Goal: Information Seeking & Learning: Compare options

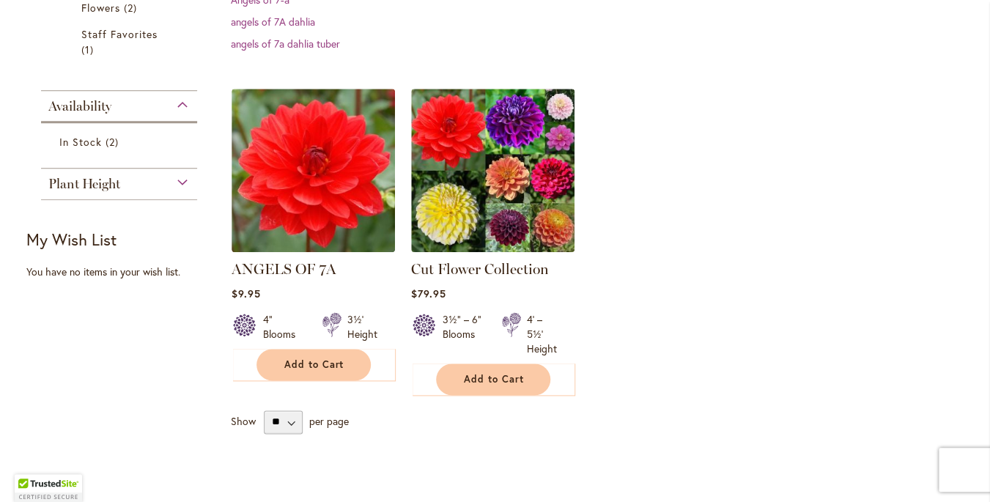
scroll to position [395, 0]
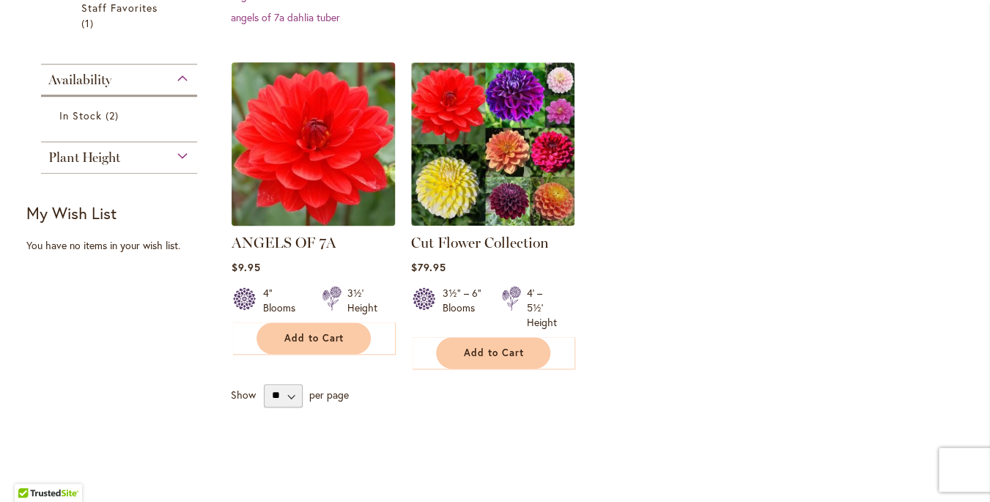
click at [306, 144] on img at bounding box center [312, 143] width 171 height 171
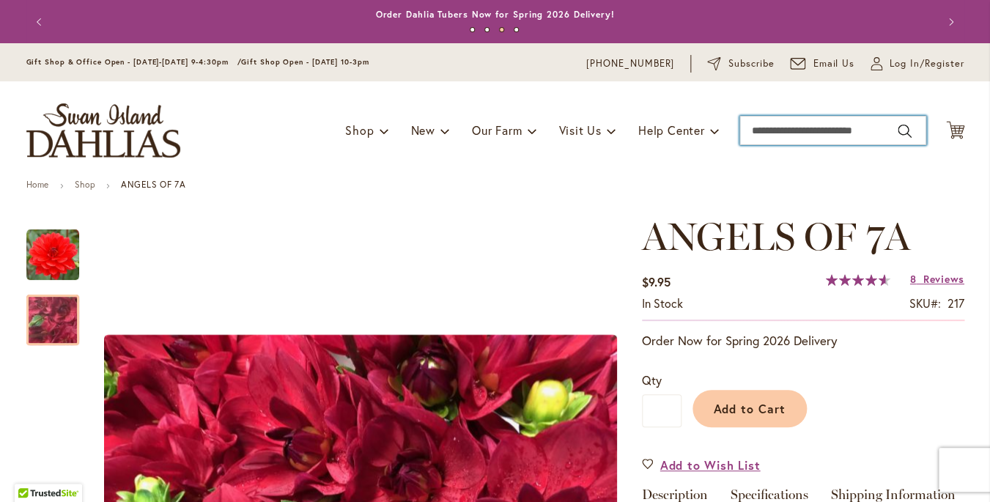
click at [790, 130] on input "Search" at bounding box center [832, 130] width 187 height 29
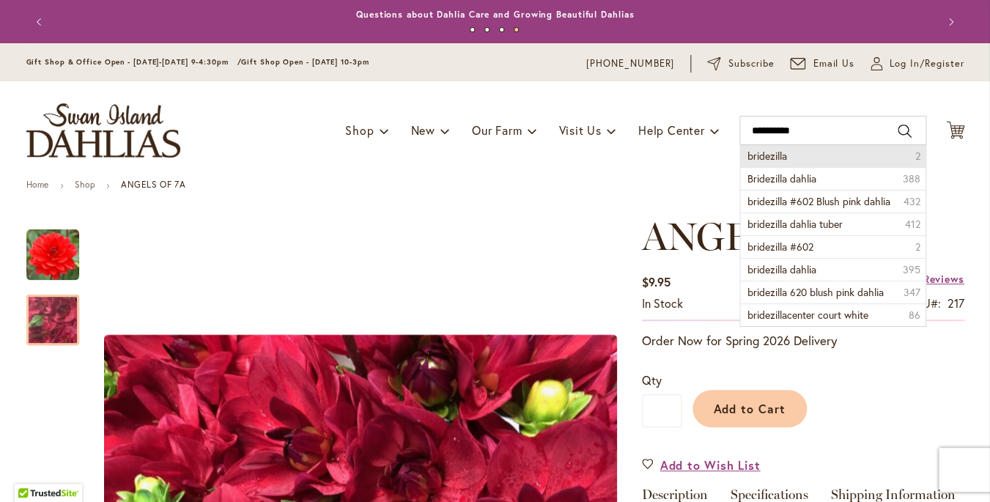
click at [778, 155] on span "bridezilla" at bounding box center [767, 156] width 40 height 14
type input "**********"
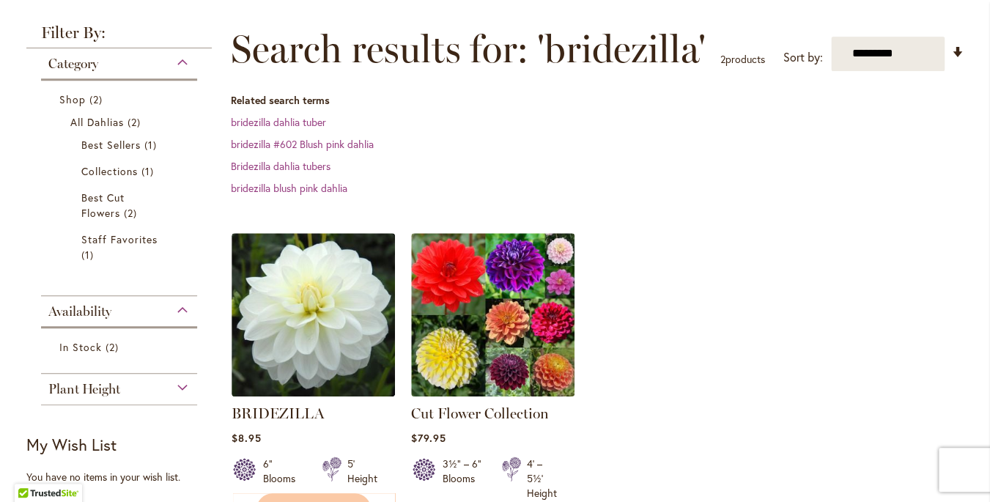
scroll to position [190, 0]
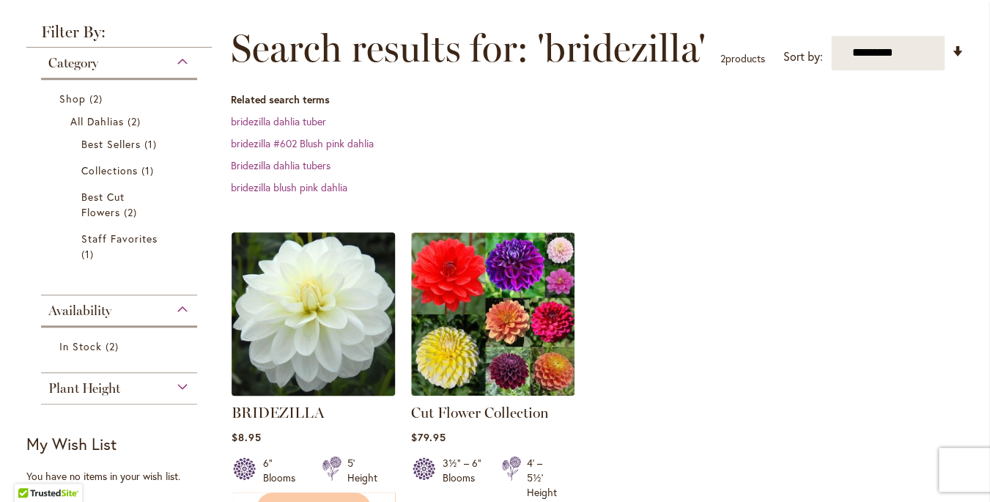
click at [305, 313] on img at bounding box center [312, 313] width 171 height 171
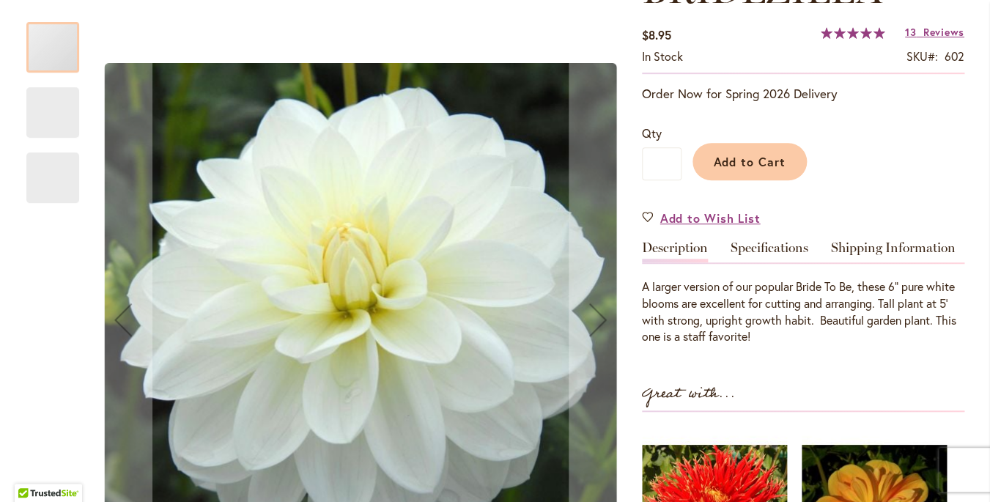
scroll to position [288, 0]
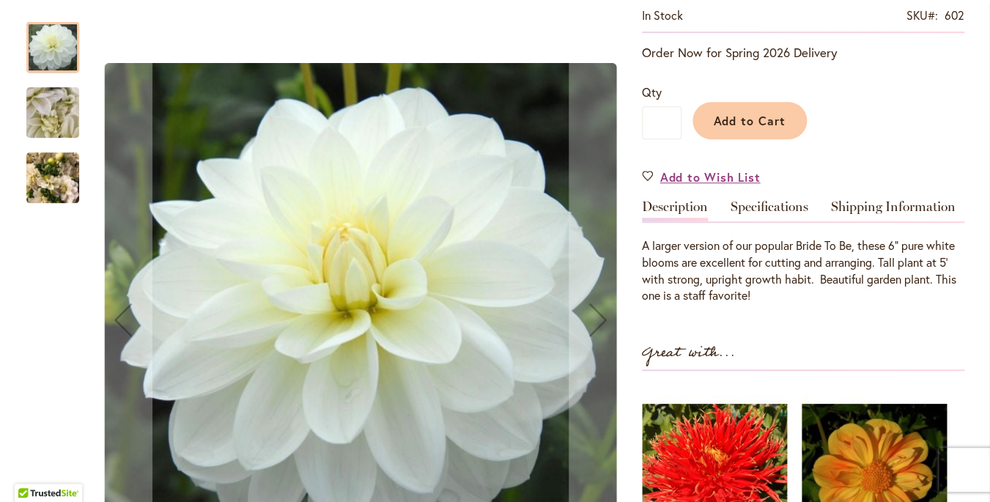
click at [42, 112] on img "BRIDEZILLA" at bounding box center [53, 112] width 106 height 79
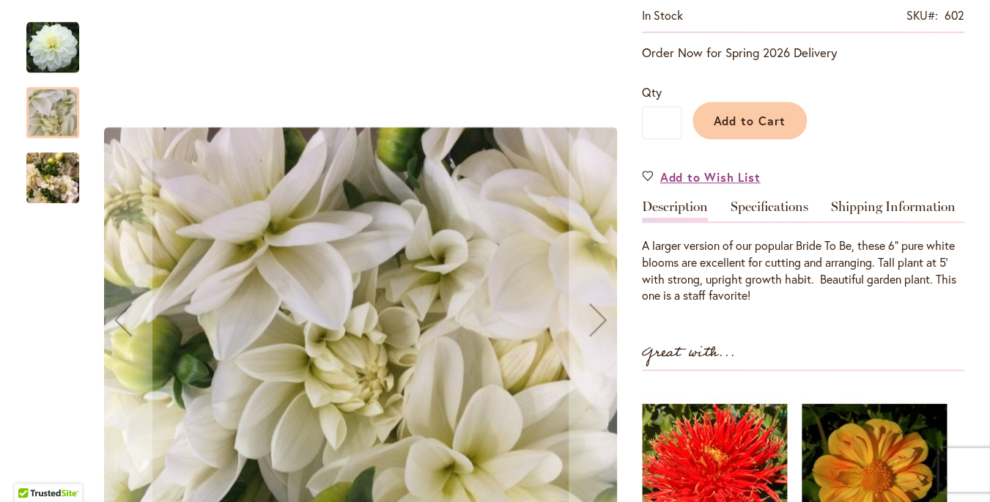
click at [44, 179] on img "BRIDEZILLA" at bounding box center [52, 178] width 53 height 70
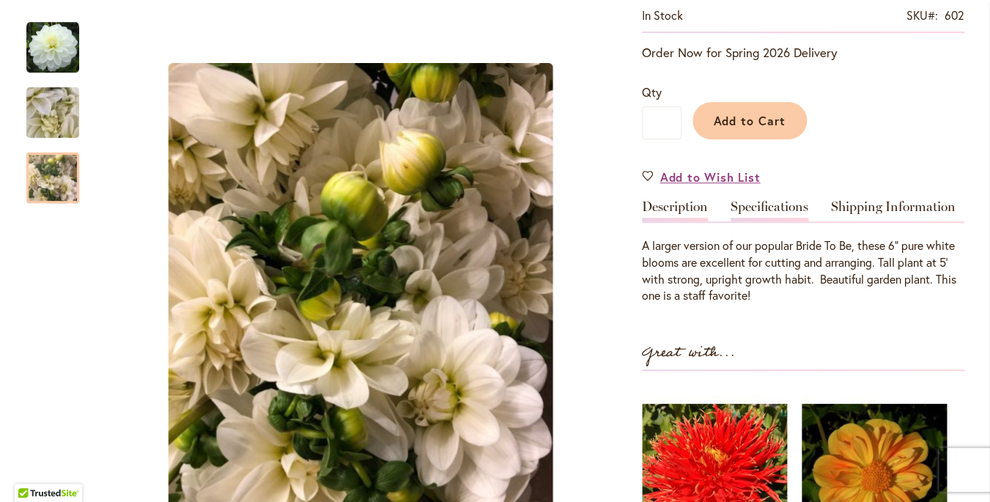
click at [791, 209] on link "Specifications" at bounding box center [769, 210] width 78 height 21
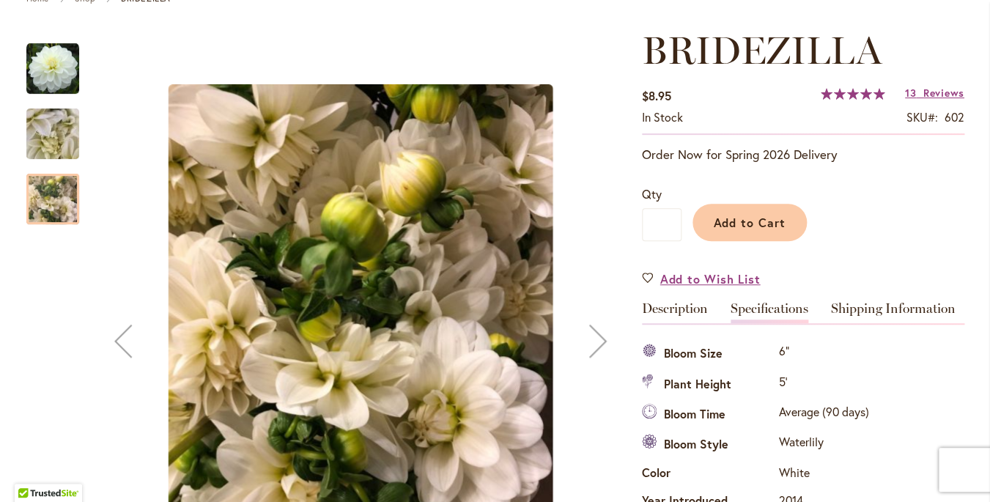
scroll to position [0, 0]
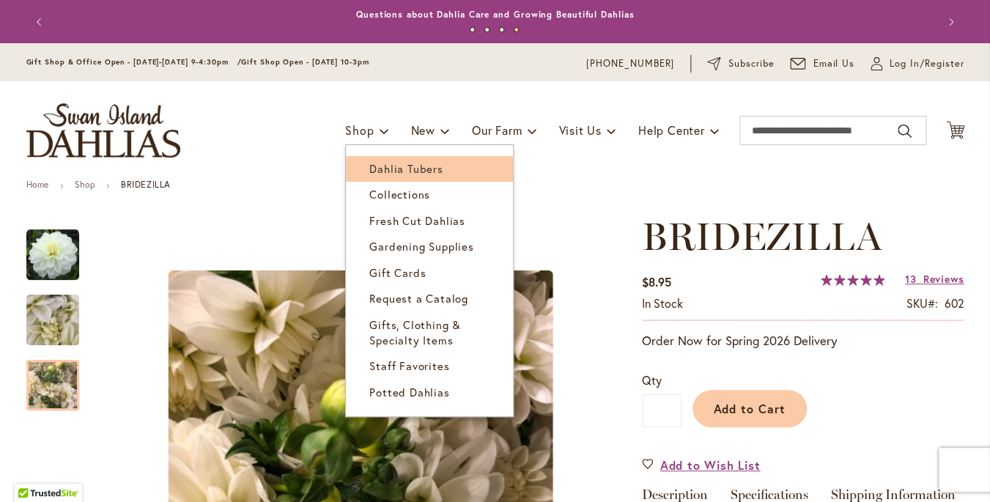
click at [369, 175] on span "Dahlia Tubers" at bounding box center [405, 168] width 73 height 15
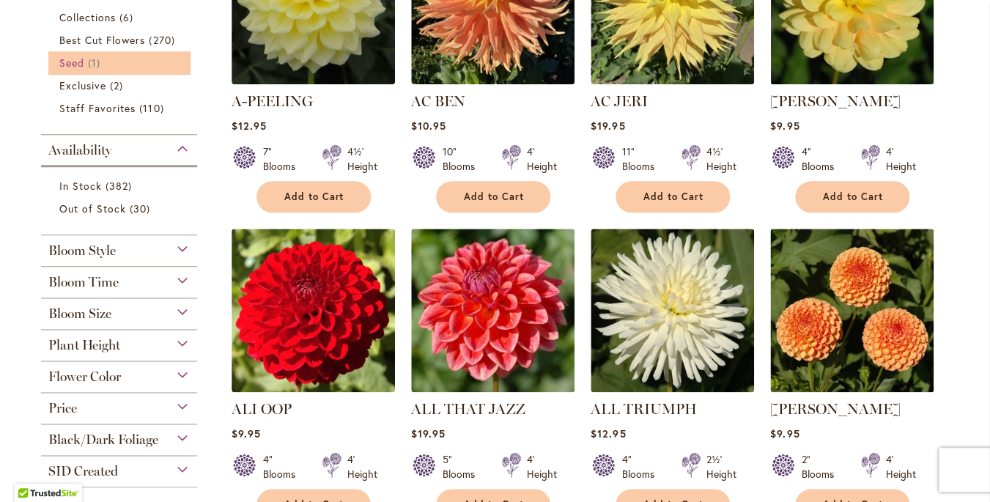
scroll to position [448, 0]
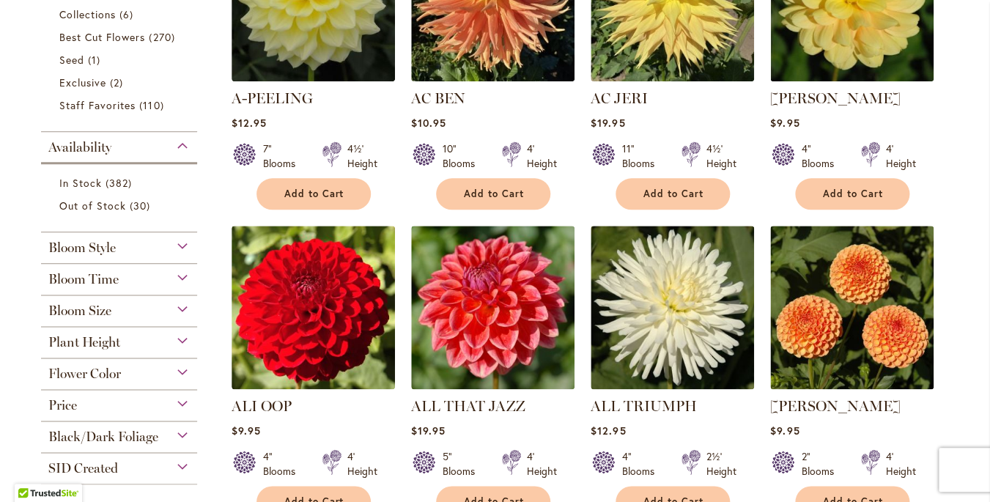
click at [182, 312] on div "Bloom Size" at bounding box center [119, 306] width 157 height 23
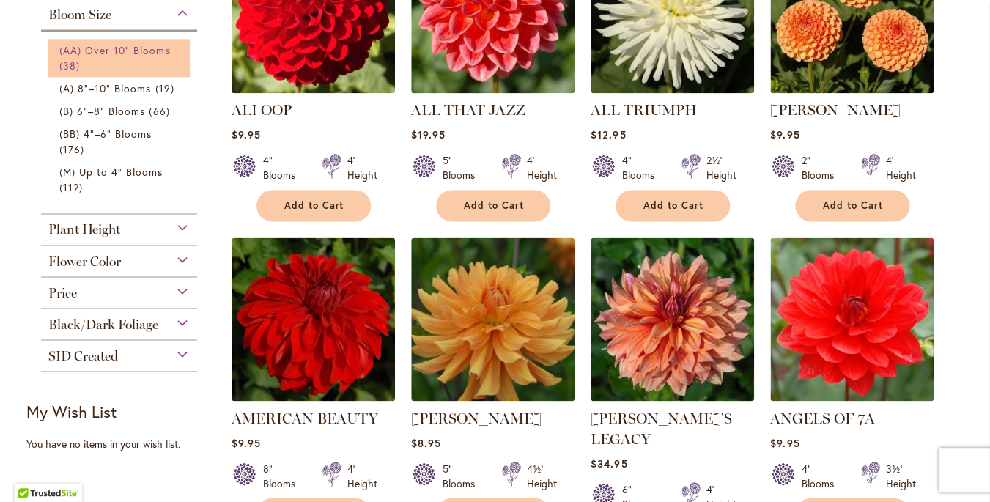
click at [138, 53] on span "(AA) Over 10" Blooms" at bounding box center [114, 50] width 111 height 14
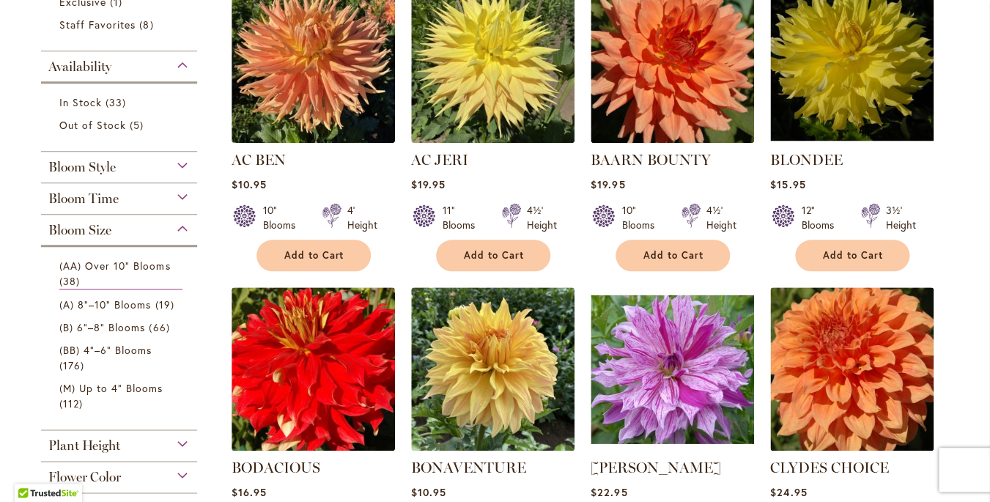
scroll to position [347, 0]
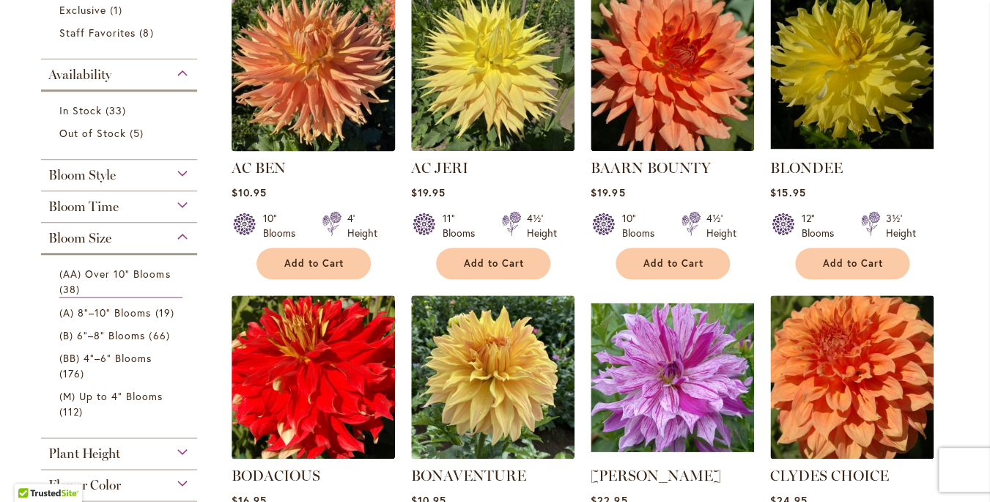
click at [301, 70] on img at bounding box center [312, 68] width 171 height 171
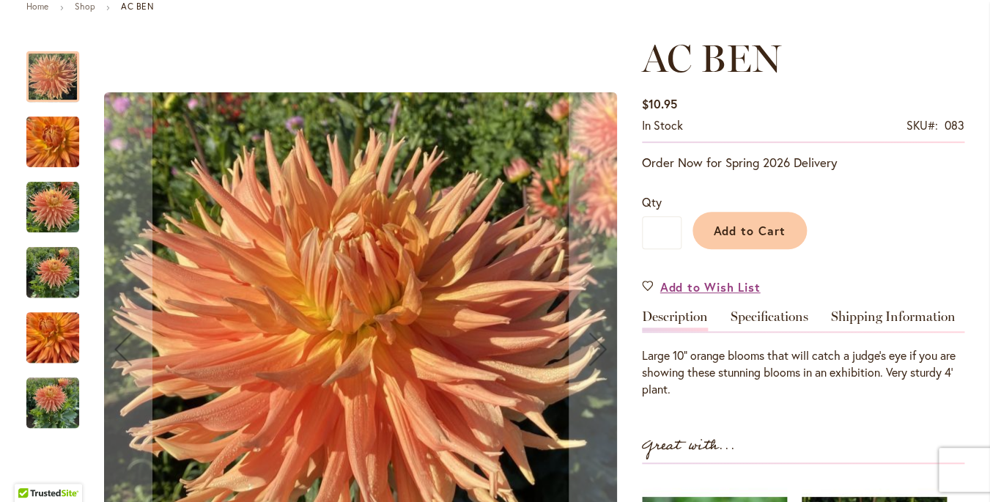
scroll to position [179, 0]
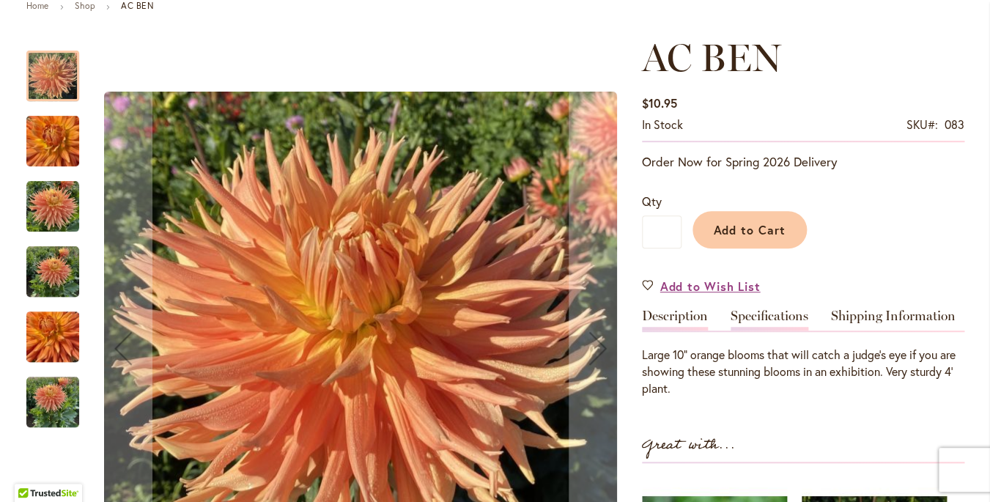
click at [787, 314] on link "Specifications" at bounding box center [769, 319] width 78 height 21
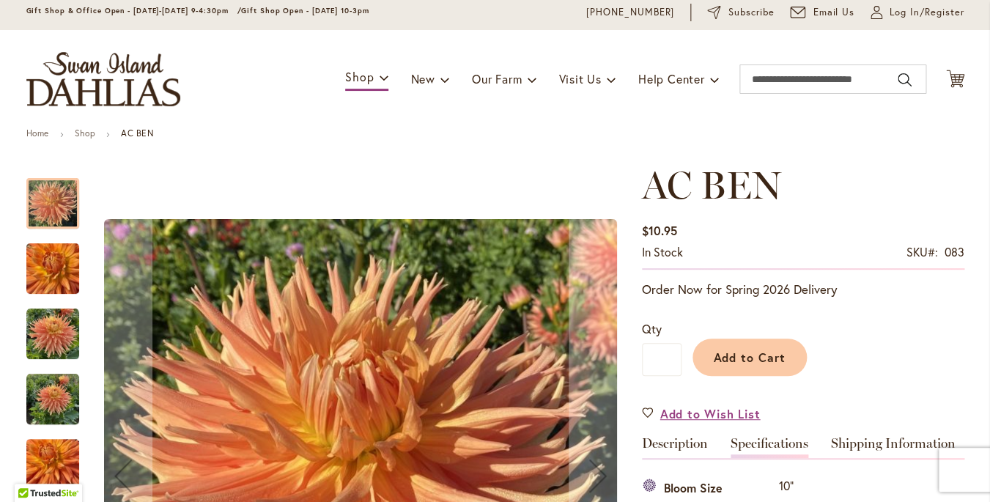
scroll to position [0, 0]
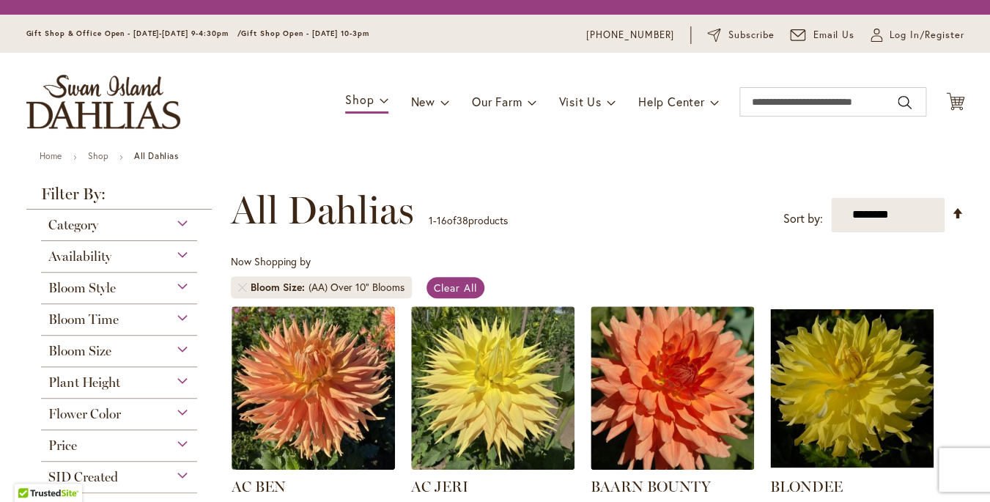
scroll to position [347, 0]
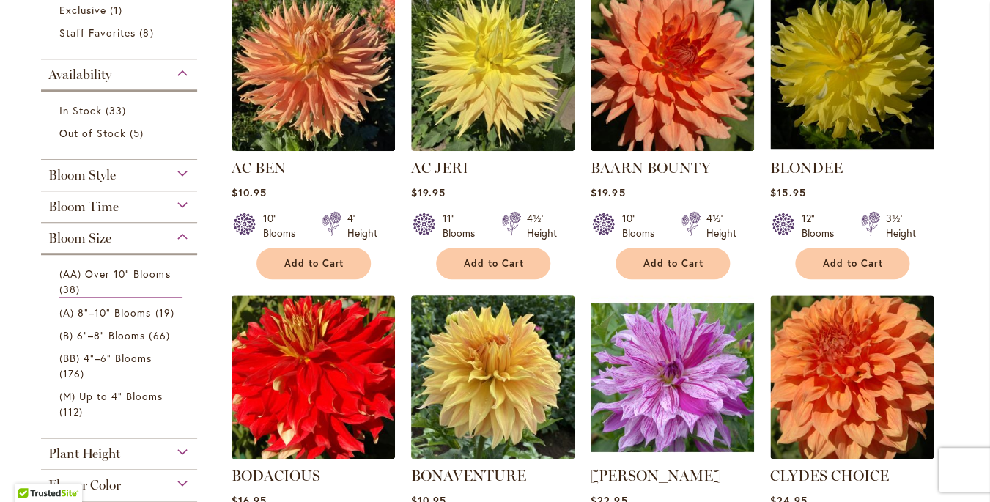
click at [488, 404] on img at bounding box center [492, 376] width 171 height 171
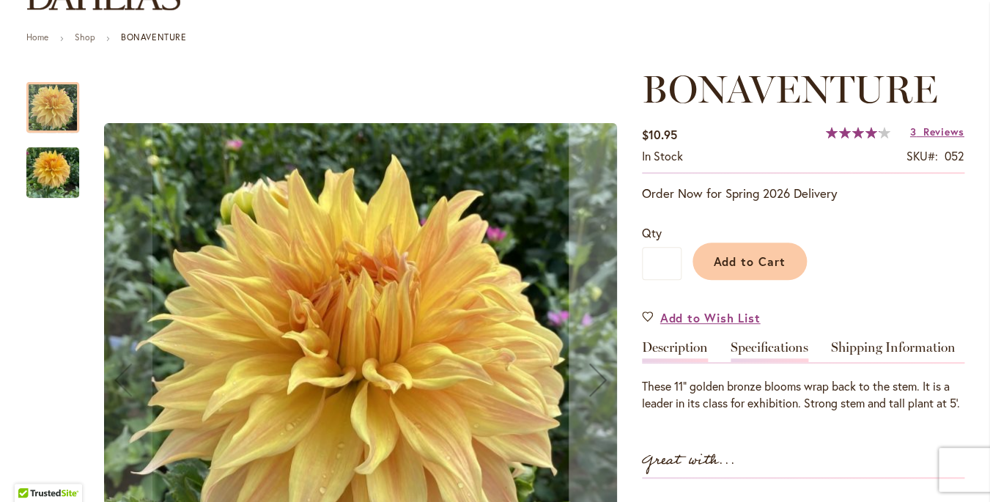
scroll to position [152, 0]
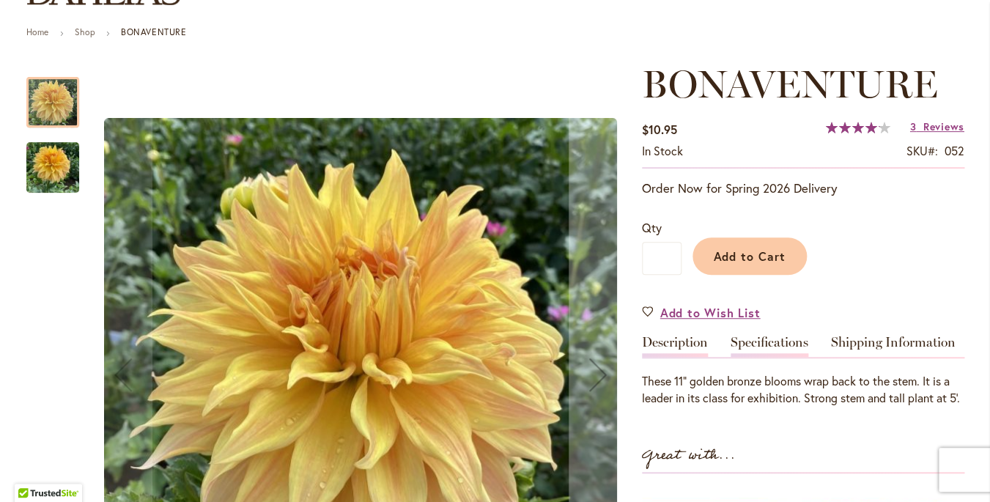
click at [774, 344] on link "Specifications" at bounding box center [769, 346] width 78 height 21
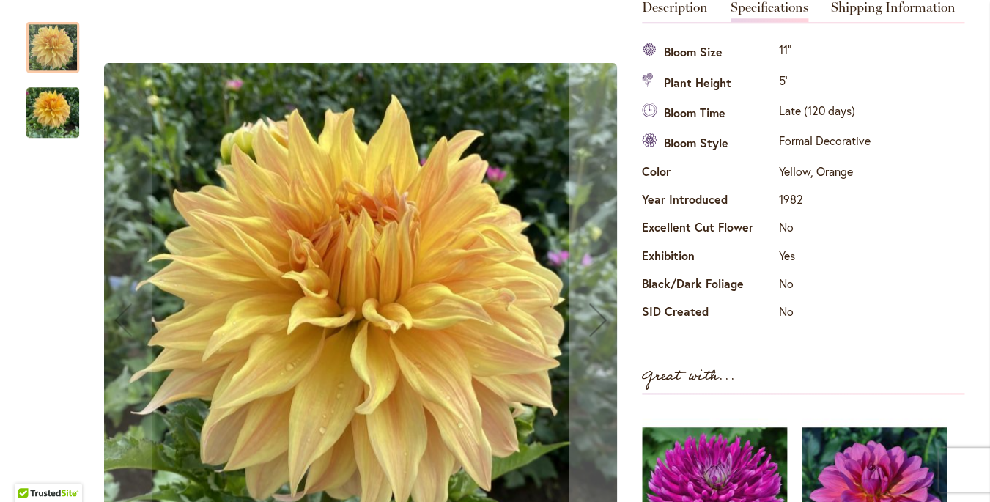
click at [54, 112] on img "Bonaventure" at bounding box center [52, 113] width 53 height 70
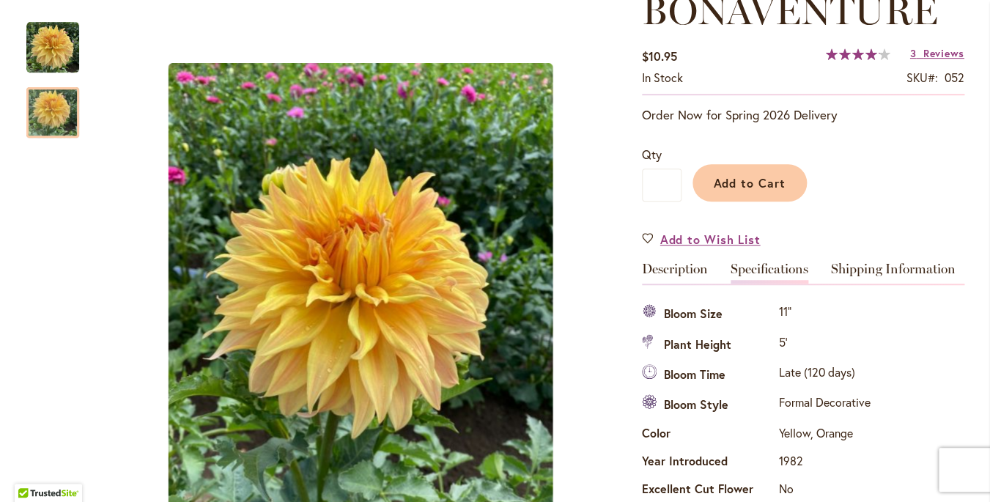
scroll to position [227, 0]
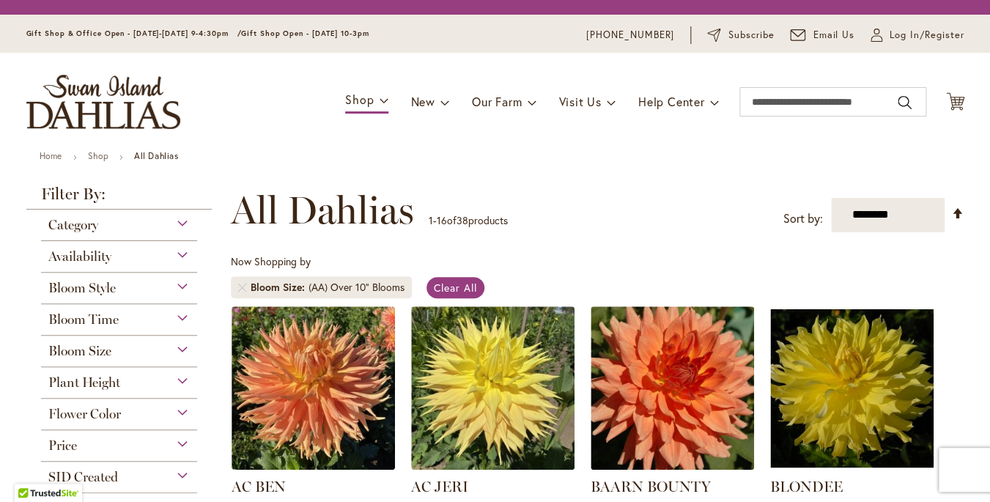
scroll to position [347, 0]
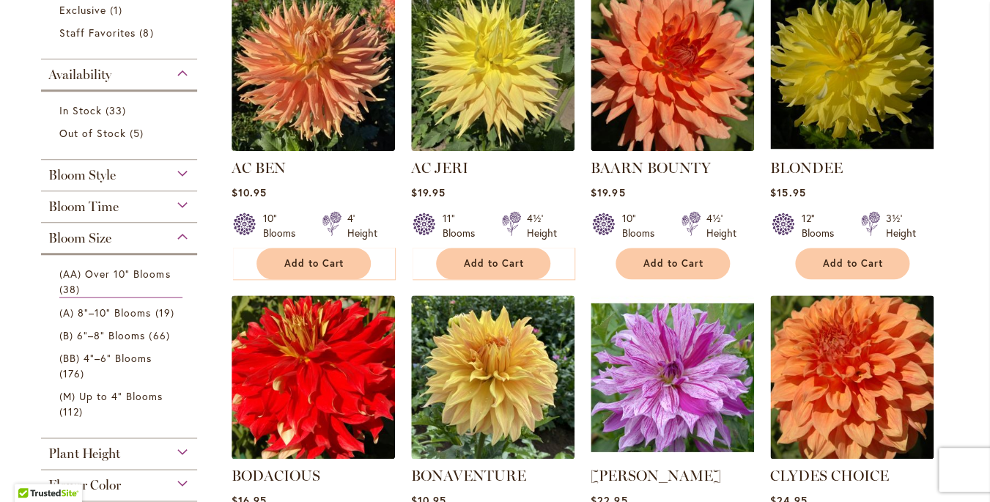
type input "**********"
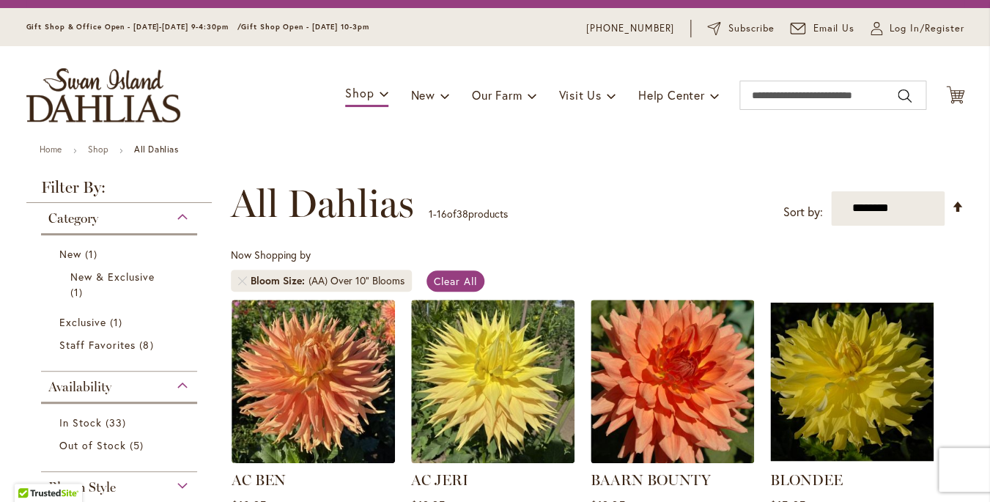
scroll to position [0, 0]
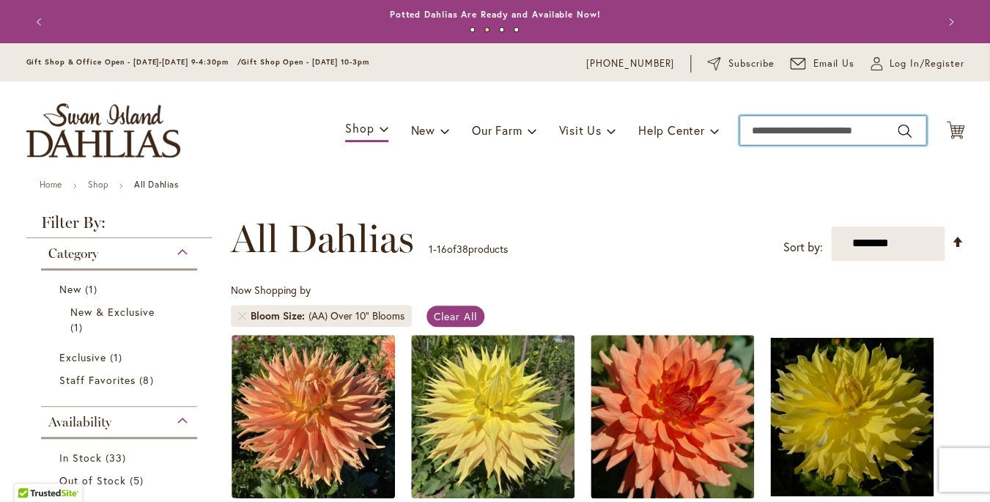
click at [806, 138] on input "Search" at bounding box center [832, 130] width 187 height 29
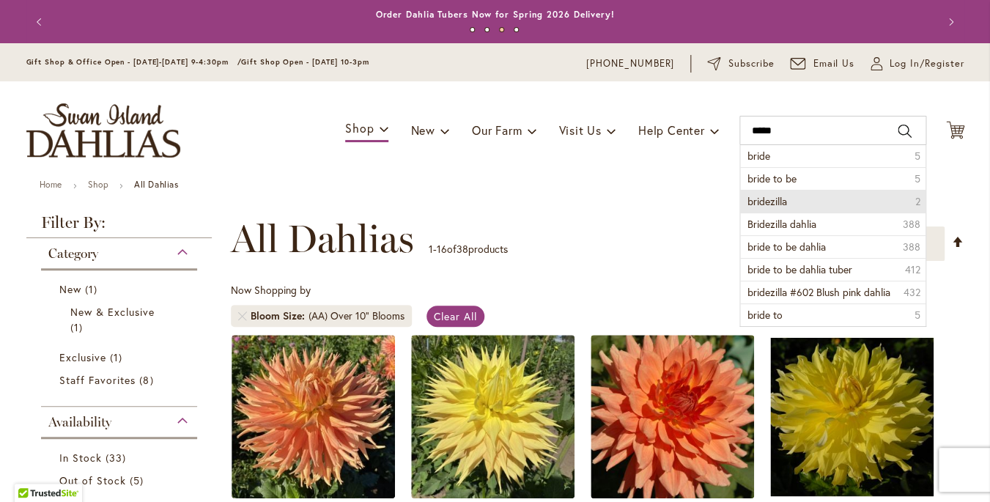
click at [778, 196] on span "bridezilla" at bounding box center [767, 201] width 40 height 14
type input "**********"
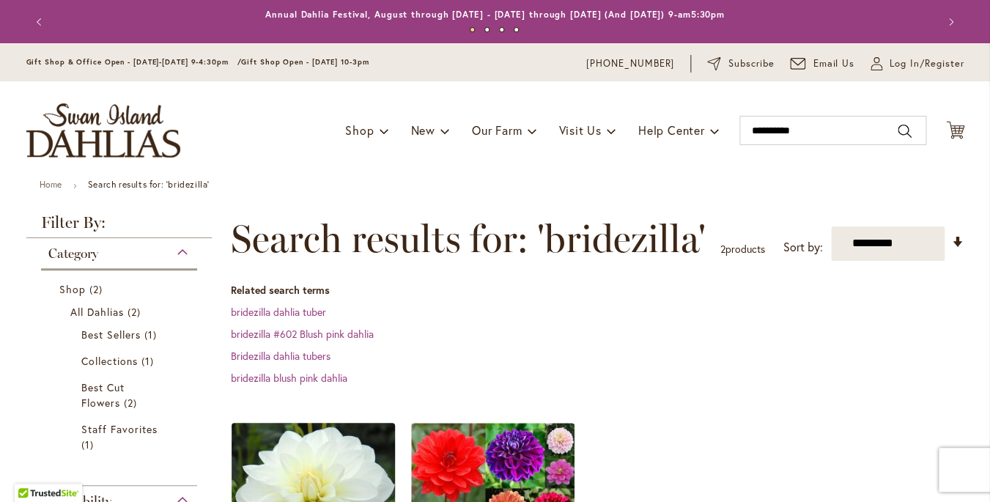
click at [326, 453] on img at bounding box center [312, 503] width 171 height 171
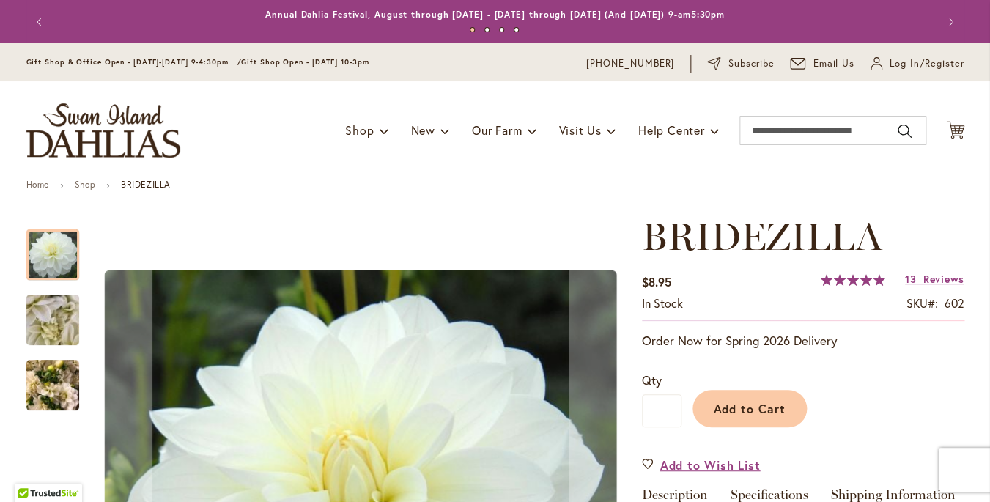
type input "**********"
click at [777, 493] on link "Specifications" at bounding box center [769, 498] width 78 height 21
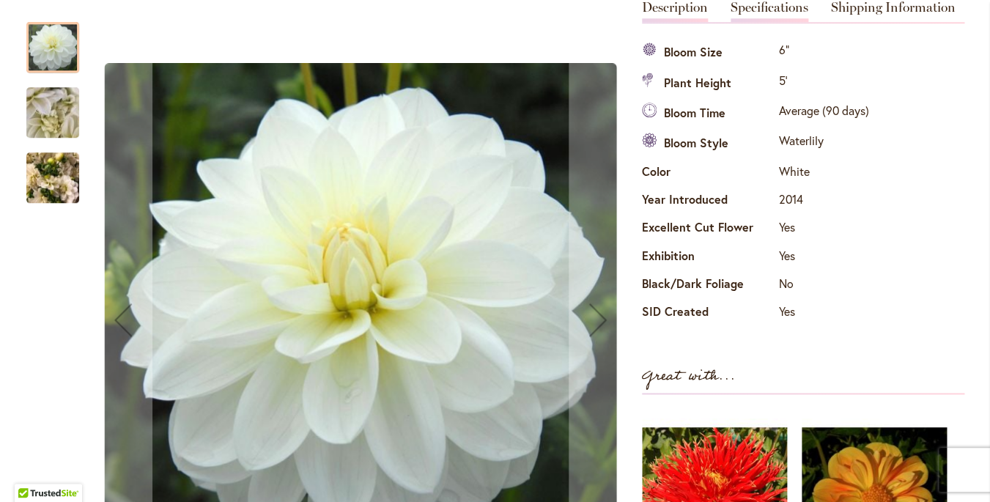
click at [664, 6] on link "Description" at bounding box center [675, 11] width 66 height 21
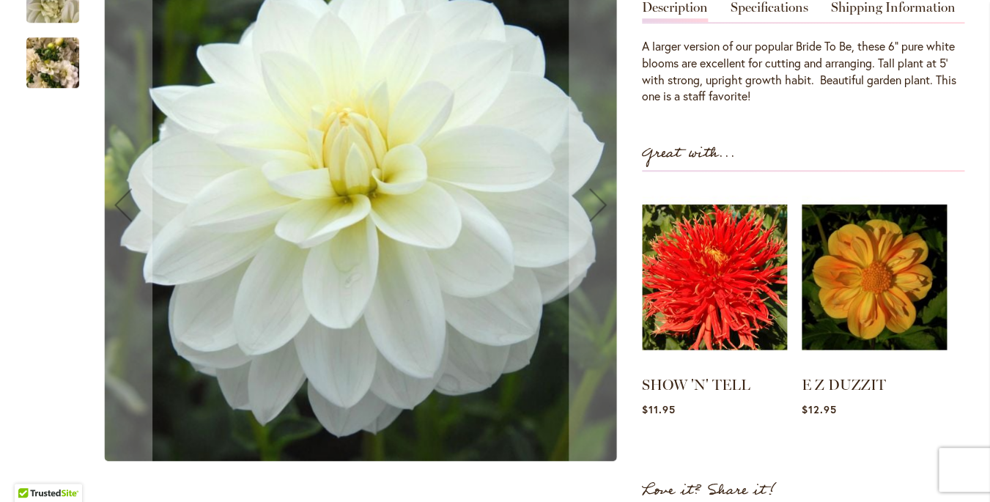
scroll to position [0, 0]
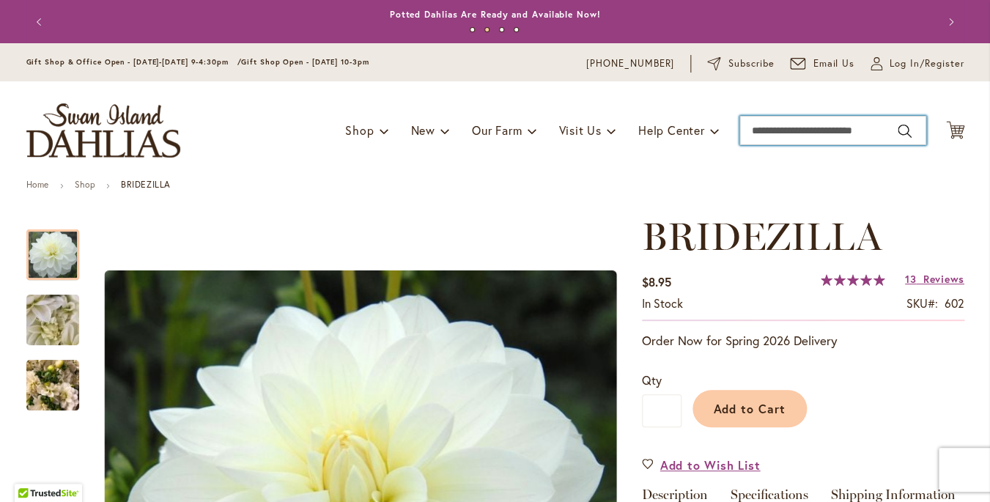
click at [781, 128] on input "Search" at bounding box center [832, 130] width 187 height 29
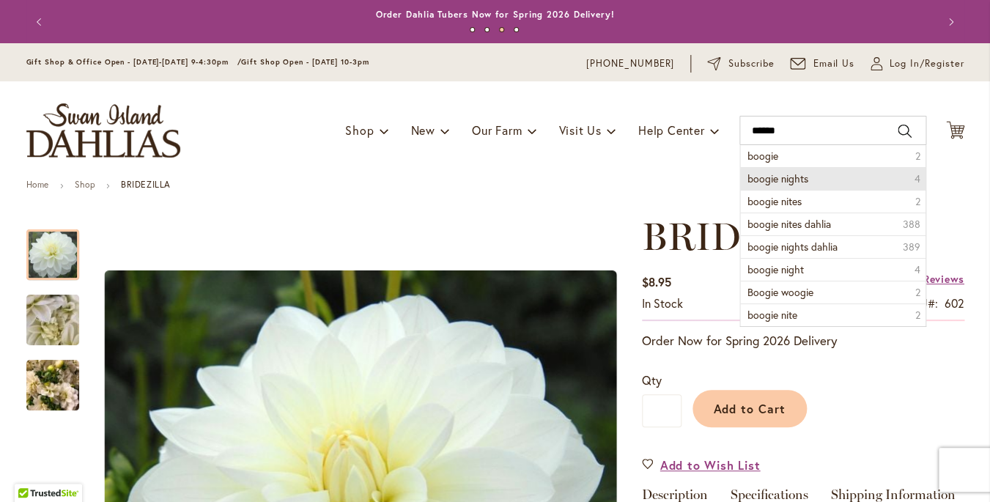
click at [788, 177] on span "boogie nights" at bounding box center [777, 178] width 61 height 14
type input "**********"
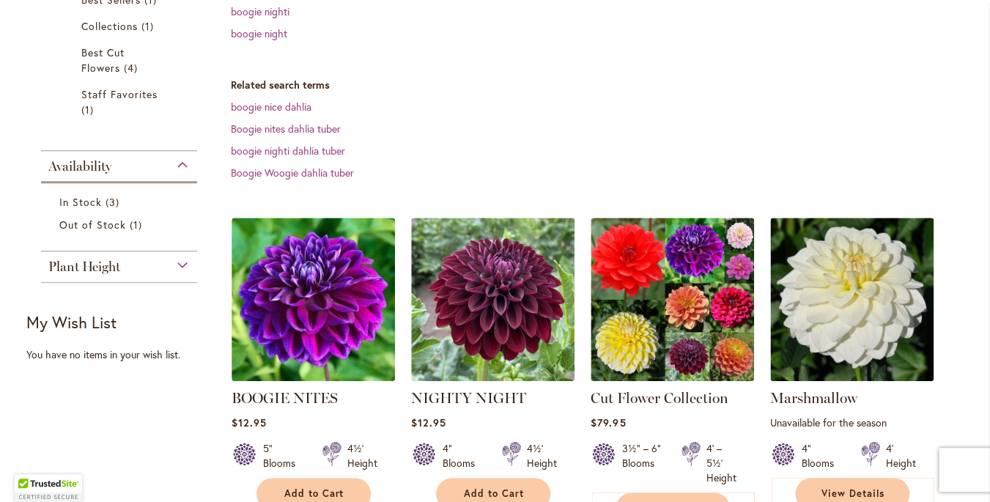
scroll to position [341, 0]
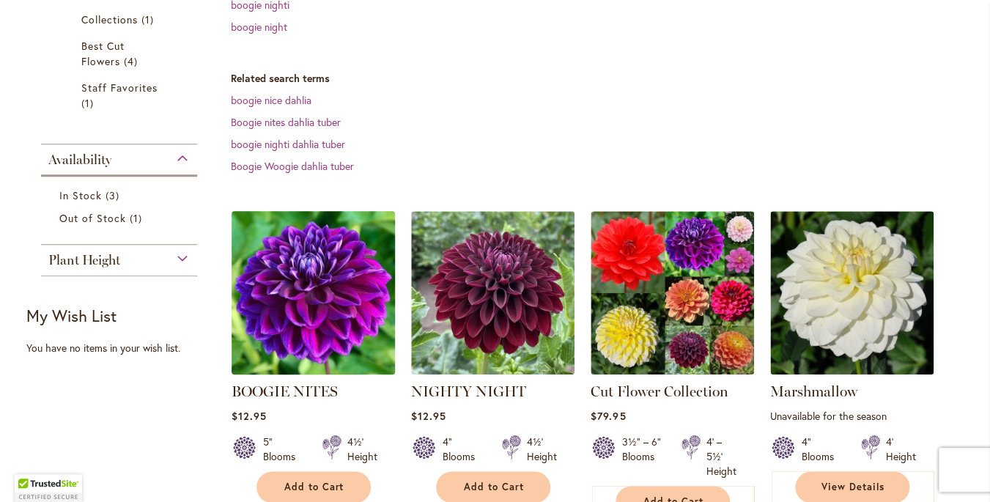
click at [324, 306] on img at bounding box center [312, 292] width 171 height 171
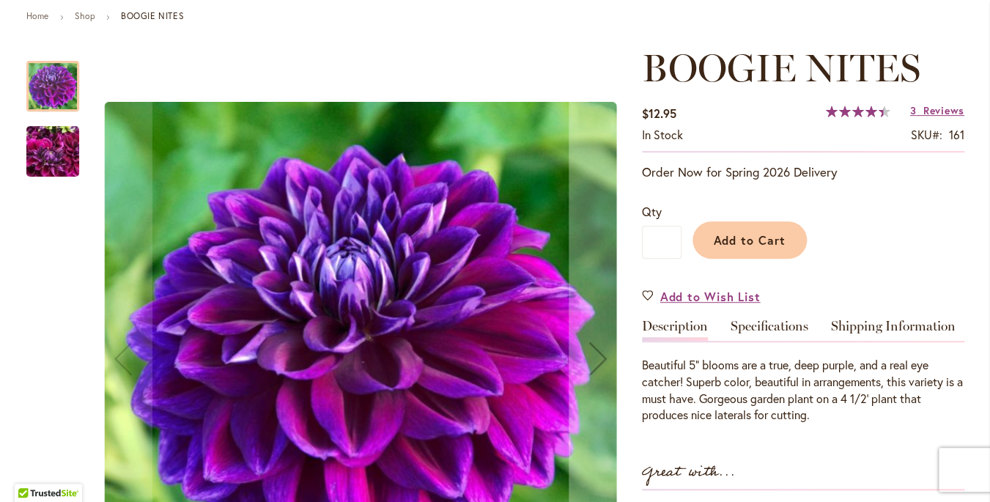
scroll to position [220, 0]
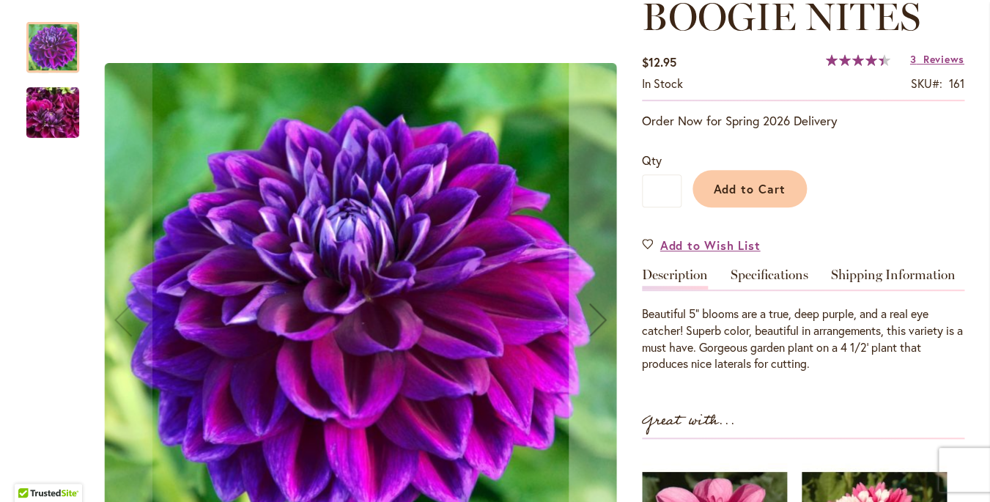
click at [47, 108] on img "BOOGIE NITES" at bounding box center [52, 113] width 53 height 70
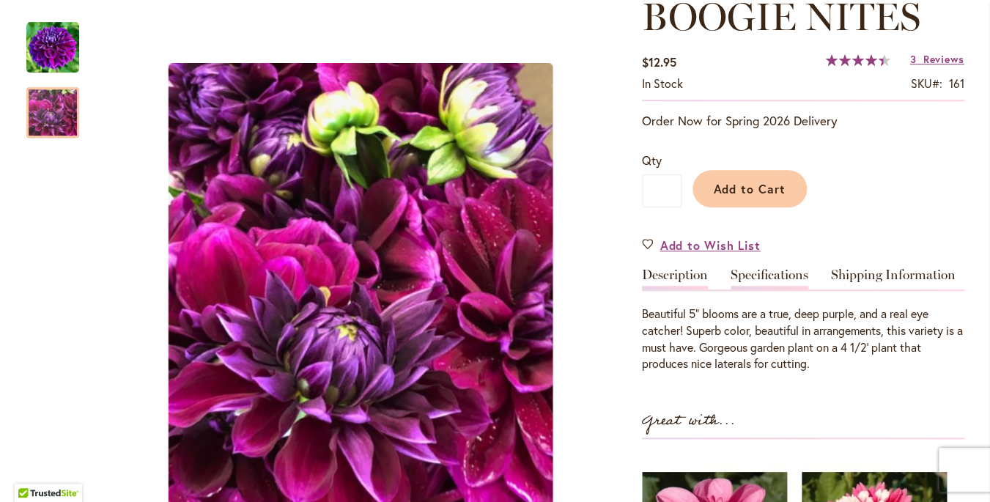
click at [766, 275] on link "Specifications" at bounding box center [769, 278] width 78 height 21
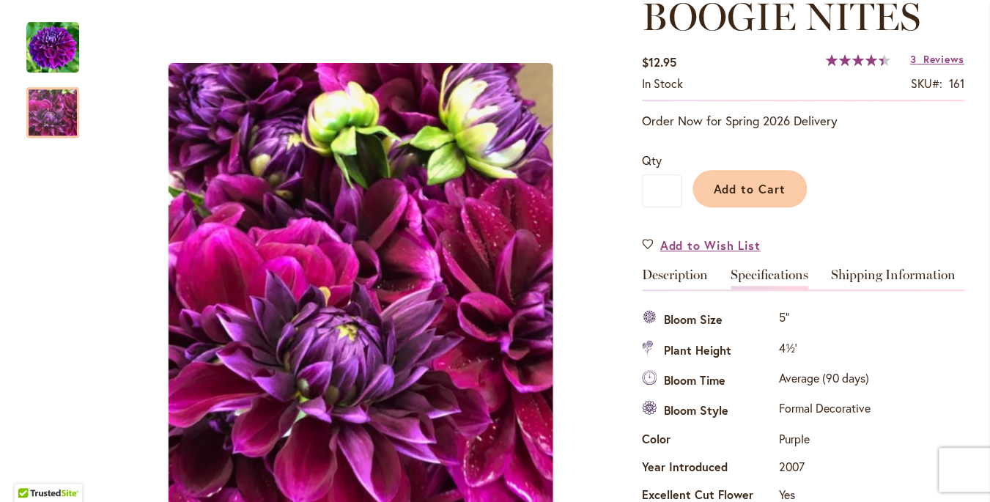
scroll to position [487, 0]
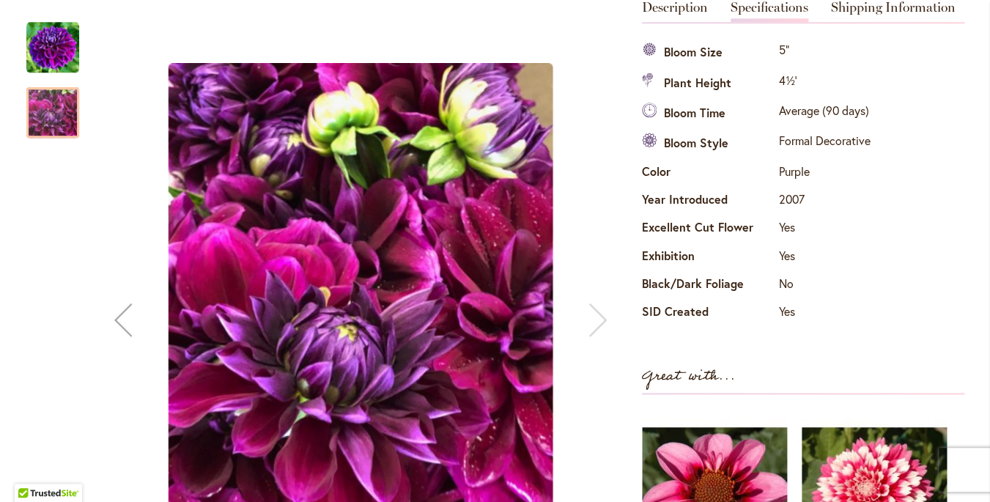
click at [51, 37] on img "BOOGIE NITES" at bounding box center [52, 47] width 53 height 53
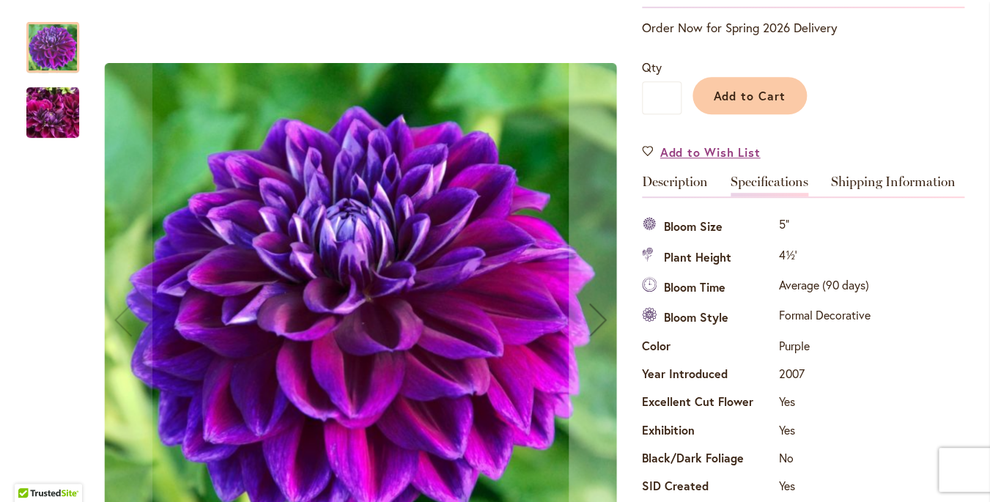
scroll to position [0, 0]
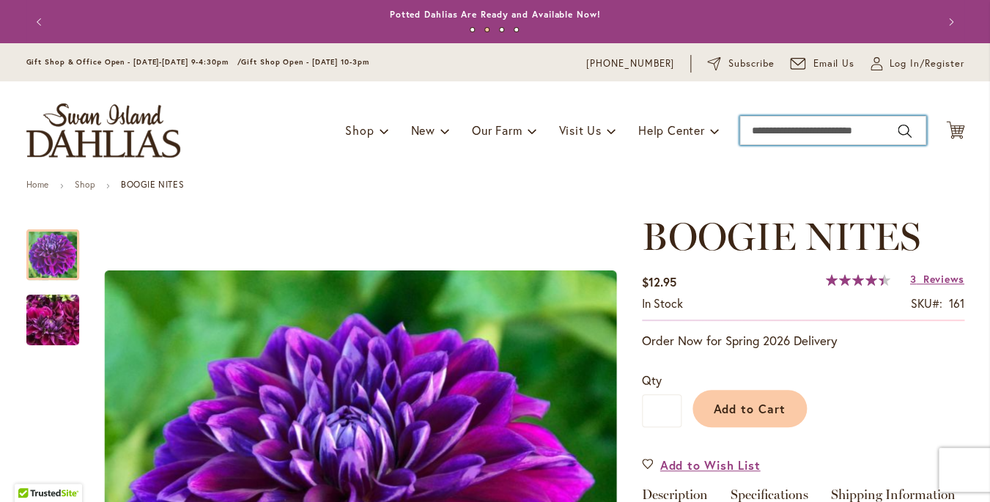
click at [768, 126] on input "Search" at bounding box center [832, 130] width 187 height 29
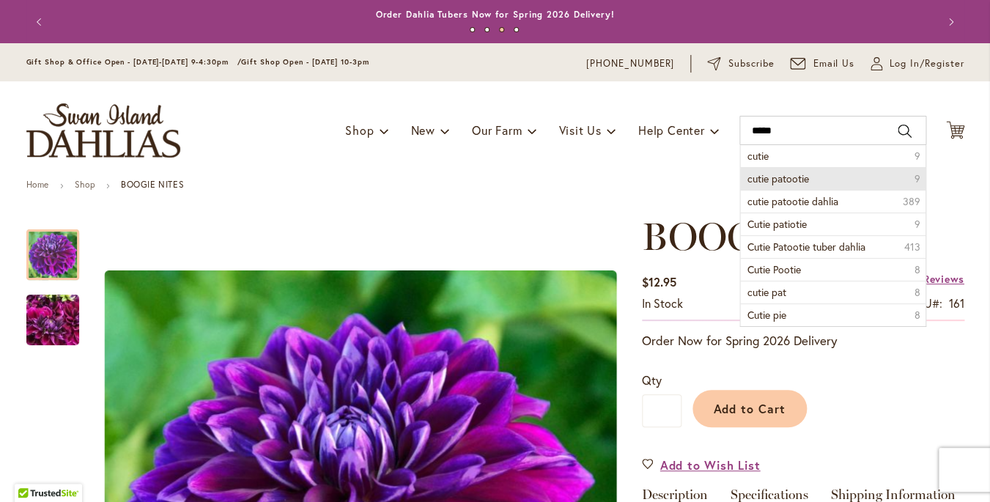
click at [779, 179] on span "cutie patootie" at bounding box center [778, 178] width 62 height 14
type input "**********"
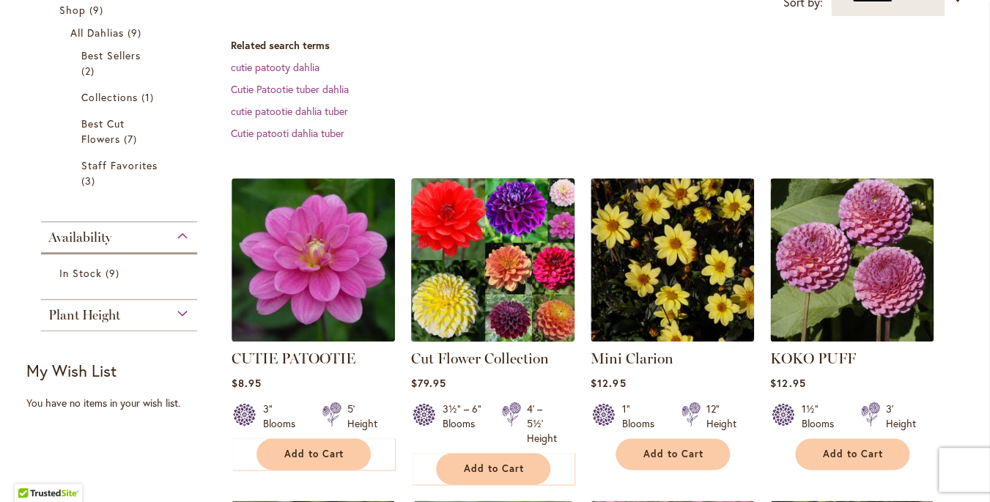
scroll to position [281, 0]
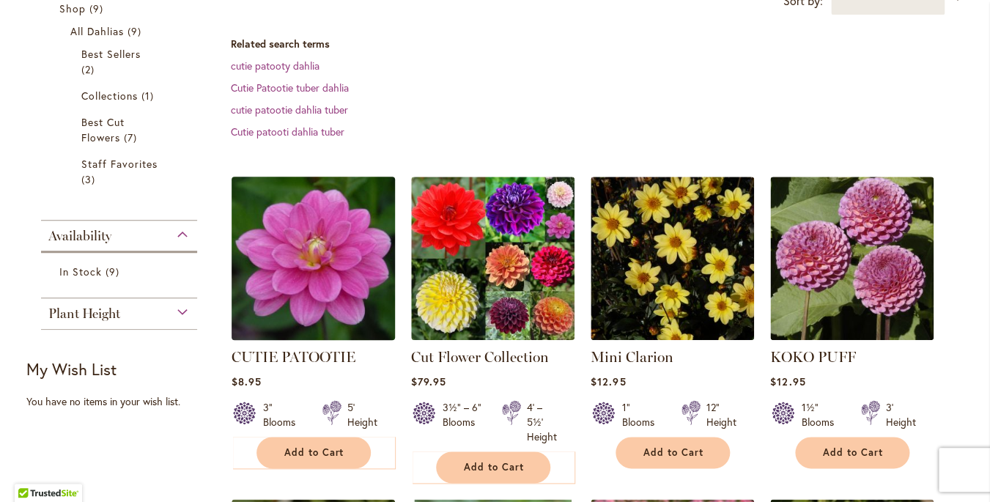
click at [302, 243] on img at bounding box center [312, 257] width 171 height 171
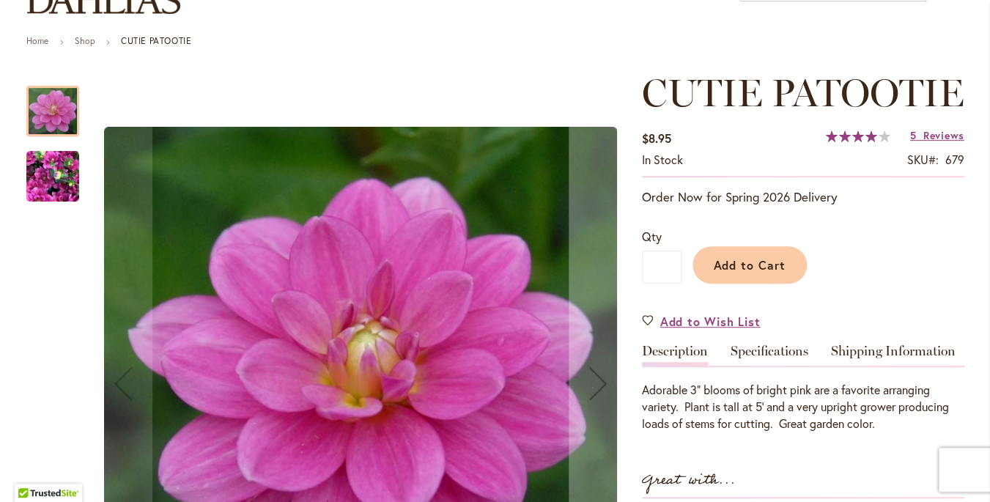
type input "**********"
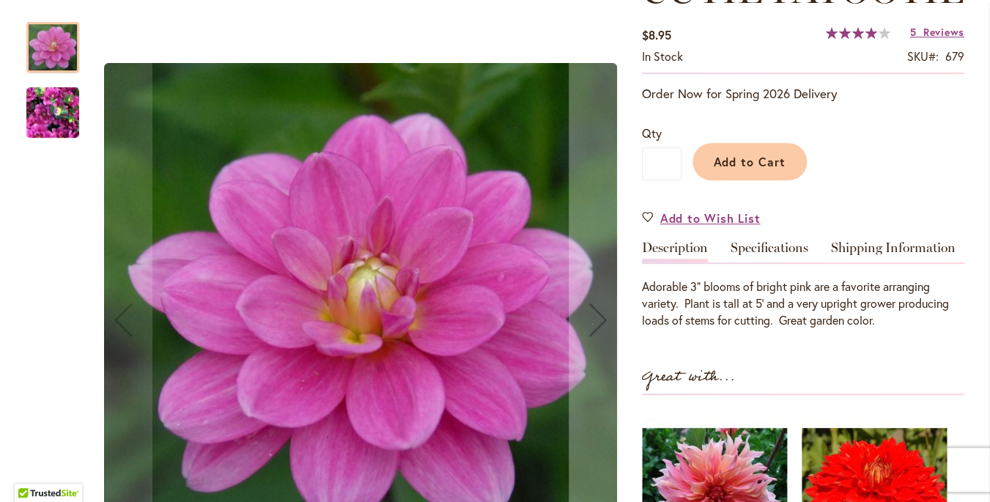
scroll to position [248, 0]
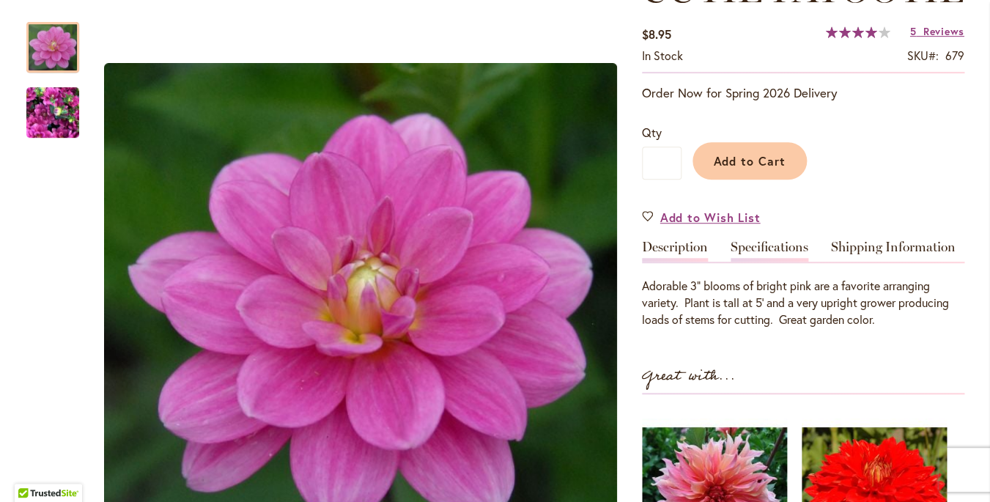
click at [775, 262] on link "Specifications" at bounding box center [769, 250] width 78 height 21
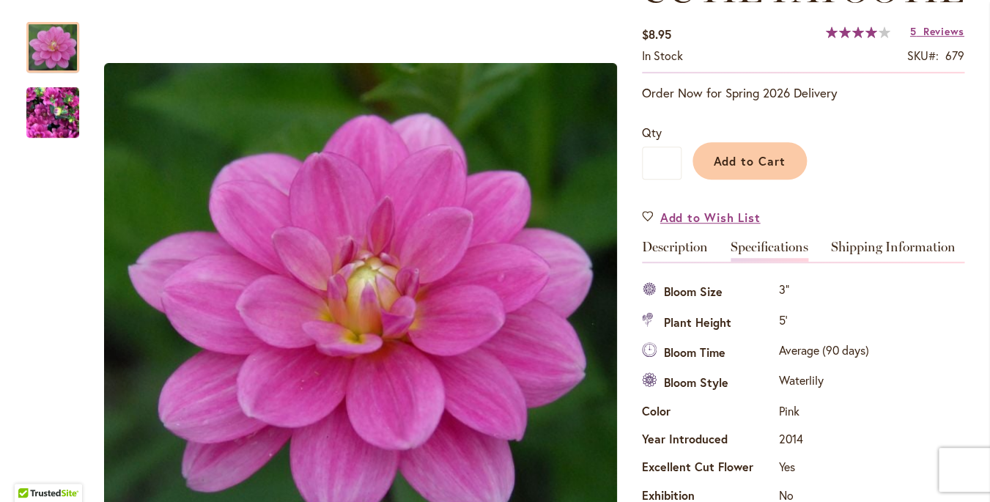
scroll to position [531, 0]
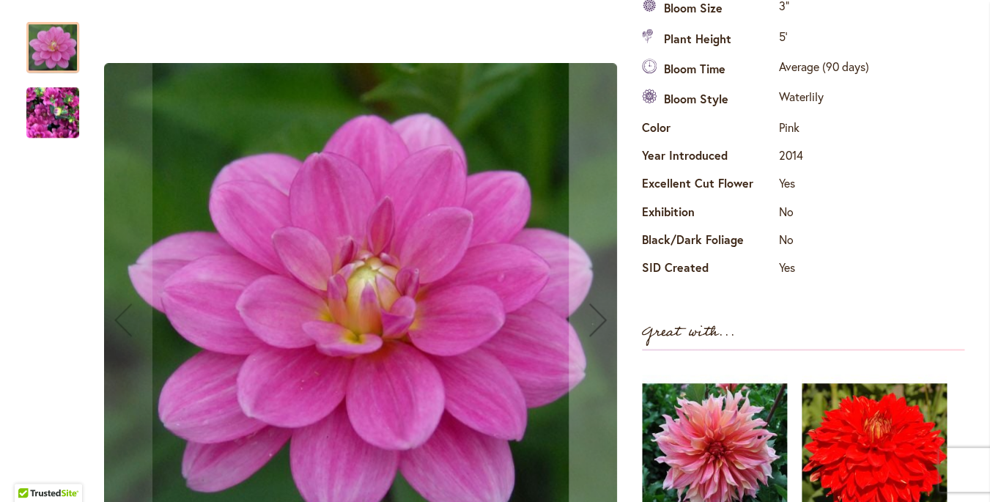
click at [56, 119] on img "CUTIE PATOOTIE" at bounding box center [52, 113] width 53 height 70
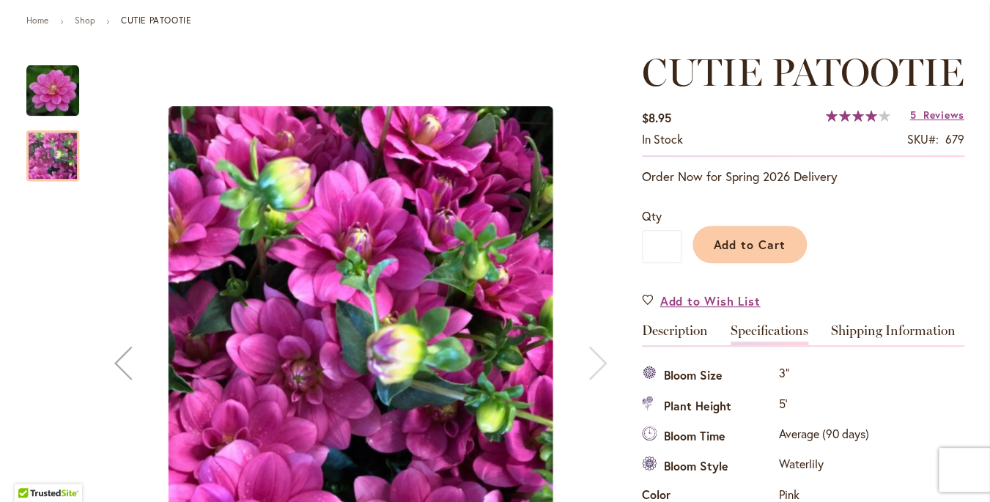
scroll to position [0, 0]
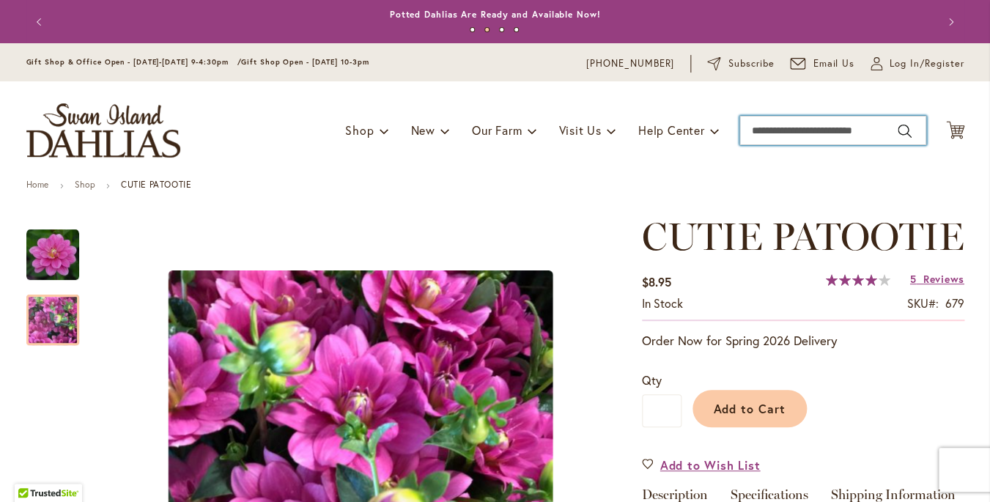
click at [785, 126] on input "Search" at bounding box center [832, 130] width 187 height 29
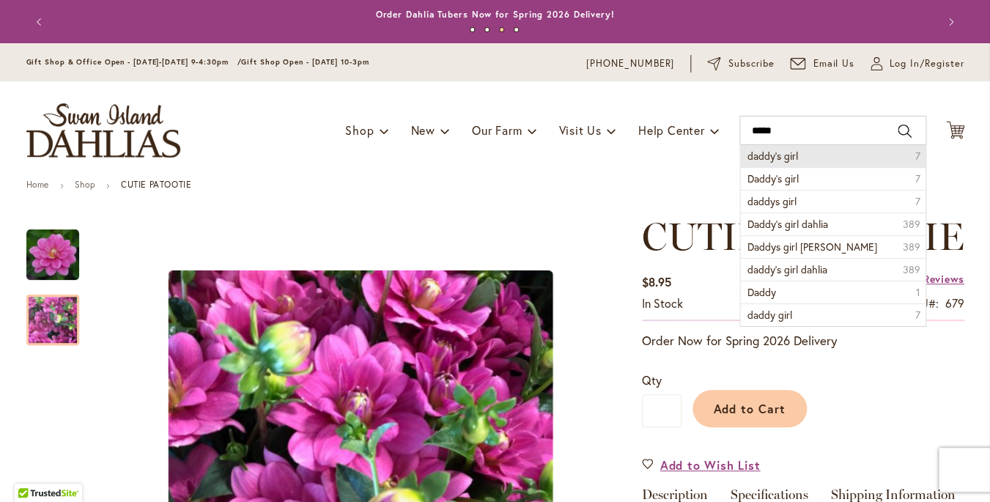
click at [791, 158] on span "daddy's girl" at bounding box center [772, 156] width 51 height 14
type input "**********"
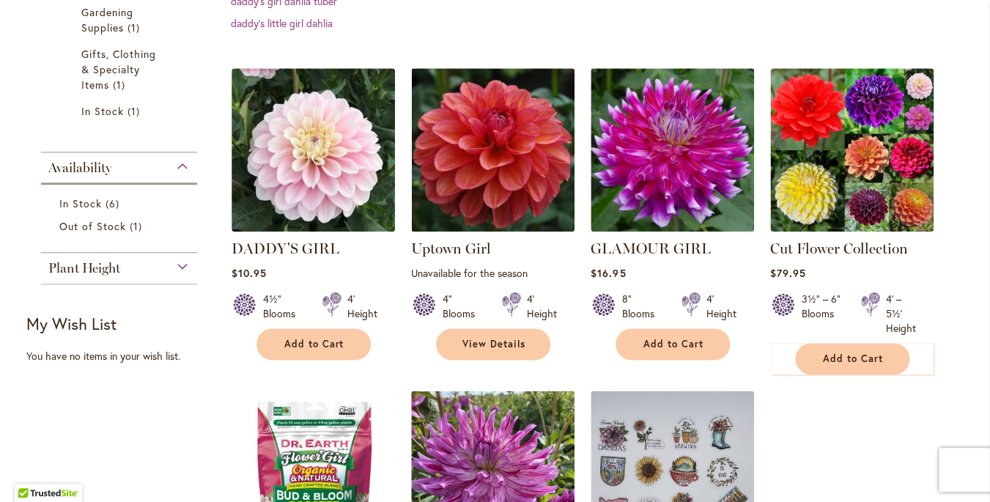
scroll to position [471, 0]
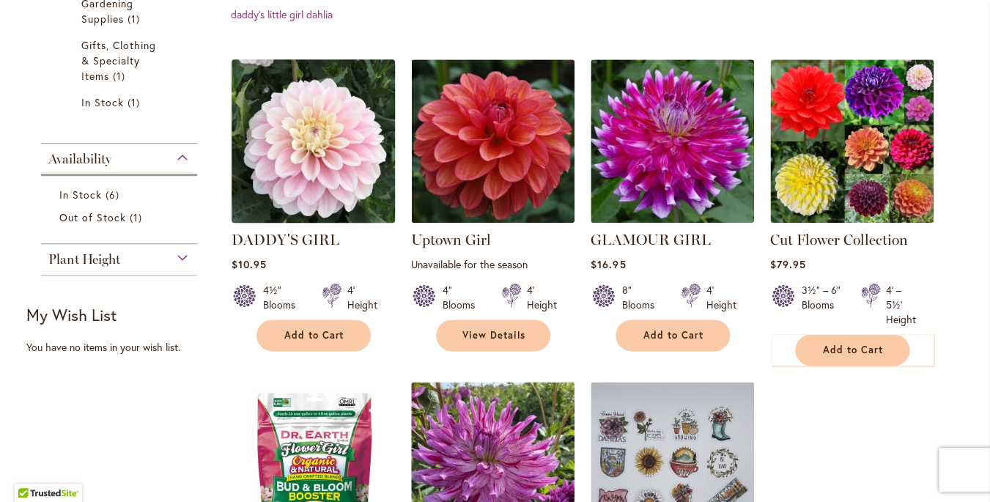
click at [322, 140] on img at bounding box center [312, 140] width 171 height 171
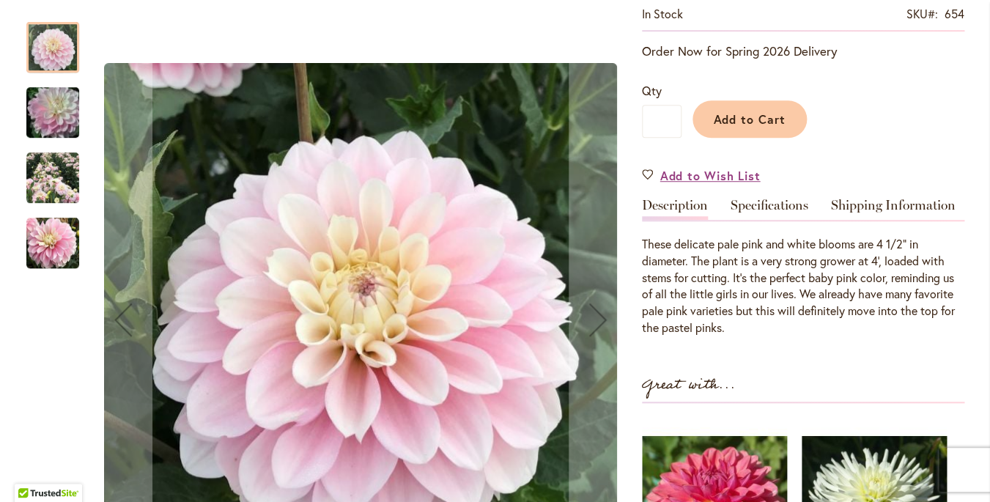
scroll to position [292, 0]
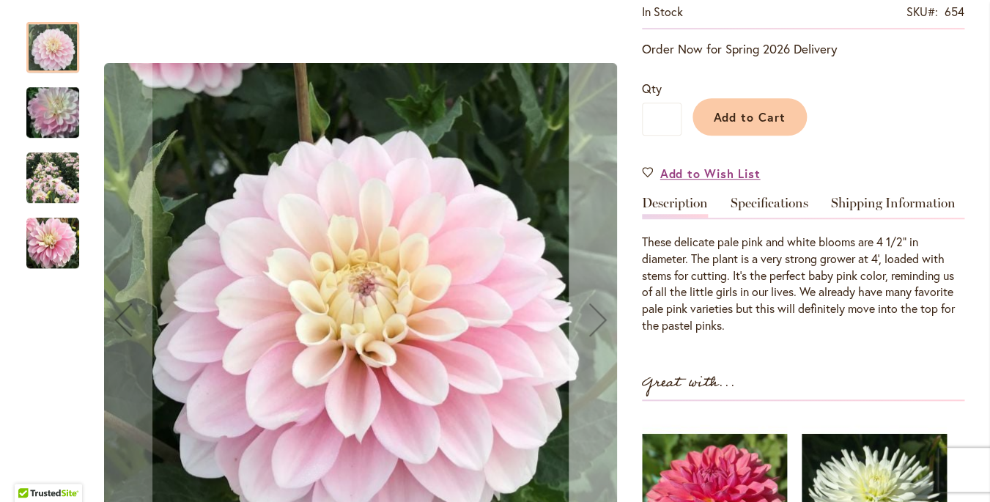
click at [602, 321] on div "Next" at bounding box center [598, 319] width 59 height 59
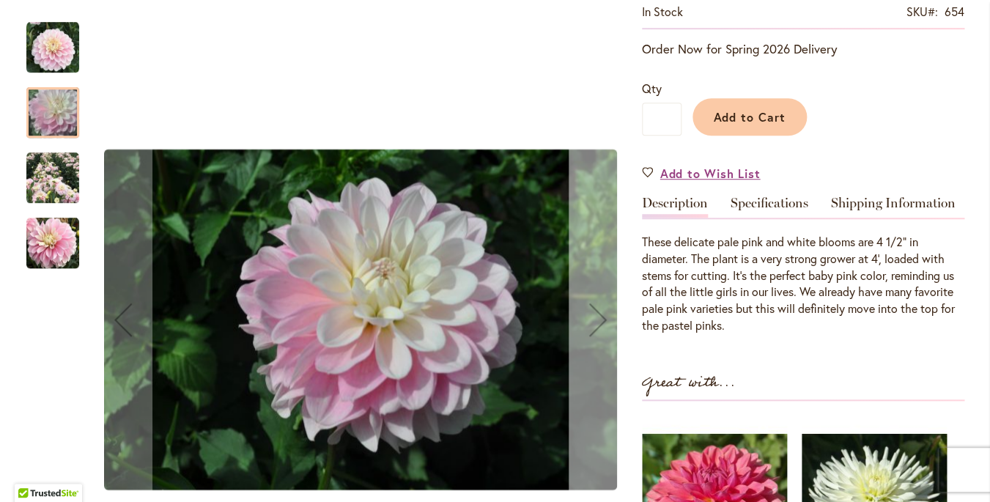
click at [602, 321] on div "Next" at bounding box center [598, 319] width 59 height 59
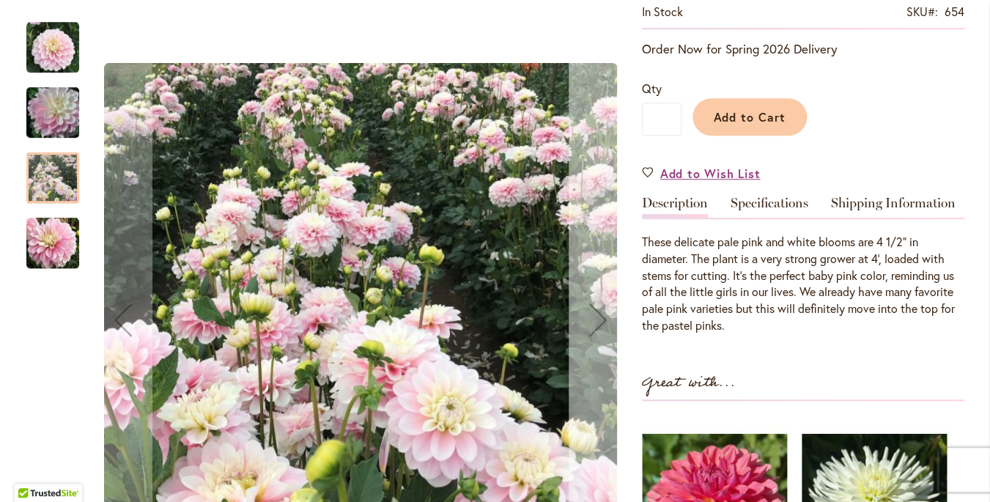
click at [602, 321] on div "Next" at bounding box center [598, 319] width 59 height 59
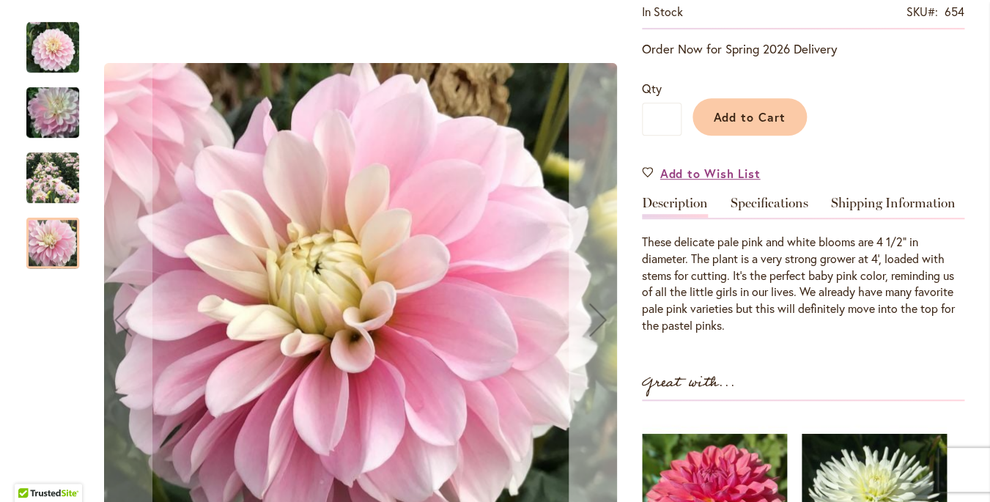
click at [602, 321] on div "Next" at bounding box center [598, 319] width 59 height 59
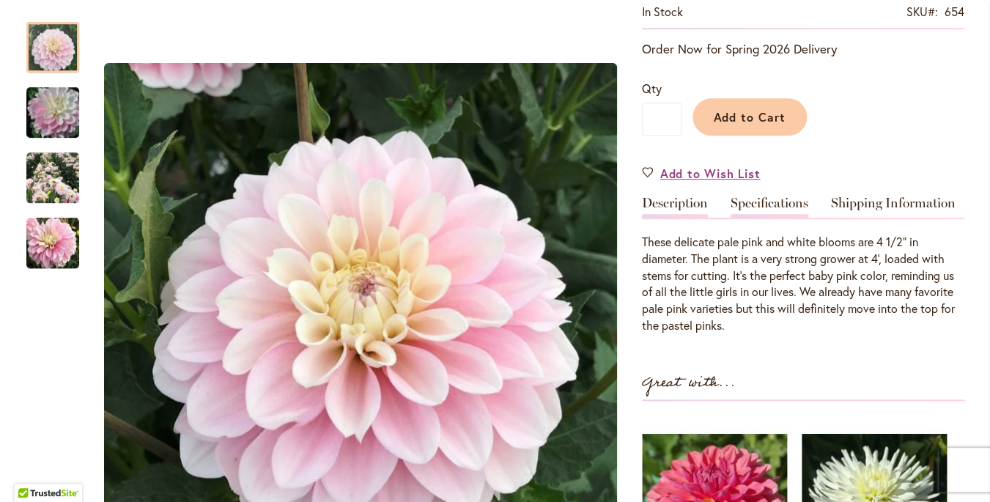
click at [770, 199] on link "Specifications" at bounding box center [769, 206] width 78 height 21
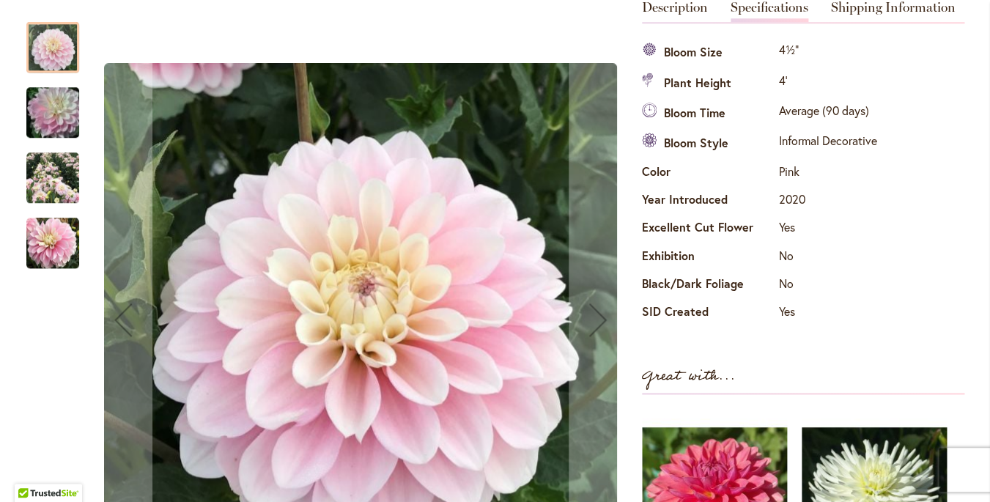
scroll to position [0, 0]
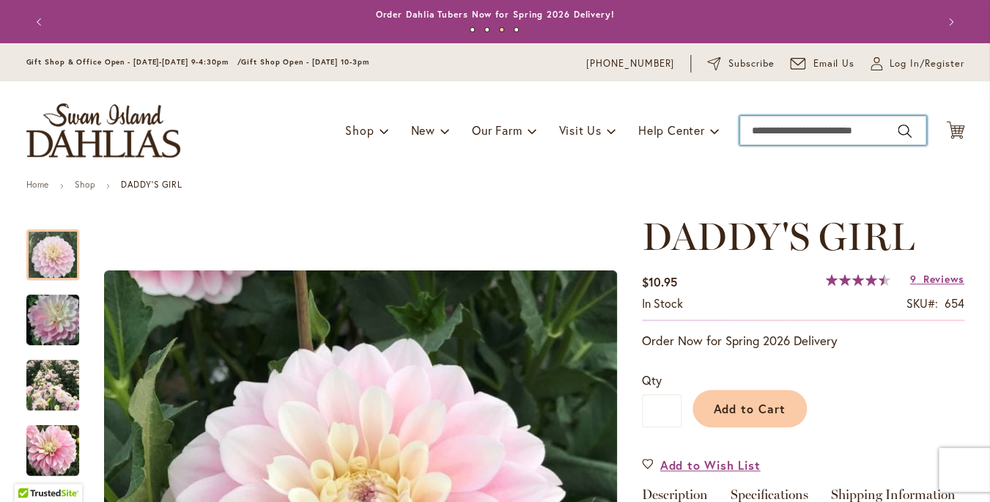
click at [783, 132] on input "Search" at bounding box center [832, 130] width 187 height 29
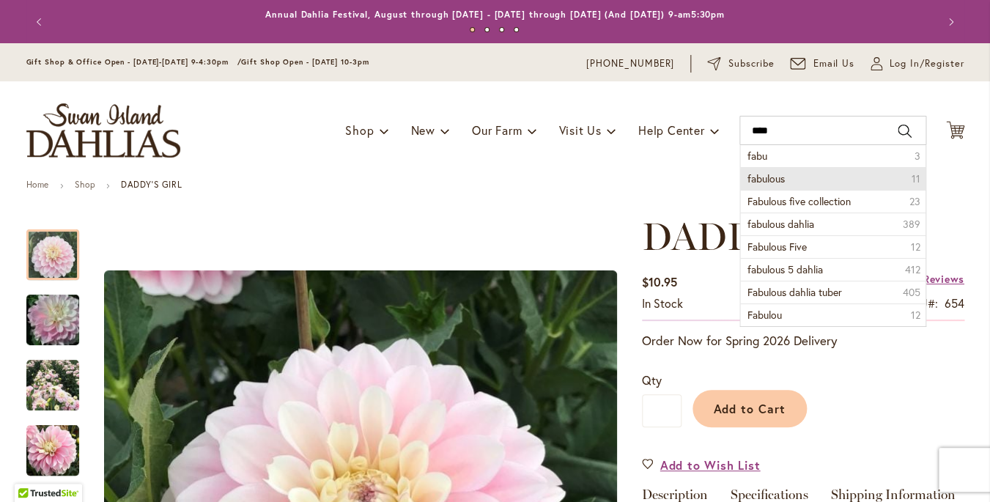
click at [780, 179] on span "fabulous" at bounding box center [765, 178] width 37 height 14
type input "********"
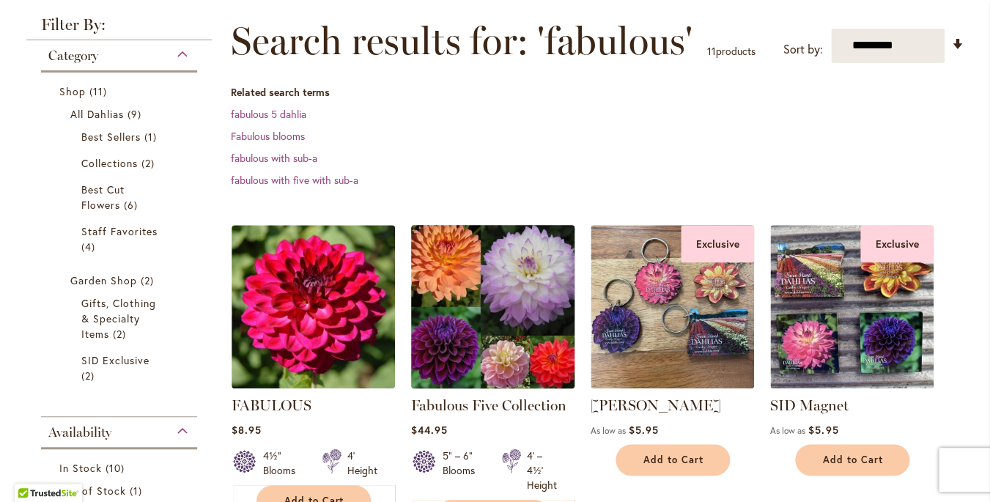
scroll to position [197, 0]
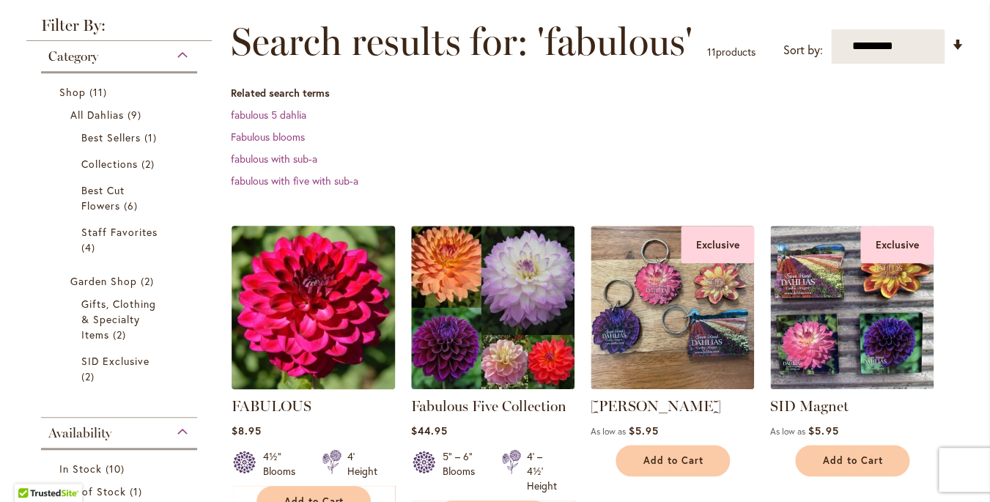
click at [309, 300] on img at bounding box center [312, 306] width 171 height 171
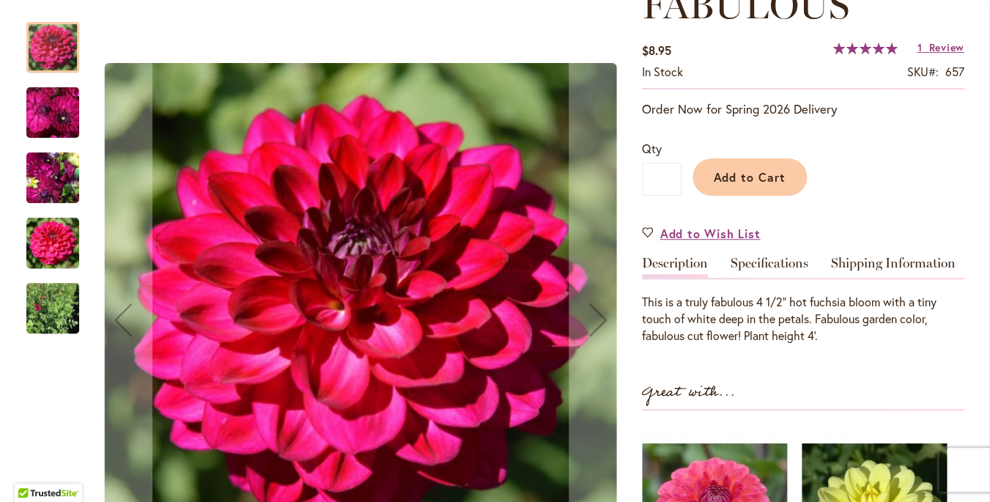
scroll to position [237, 0]
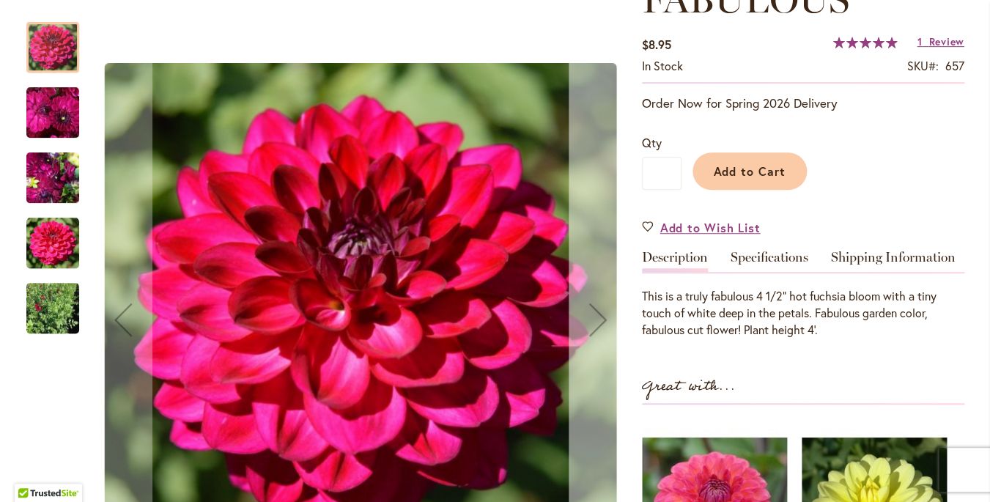
click at [601, 316] on div "Next" at bounding box center [598, 319] width 59 height 59
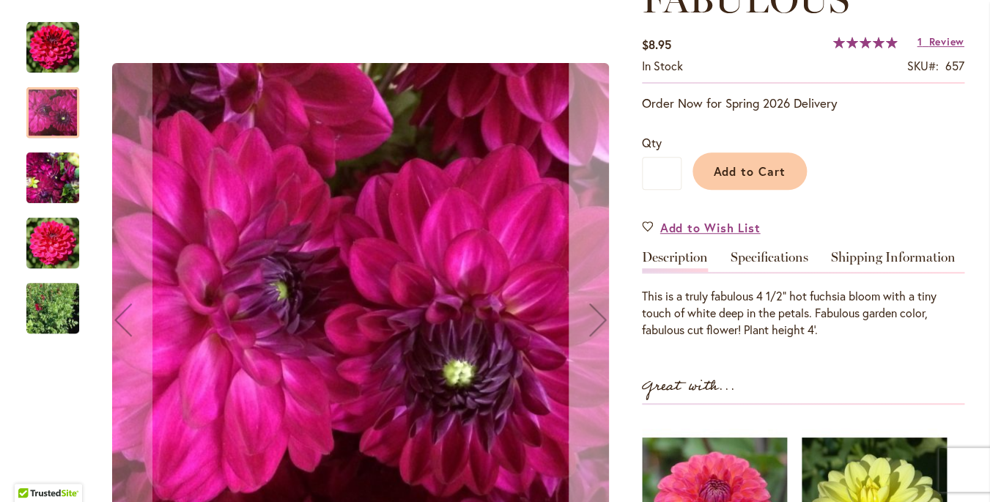
click at [601, 316] on div "Next" at bounding box center [598, 319] width 59 height 59
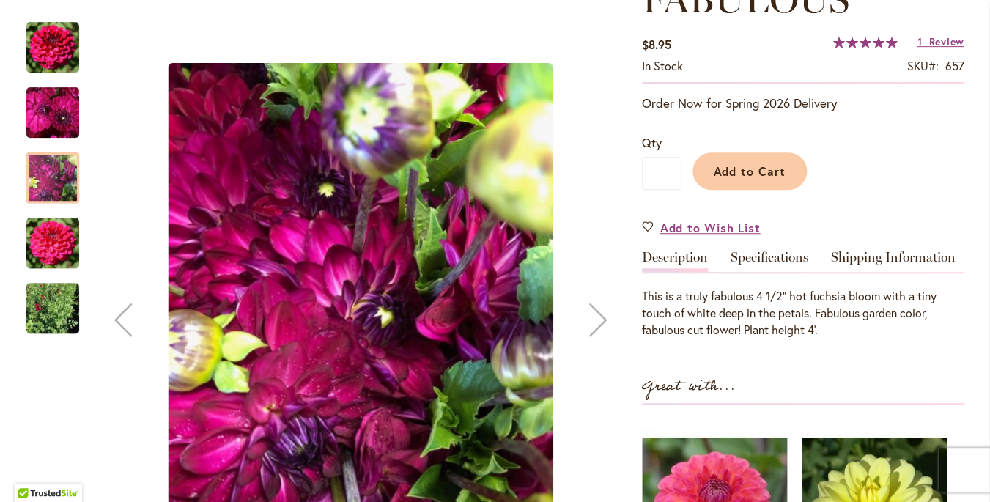
click at [601, 316] on div "Next" at bounding box center [598, 319] width 59 height 59
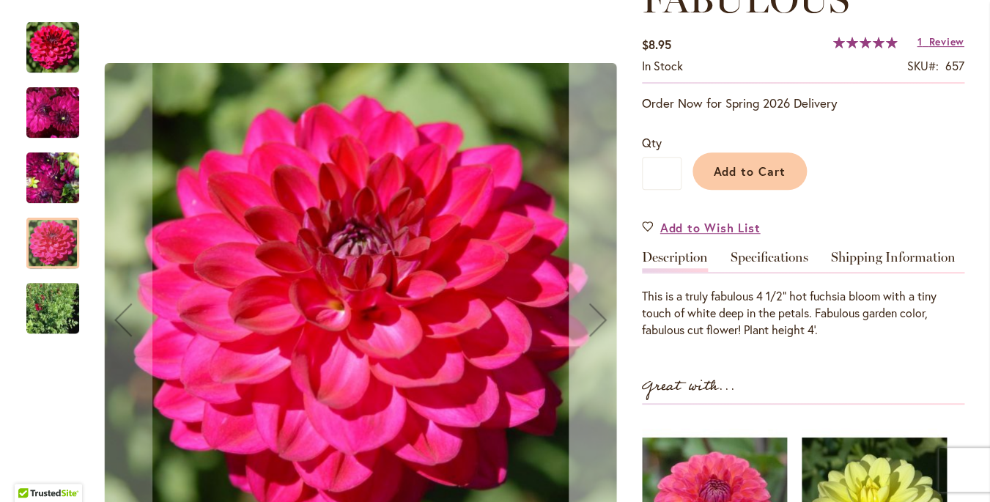
click at [601, 316] on div "Next" at bounding box center [598, 319] width 59 height 59
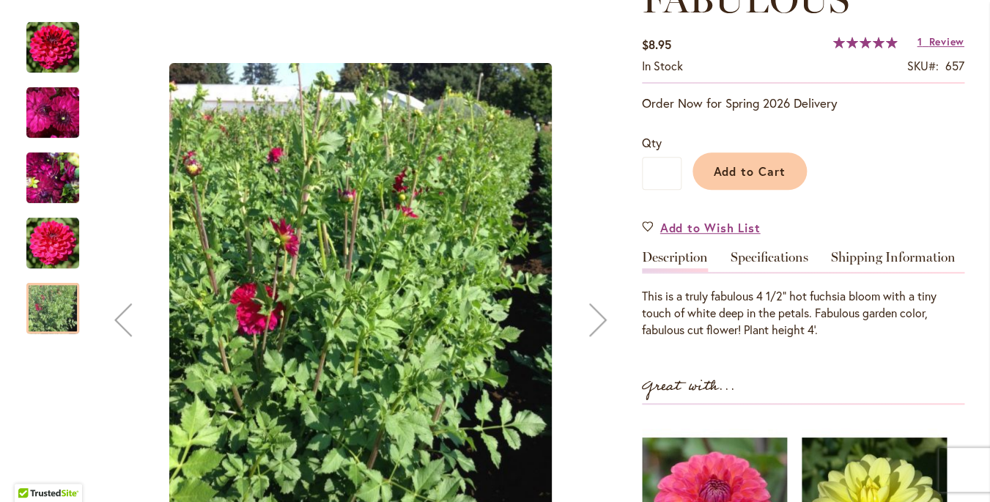
click at [601, 316] on div "Next" at bounding box center [598, 319] width 59 height 59
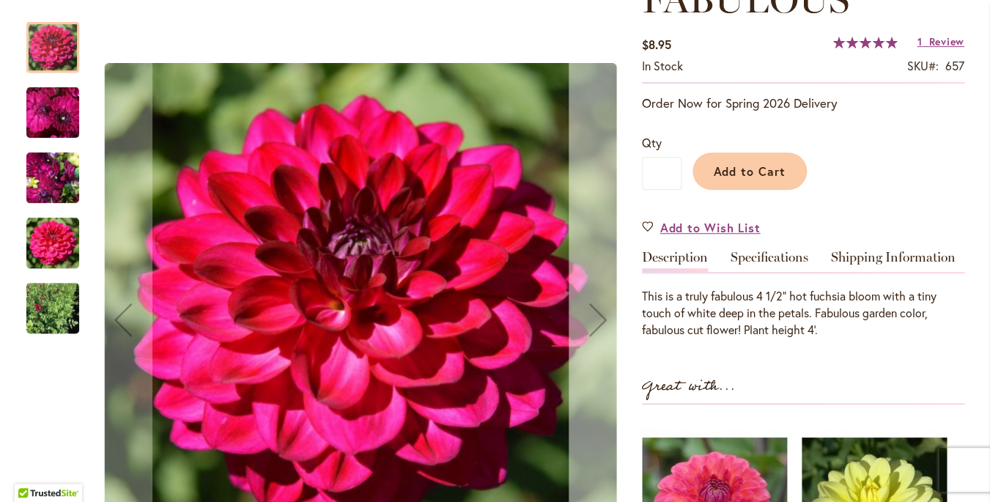
click at [601, 316] on div "Next" at bounding box center [598, 319] width 59 height 59
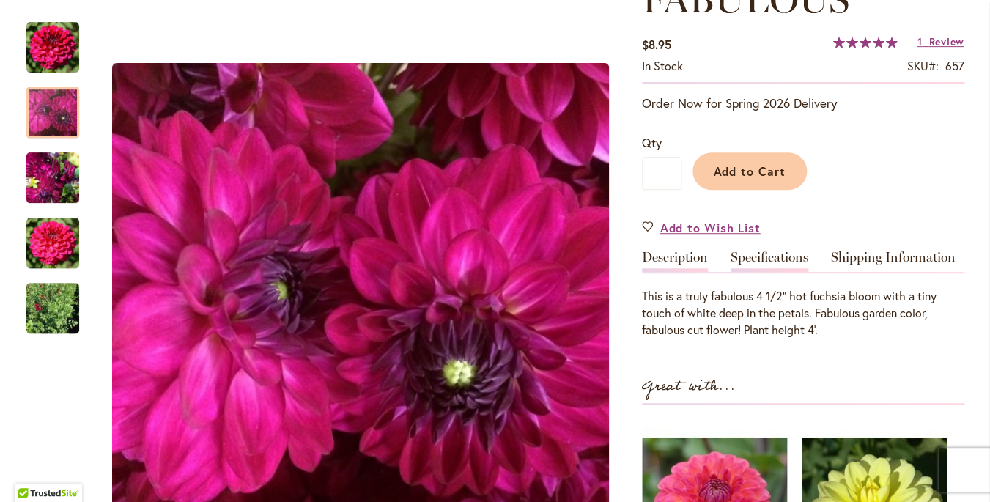
click at [762, 259] on link "Specifications" at bounding box center [769, 261] width 78 height 21
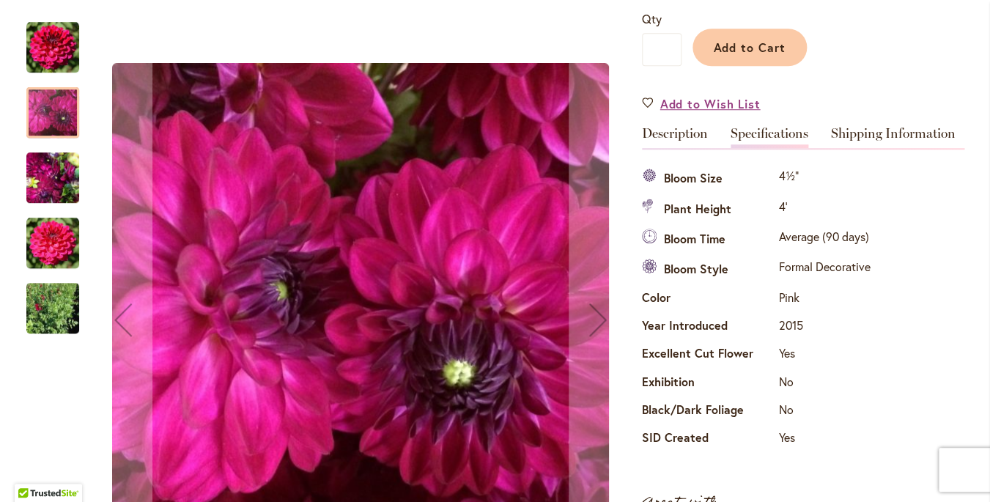
scroll to position [362, 0]
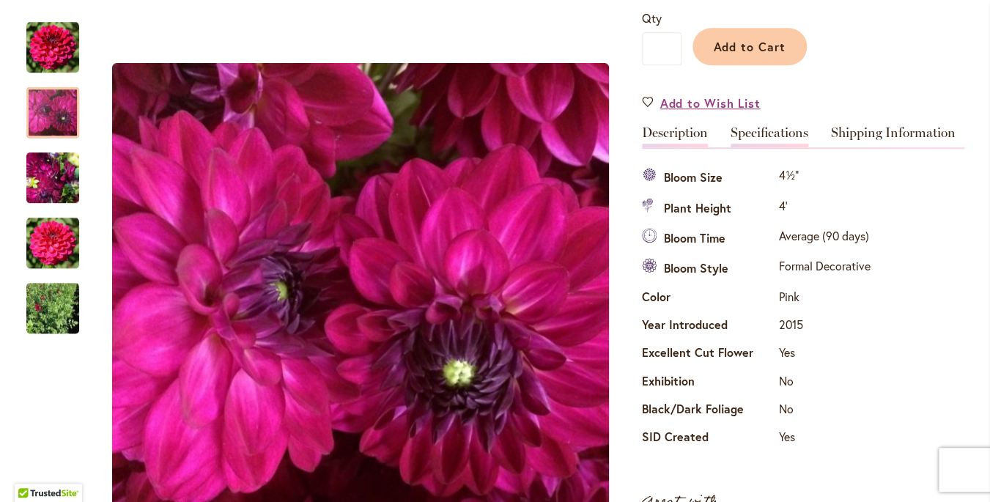
click at [690, 130] on link "Description" at bounding box center [675, 136] width 66 height 21
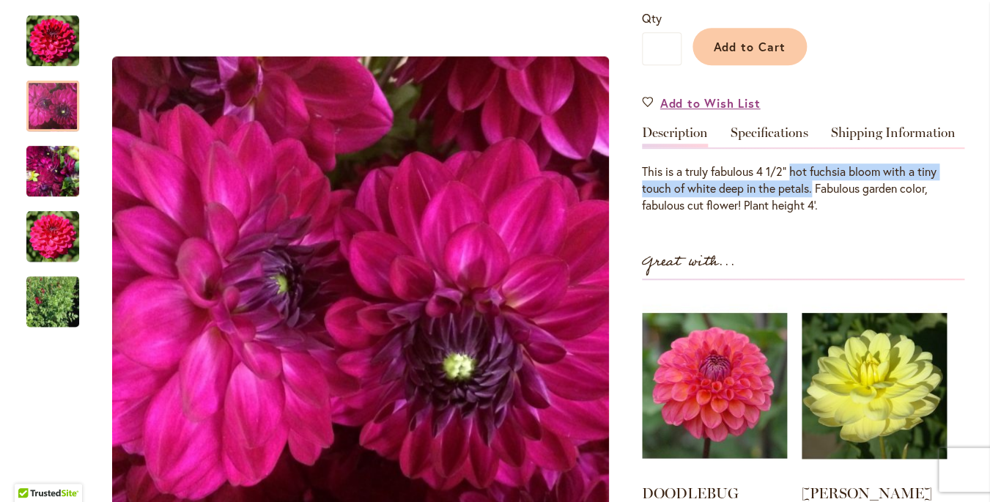
drag, startPoint x: 796, startPoint y: 171, endPoint x: 813, endPoint y: 185, distance: 22.0
click at [813, 185] on div "This is a truly fabulous 4 1/2" hot fuchsia bloom with a tiny touch of white de…" at bounding box center [803, 188] width 322 height 51
copy div "hot fuchsia bloom with a tiny touch of white deep in the petals."
click at [773, 135] on link "Specifications" at bounding box center [769, 136] width 78 height 21
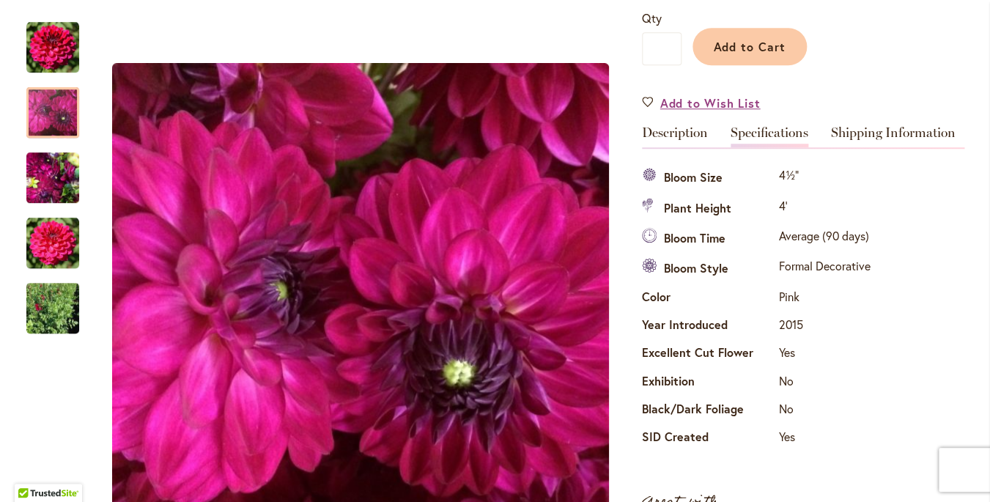
scroll to position [0, 0]
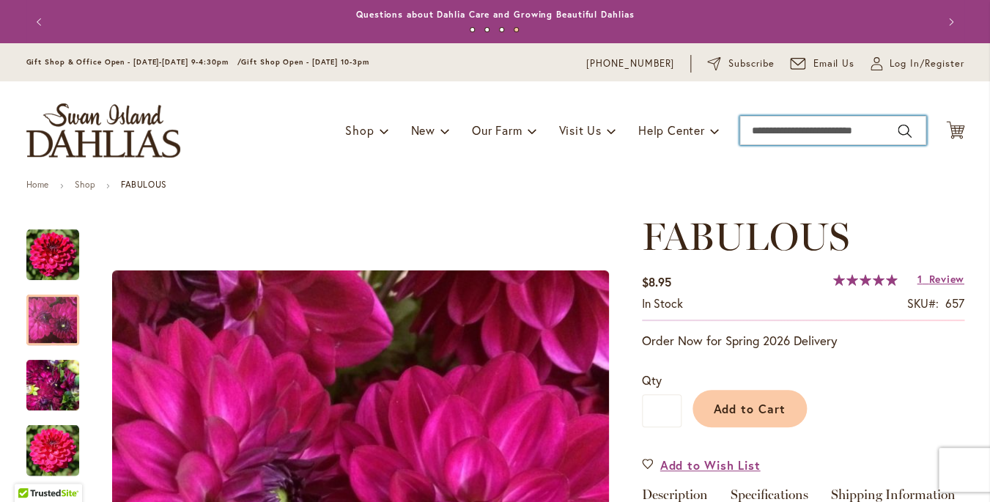
click at [804, 132] on input "Search" at bounding box center [832, 130] width 187 height 29
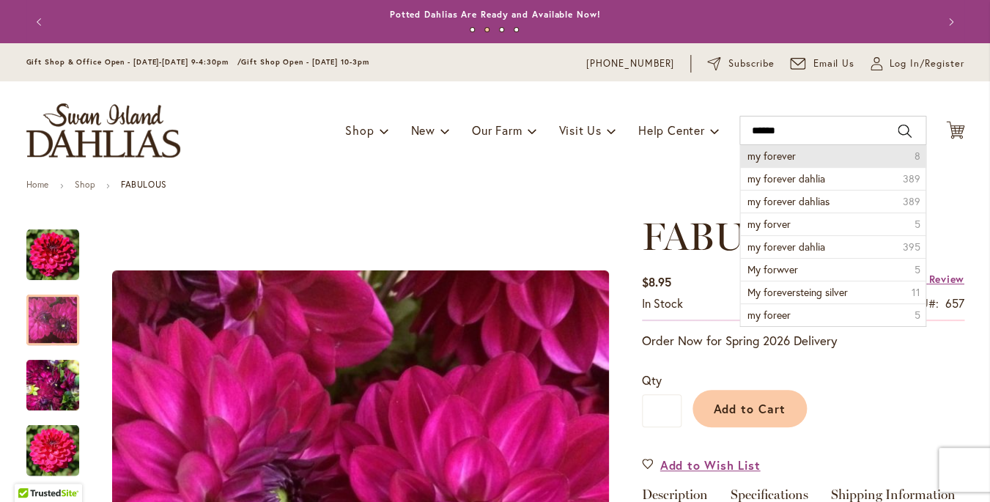
click at [791, 155] on span "my forever" at bounding box center [771, 156] width 48 height 14
type input "**********"
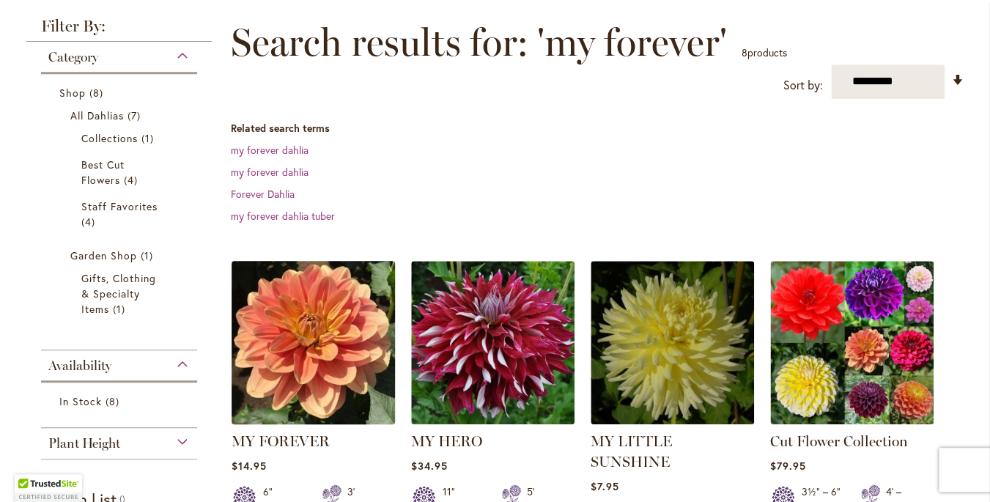
scroll to position [224, 0]
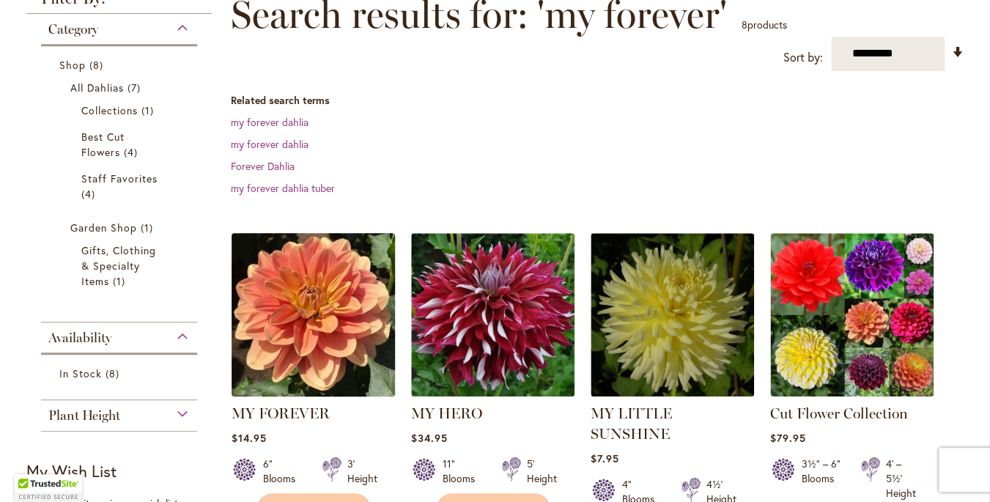
click at [331, 328] on img at bounding box center [312, 314] width 171 height 171
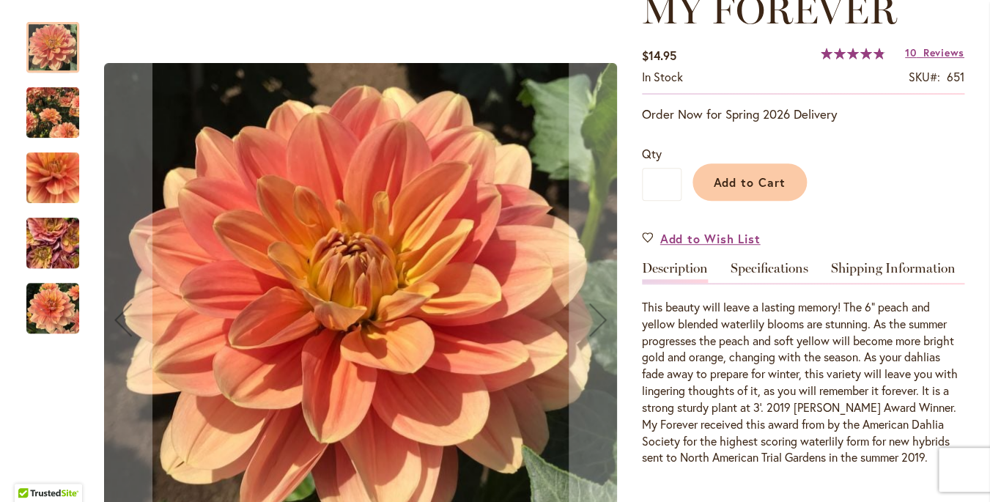
scroll to position [231, 0]
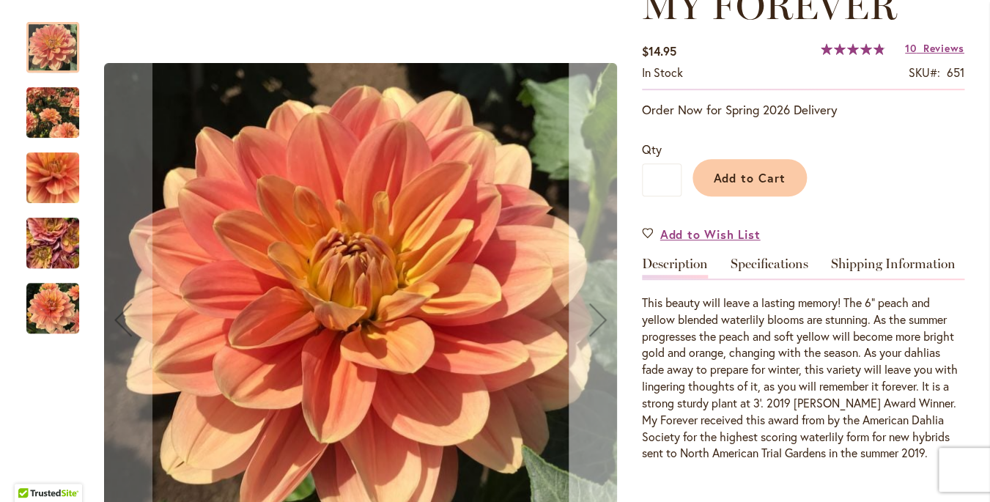
click at [599, 322] on div "Next" at bounding box center [598, 319] width 59 height 59
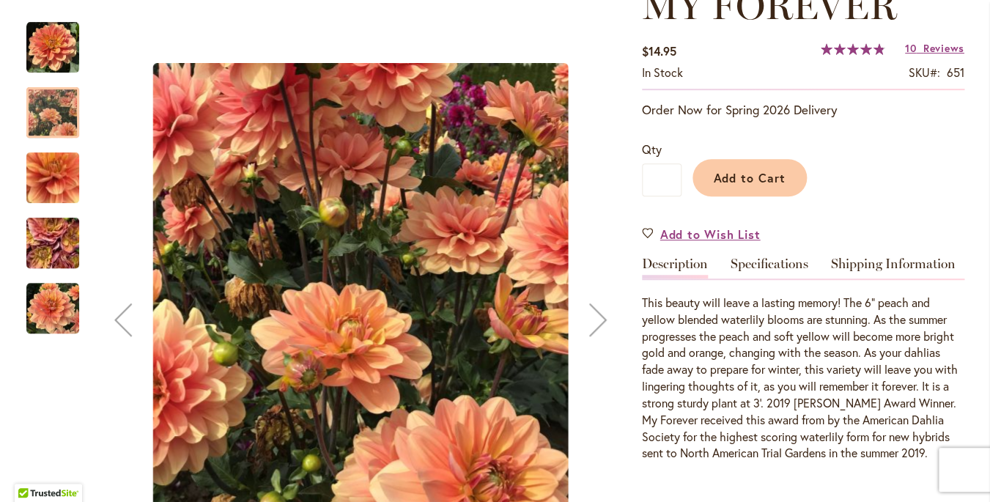
click at [599, 322] on div "Next" at bounding box center [598, 319] width 59 height 59
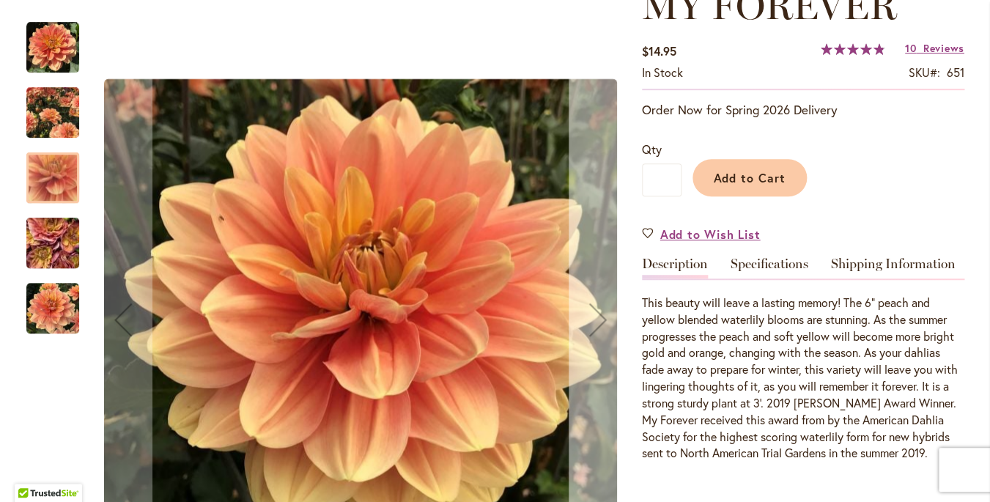
click at [599, 322] on div "Next" at bounding box center [598, 319] width 59 height 59
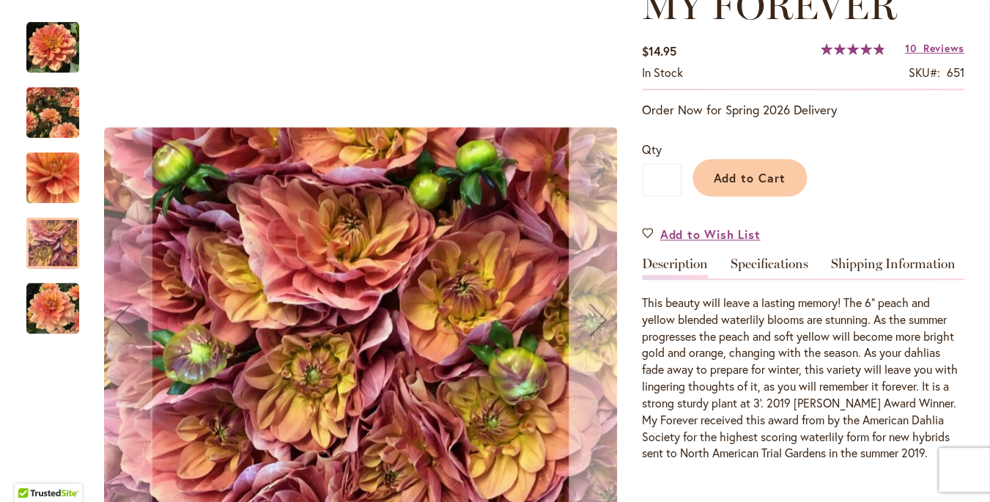
click at [599, 322] on div "Next" at bounding box center [598, 319] width 59 height 59
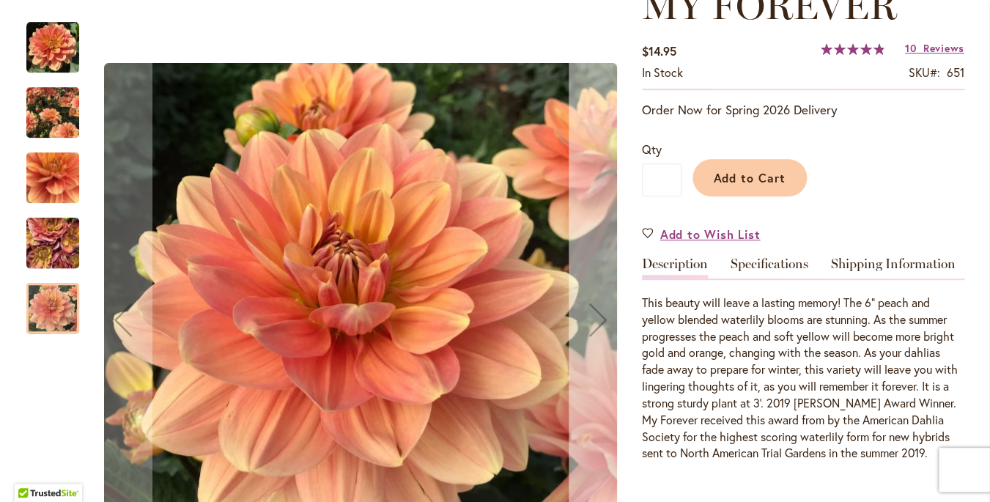
click at [599, 322] on div "Next" at bounding box center [598, 319] width 59 height 59
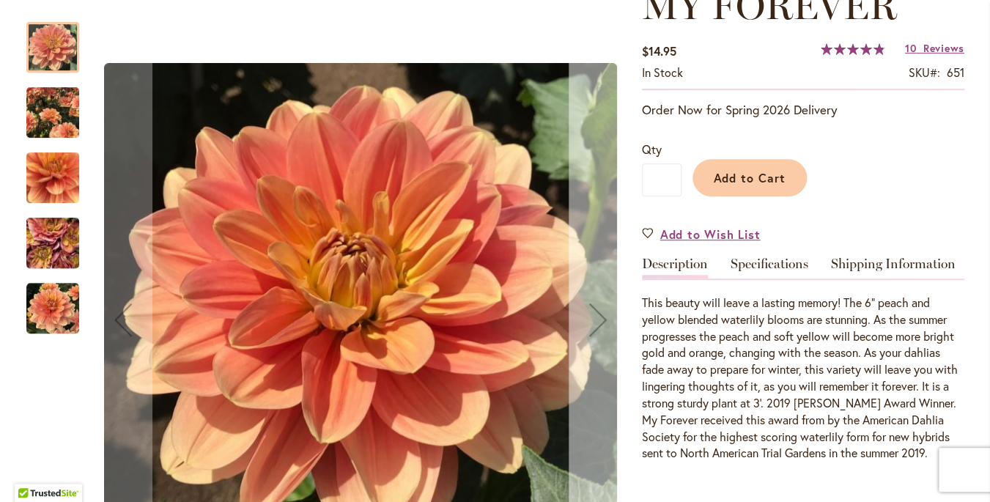
click at [599, 322] on div "Next" at bounding box center [598, 319] width 59 height 59
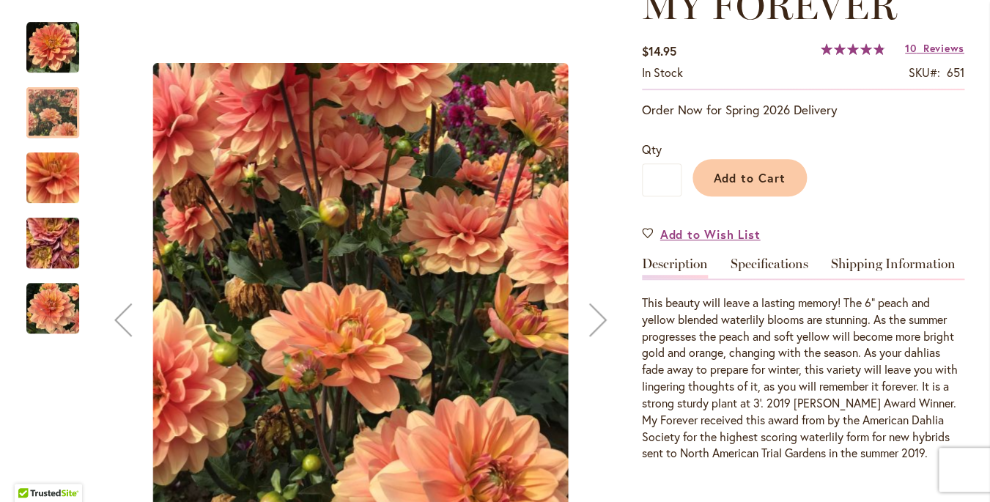
click at [599, 322] on div "Next" at bounding box center [598, 319] width 59 height 59
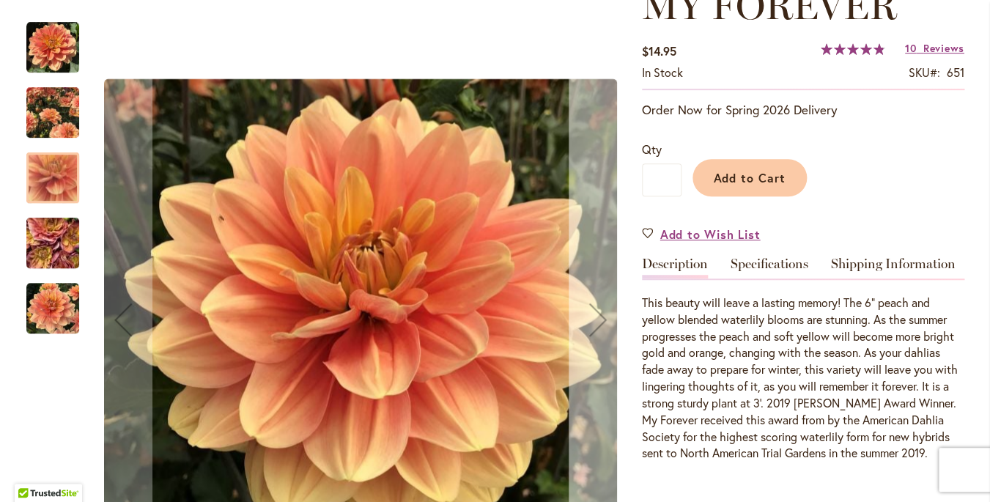
click at [599, 322] on div "Next" at bounding box center [598, 319] width 59 height 59
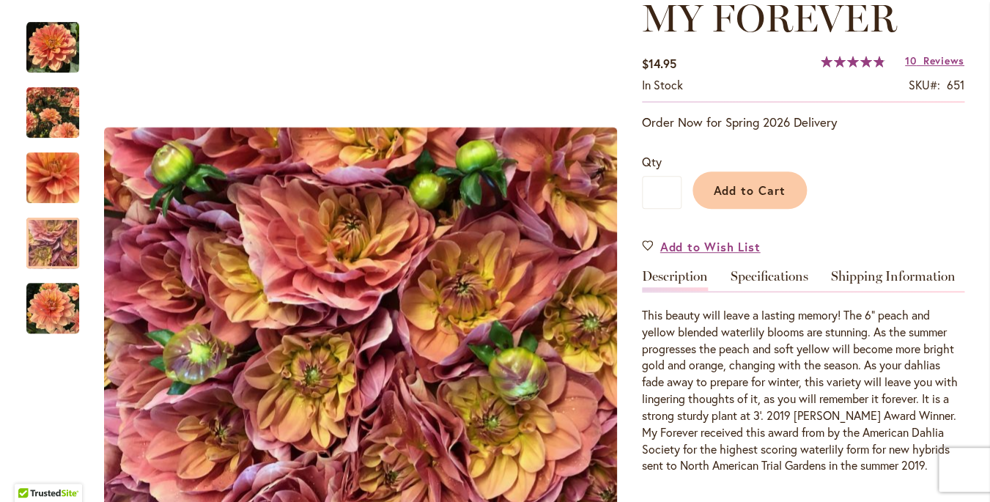
scroll to position [0, 0]
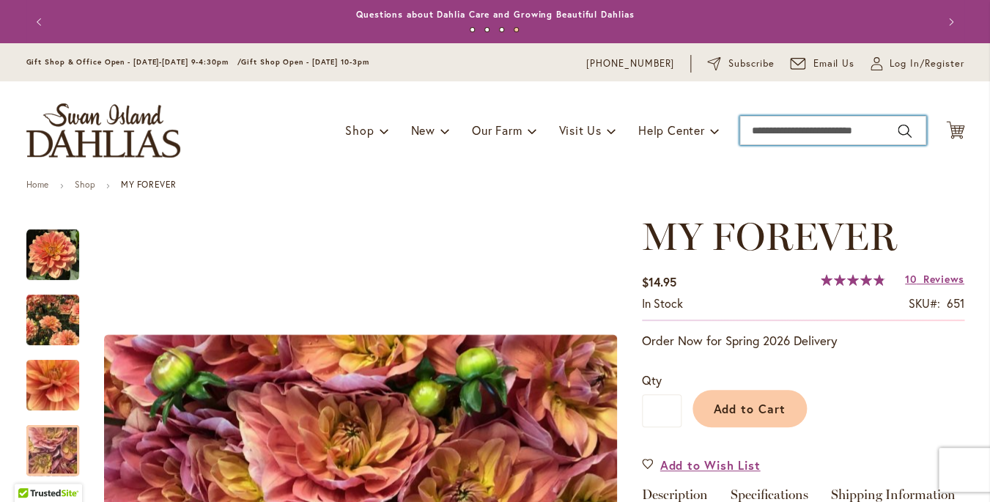
click at [770, 124] on input "Search" at bounding box center [832, 130] width 187 height 29
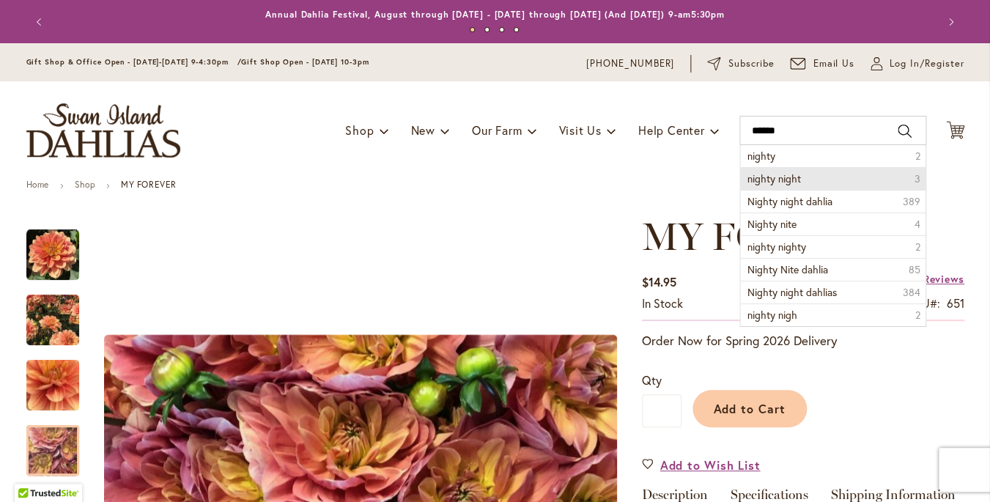
click at [793, 178] on span "nighty night" at bounding box center [773, 178] width 53 height 14
type input "**********"
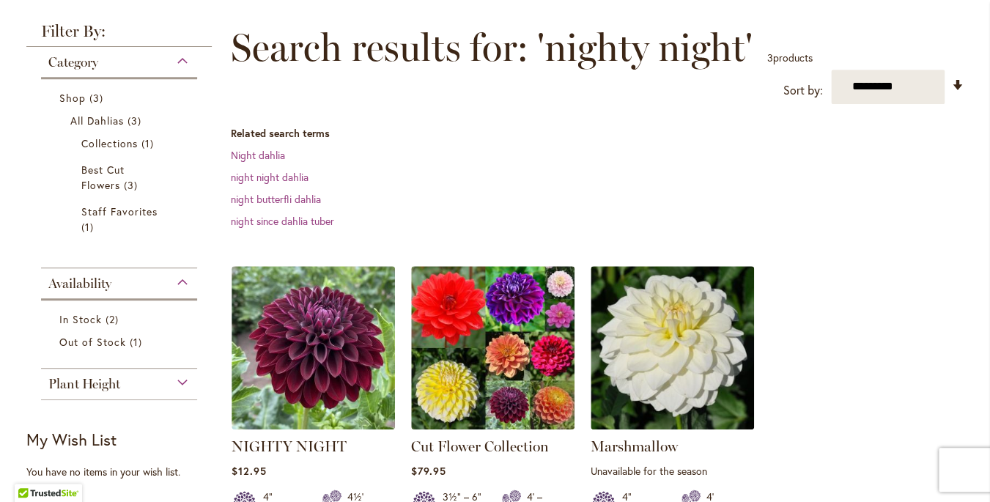
scroll to position [196, 0]
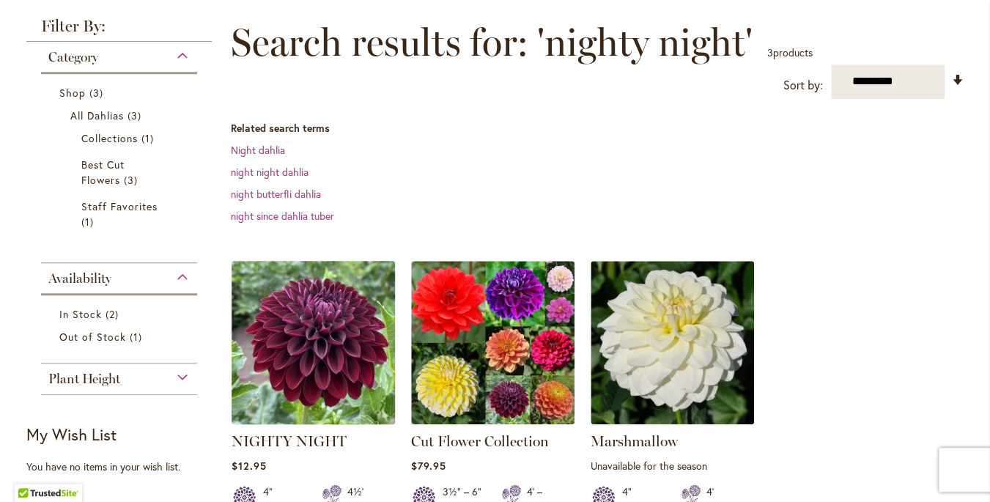
click at [318, 340] on img at bounding box center [312, 341] width 171 height 171
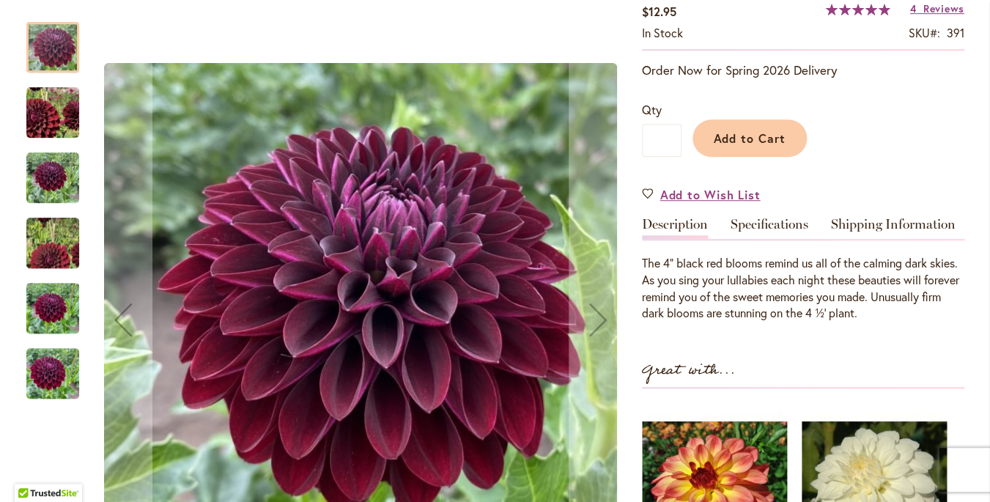
type input "**********"
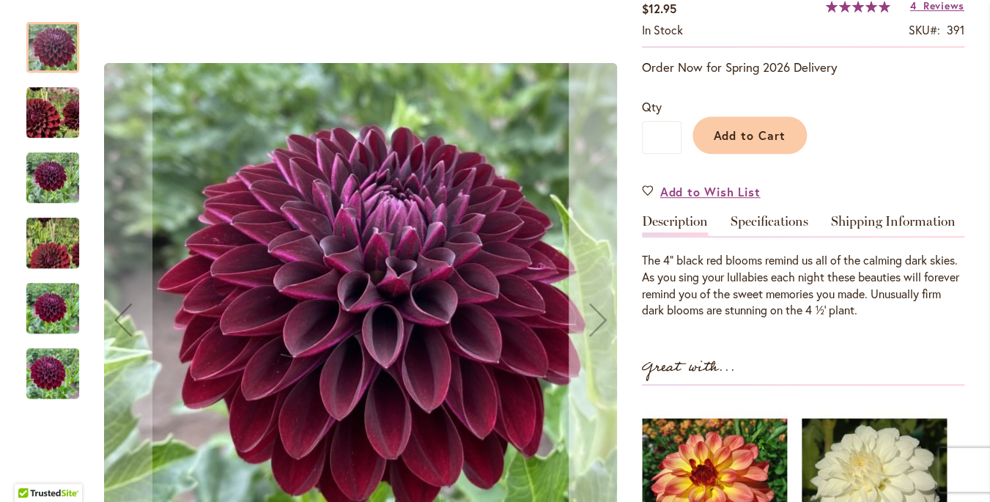
click at [595, 322] on div "Next" at bounding box center [598, 319] width 59 height 59
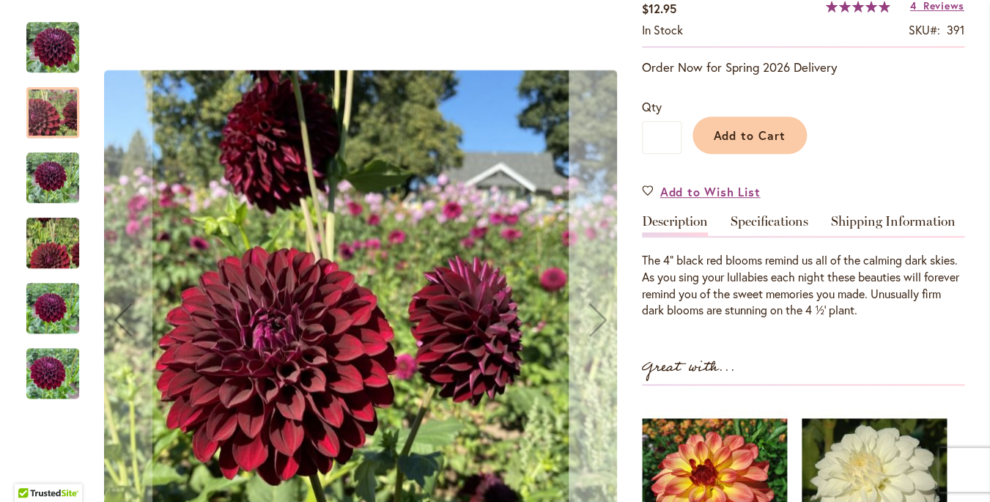
click at [595, 322] on div "Next" at bounding box center [598, 319] width 59 height 59
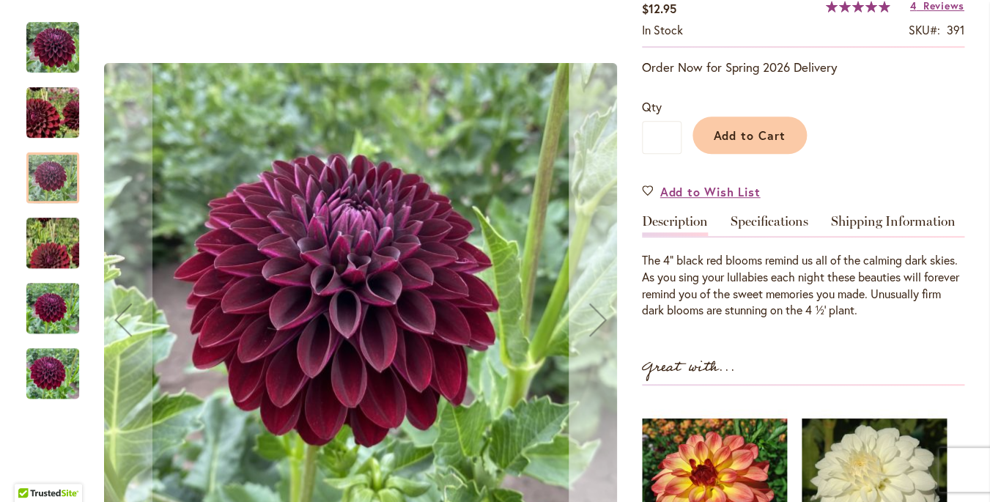
click at [595, 322] on div "Next" at bounding box center [598, 319] width 59 height 59
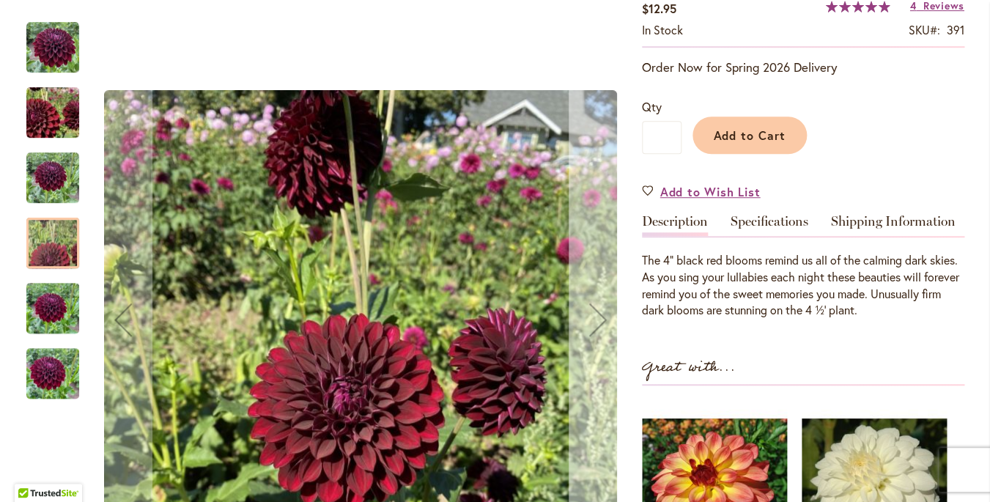
click at [595, 322] on div "Next" at bounding box center [598, 319] width 59 height 59
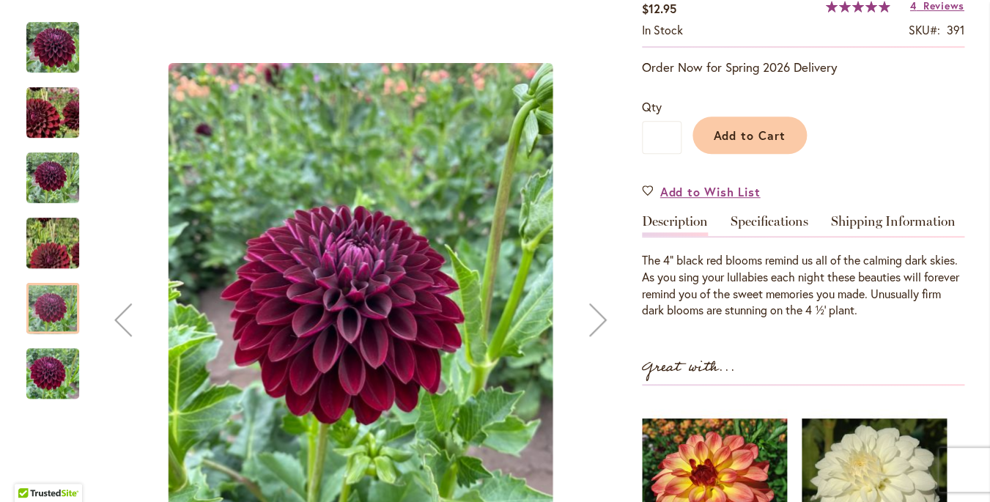
click at [595, 322] on div "Next" at bounding box center [598, 319] width 59 height 59
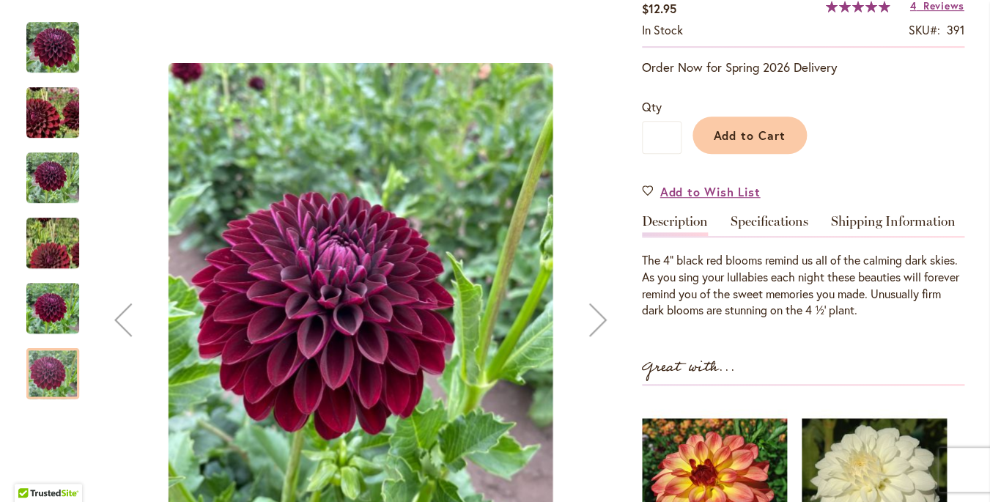
click at [595, 322] on div "Next" at bounding box center [598, 319] width 59 height 59
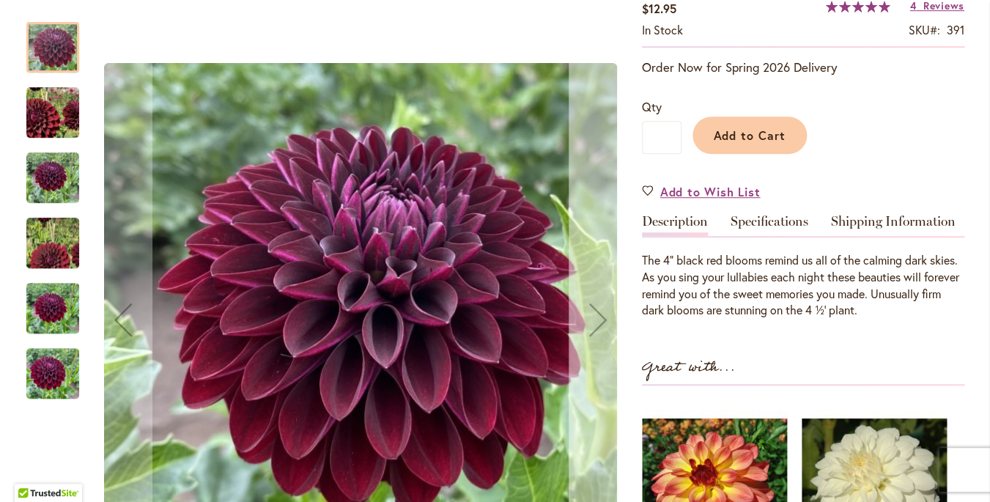
click at [595, 322] on div "Next" at bounding box center [598, 319] width 59 height 59
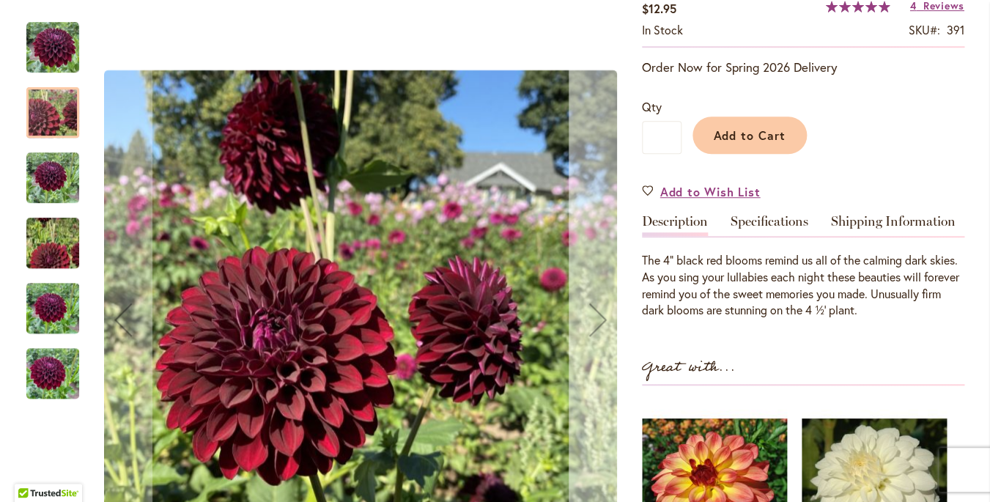
click at [595, 322] on div "Next" at bounding box center [598, 319] width 59 height 59
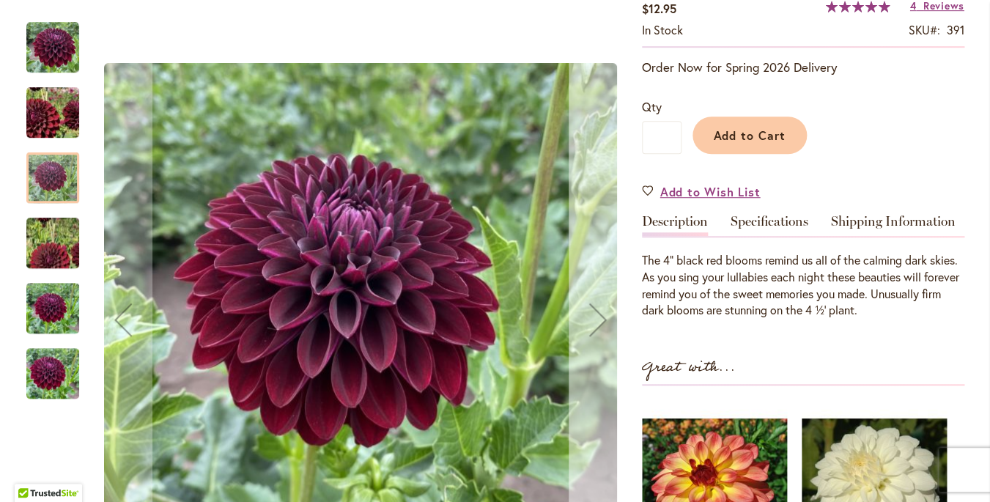
click at [595, 322] on div "Next" at bounding box center [598, 319] width 59 height 59
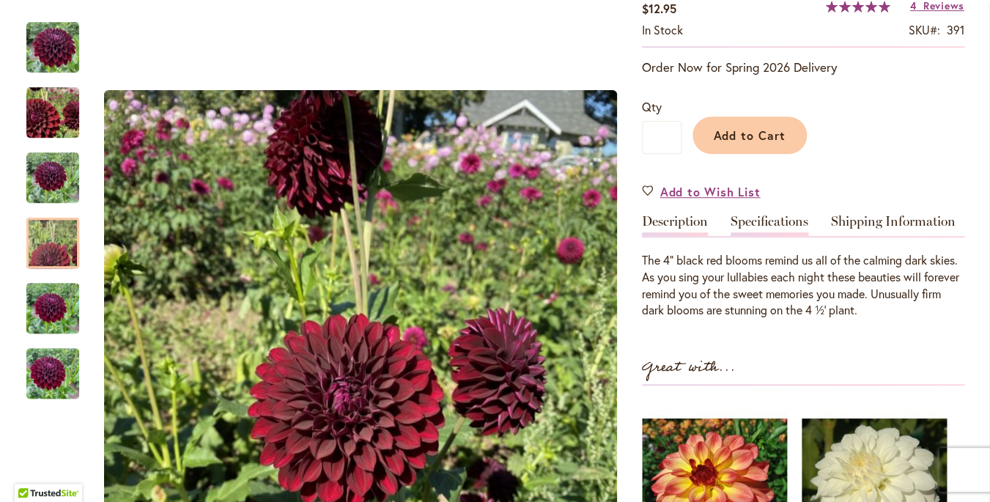
click at [775, 223] on link "Specifications" at bounding box center [769, 225] width 78 height 21
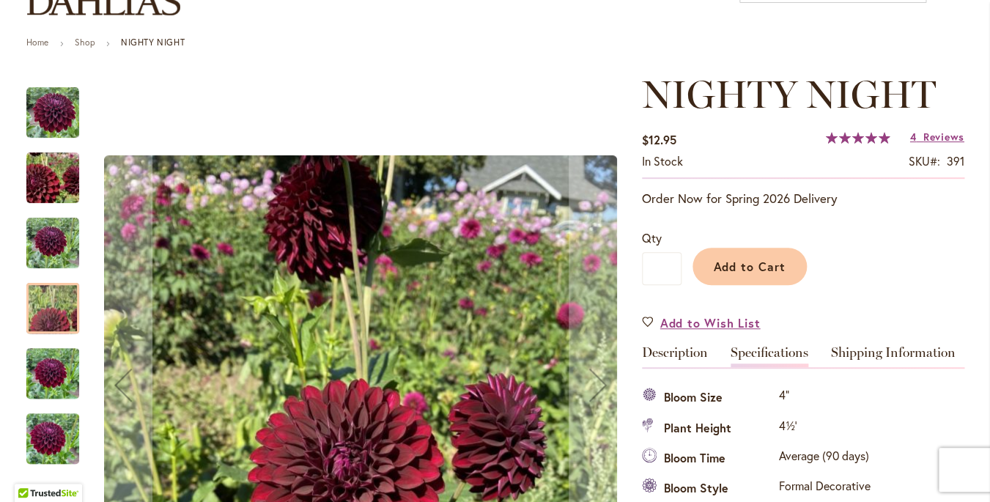
scroll to position [0, 0]
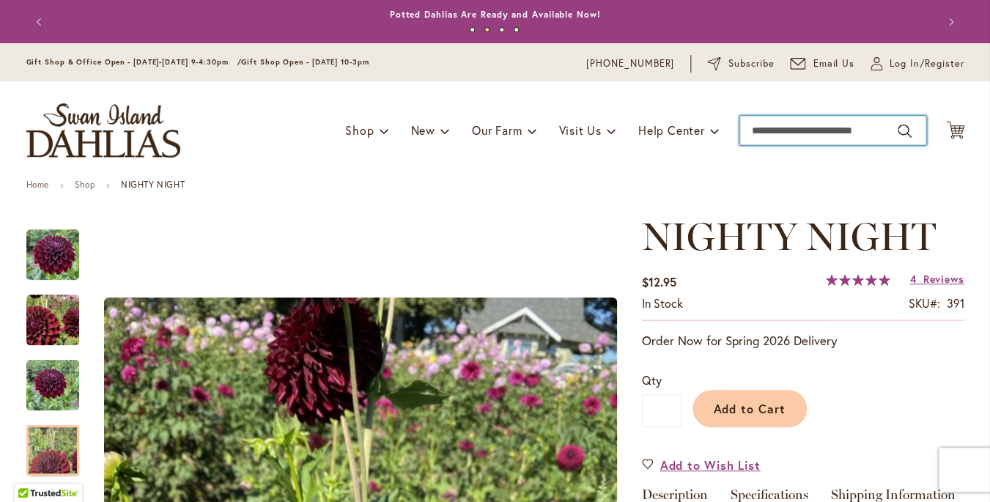
click at [781, 128] on input "Search" at bounding box center [832, 130] width 187 height 29
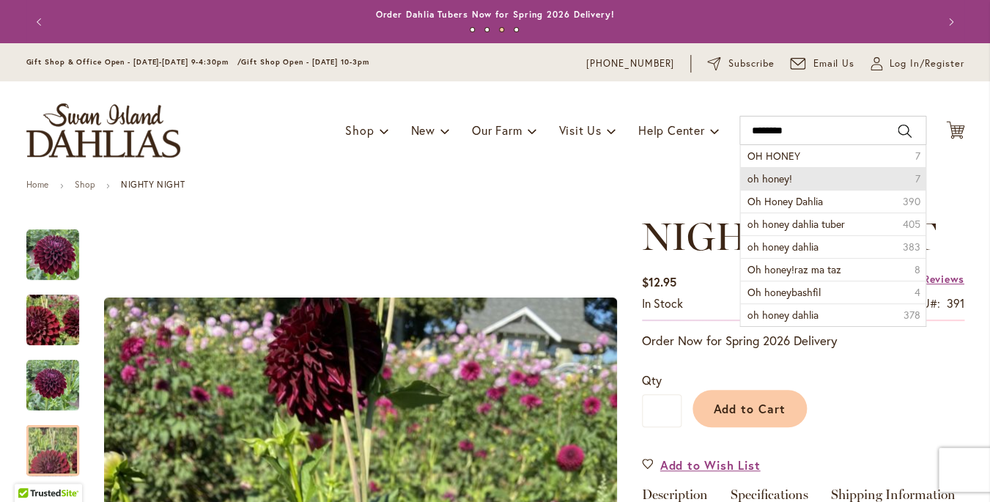
click at [780, 178] on span "oh honey!" at bounding box center [769, 178] width 45 height 14
type input "*********"
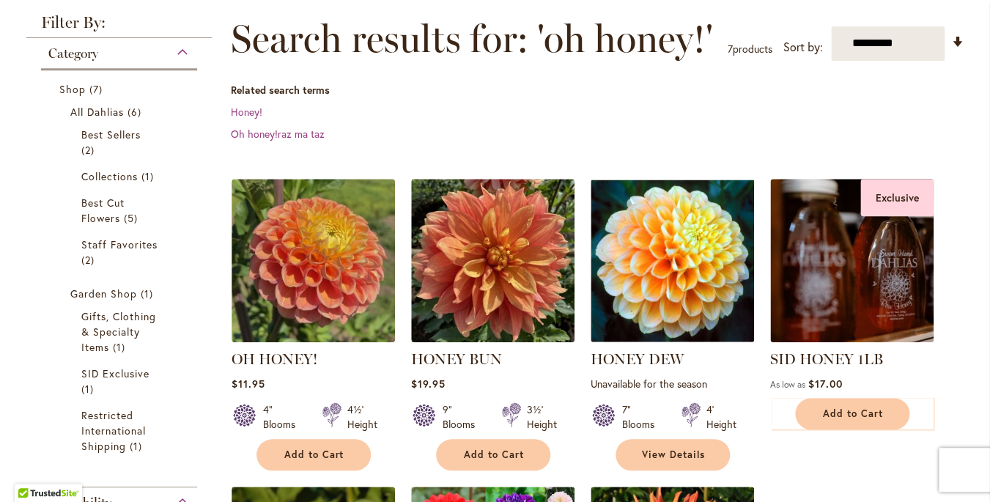
scroll to position [201, 0]
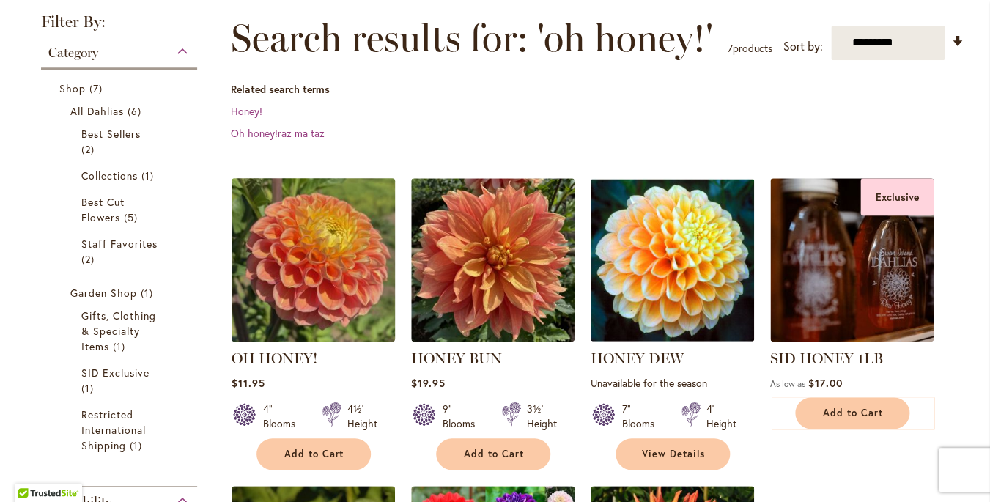
click at [342, 273] on img at bounding box center [312, 259] width 171 height 171
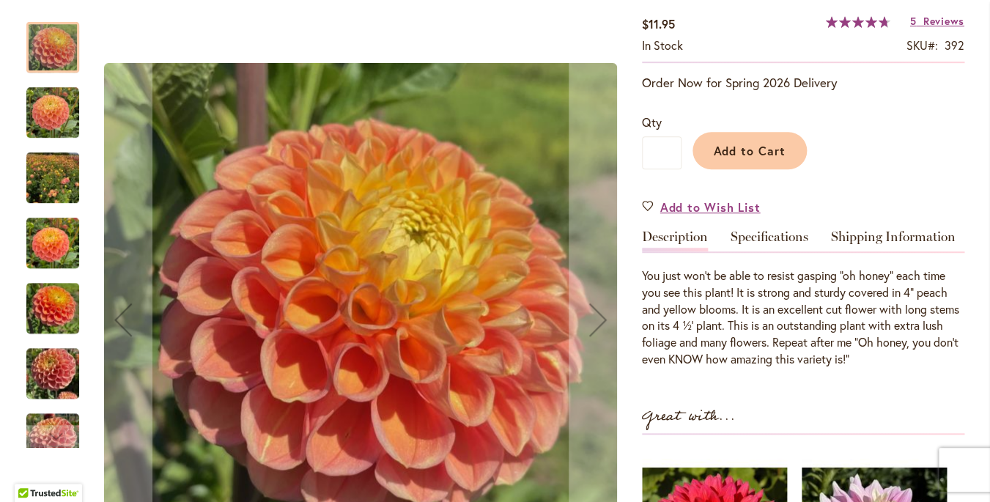
scroll to position [259, 0]
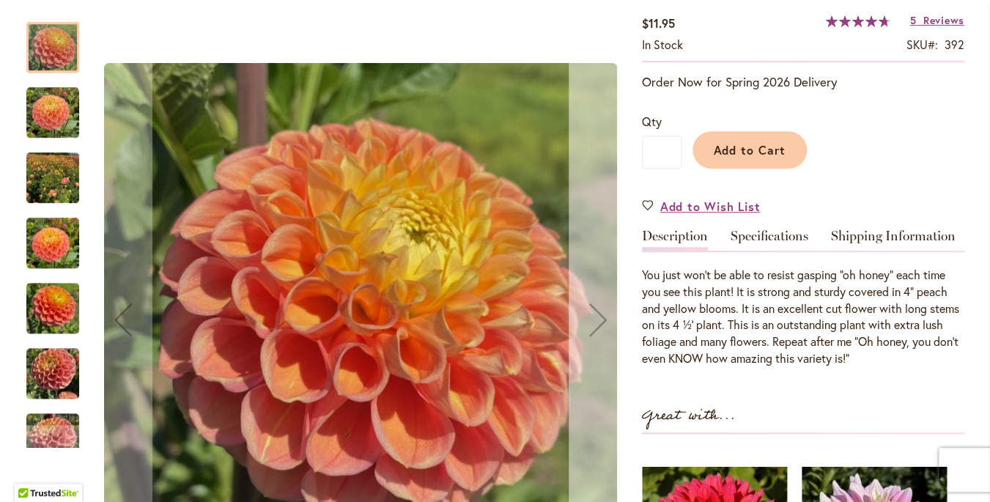
click at [607, 317] on div "Next" at bounding box center [598, 319] width 59 height 59
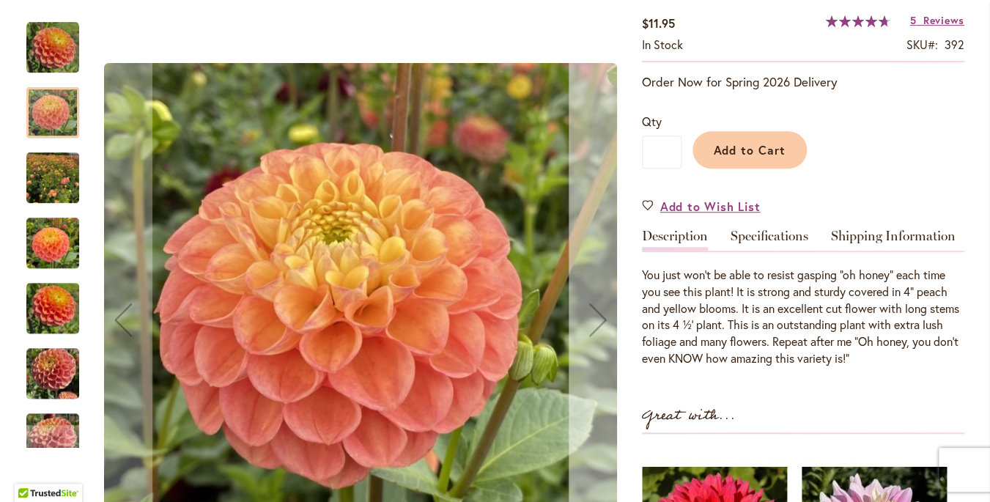
click at [607, 317] on div "Next" at bounding box center [598, 319] width 59 height 59
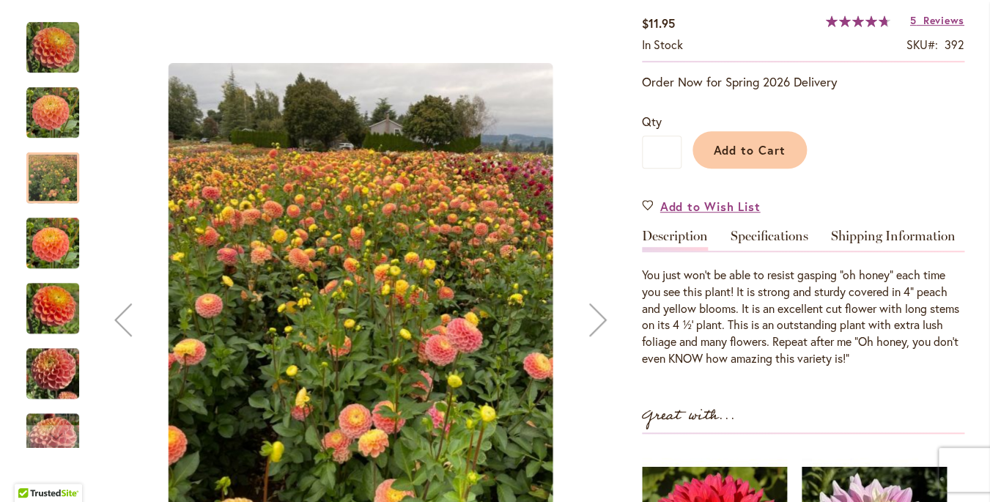
click at [607, 317] on div "Next" at bounding box center [598, 319] width 59 height 59
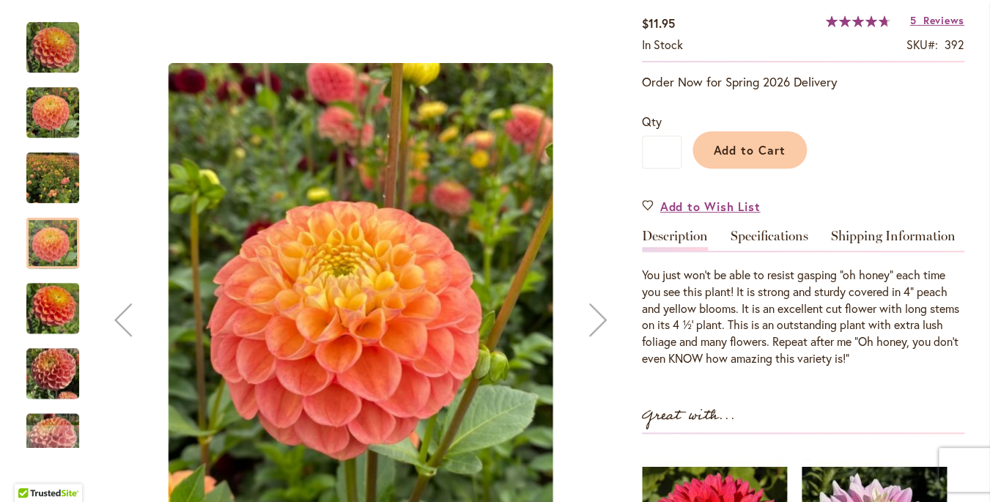
click at [607, 317] on div "Next" at bounding box center [598, 319] width 59 height 59
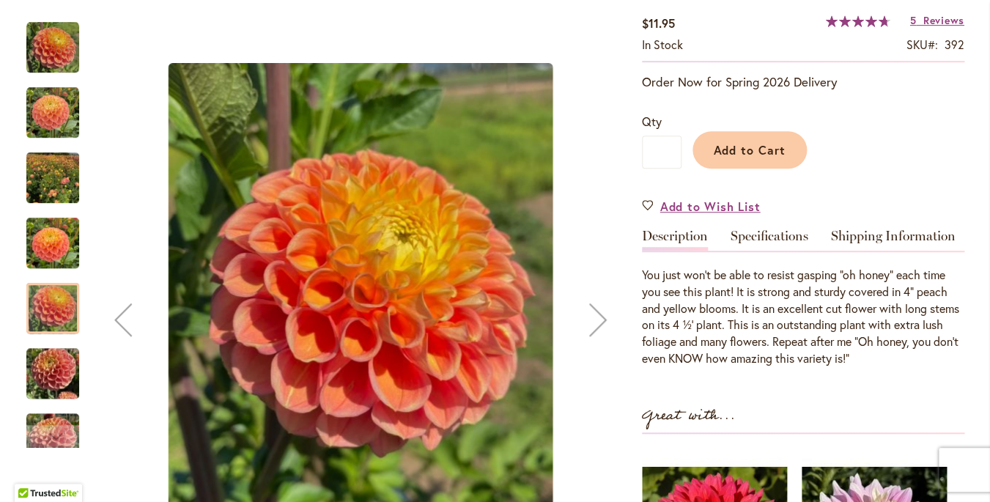
click at [607, 317] on div "Next" at bounding box center [598, 319] width 59 height 59
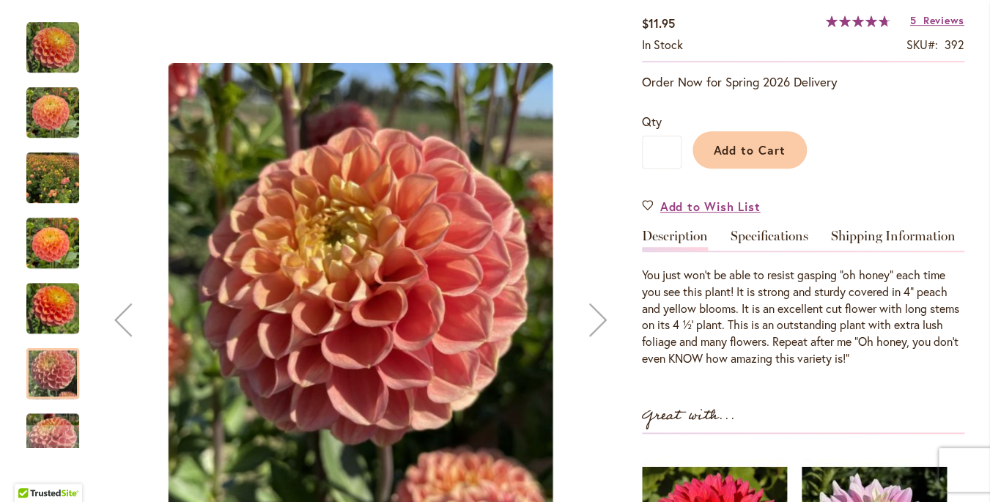
click at [607, 317] on div "Next" at bounding box center [598, 319] width 59 height 59
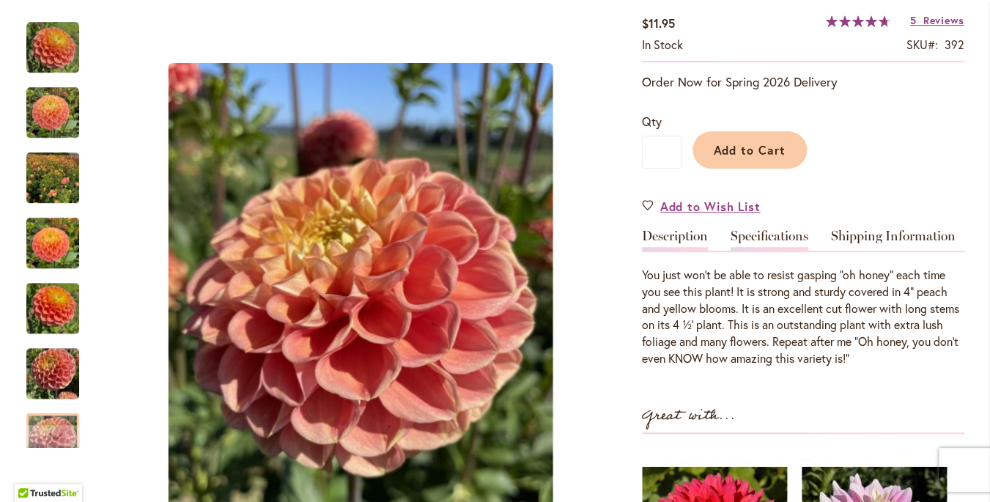
click at [784, 238] on link "Specifications" at bounding box center [769, 239] width 78 height 21
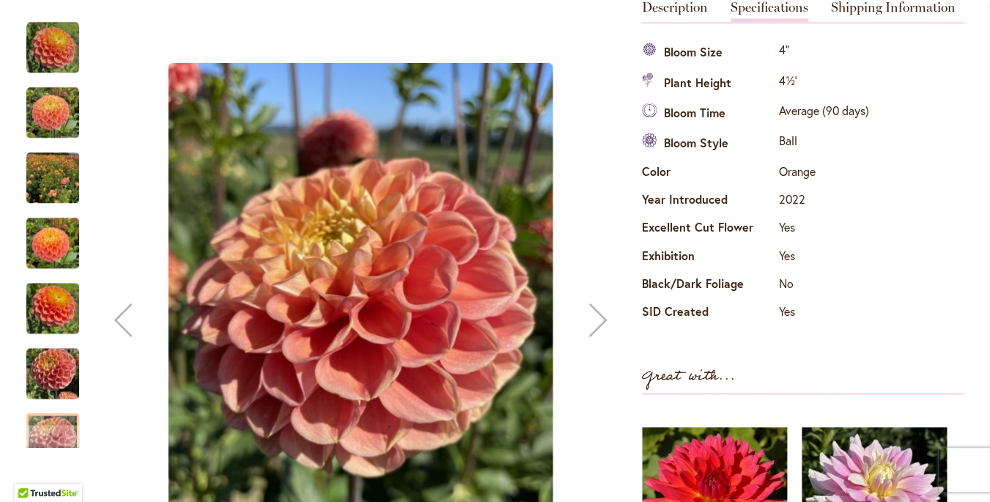
scroll to position [0, 0]
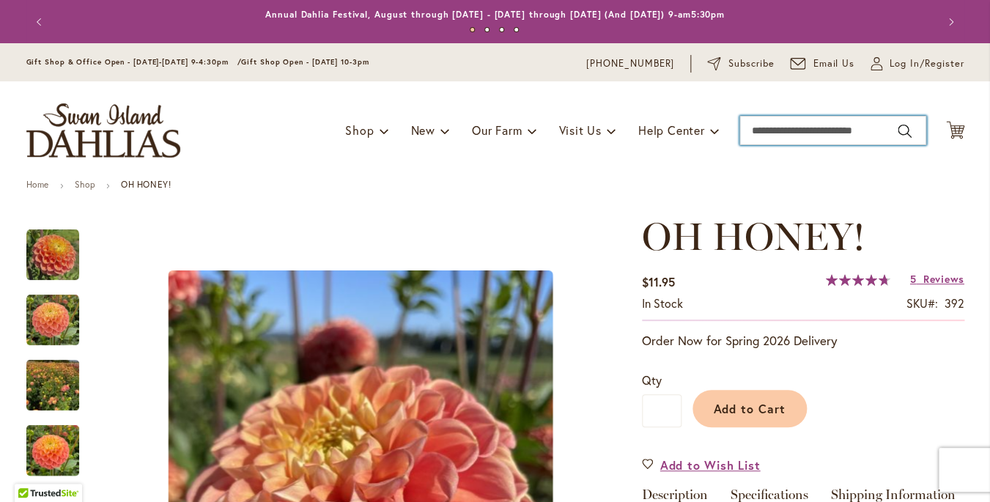
click at [780, 129] on input "Search" at bounding box center [832, 130] width 187 height 29
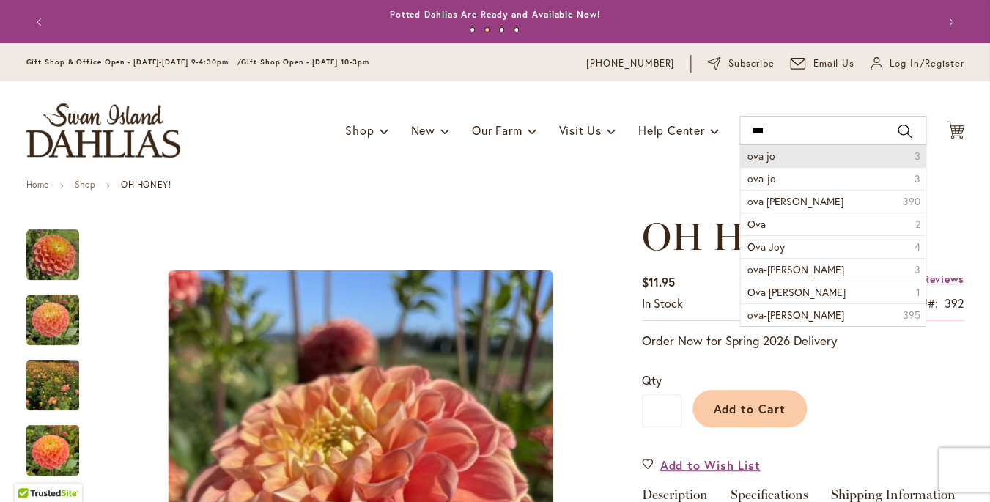
click at [778, 155] on li "ova jo 3" at bounding box center [832, 156] width 185 height 22
type input "******"
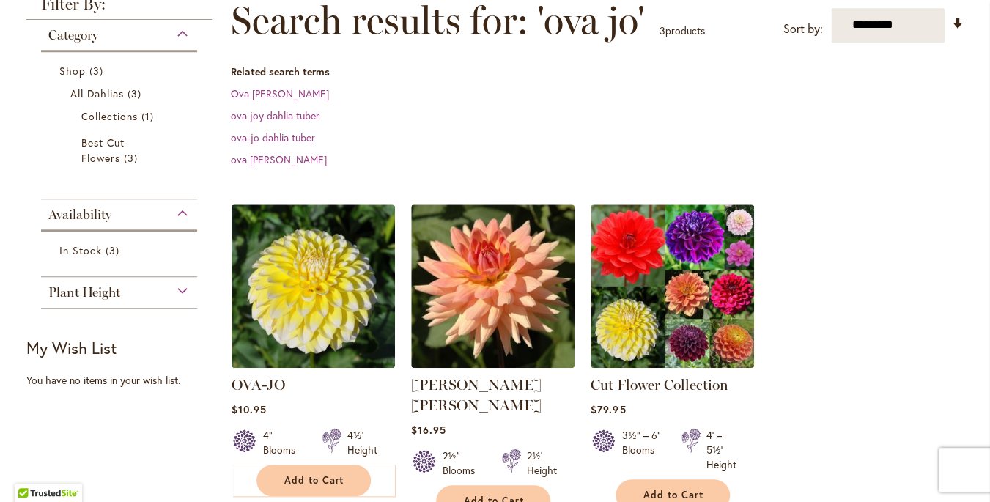
scroll to position [220, 0]
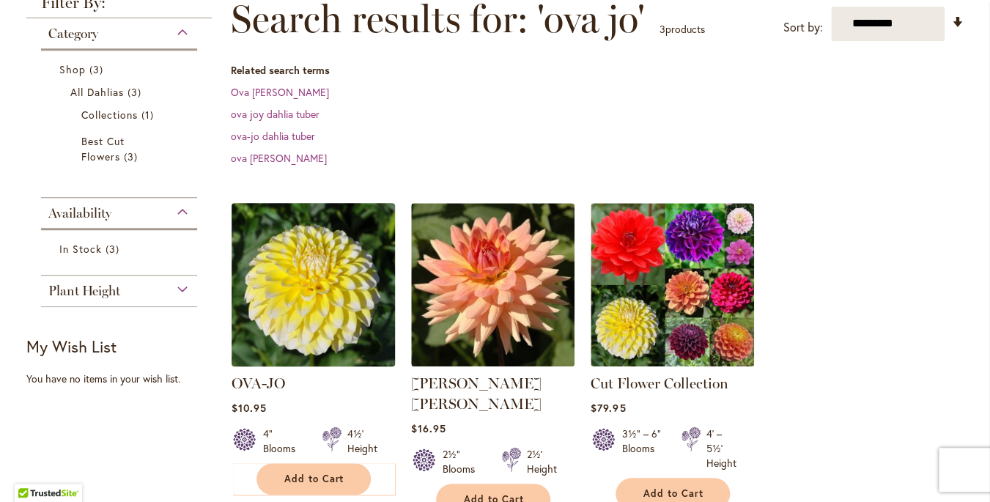
click at [308, 287] on img at bounding box center [312, 284] width 171 height 171
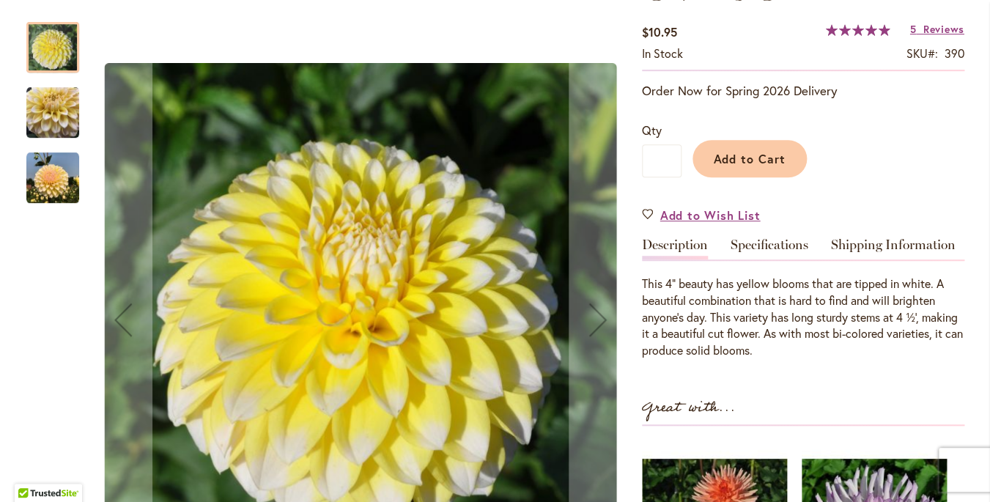
scroll to position [257, 0]
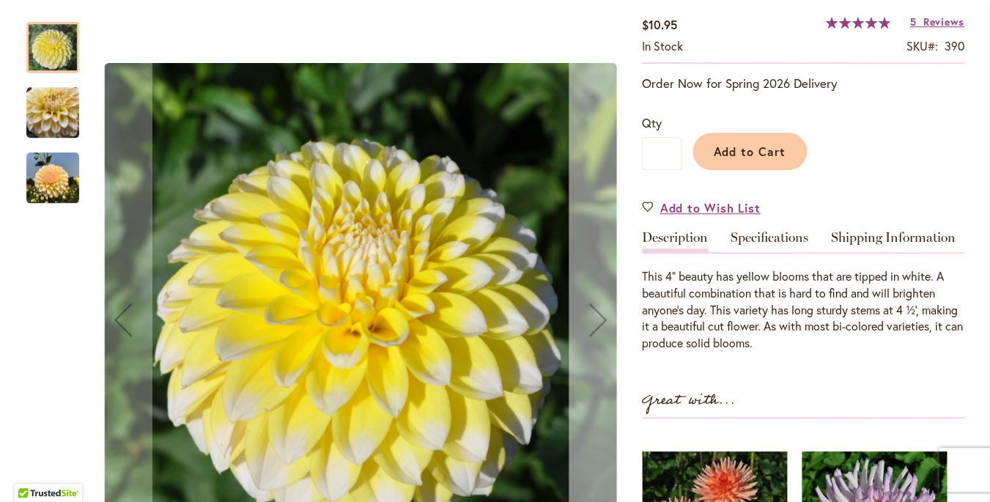
click at [599, 322] on div "Next" at bounding box center [598, 319] width 59 height 59
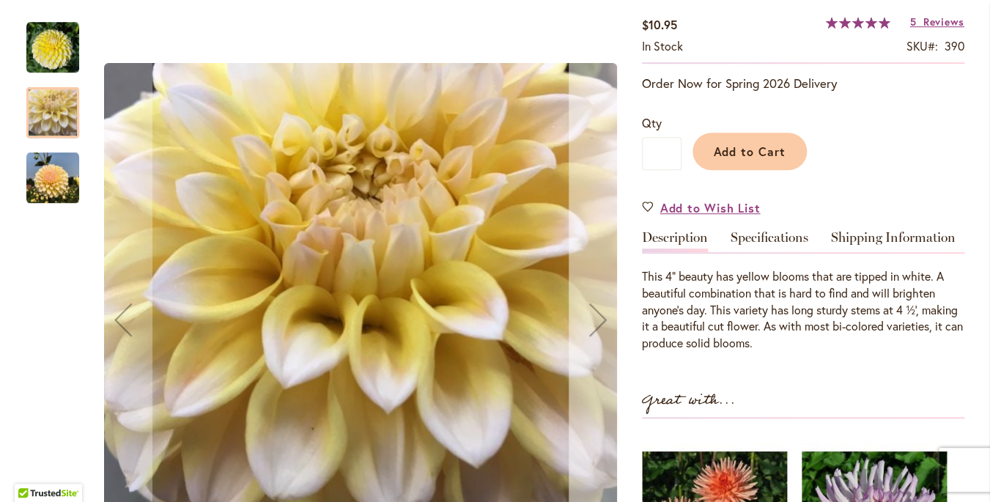
click at [599, 322] on div "Next" at bounding box center [598, 319] width 59 height 59
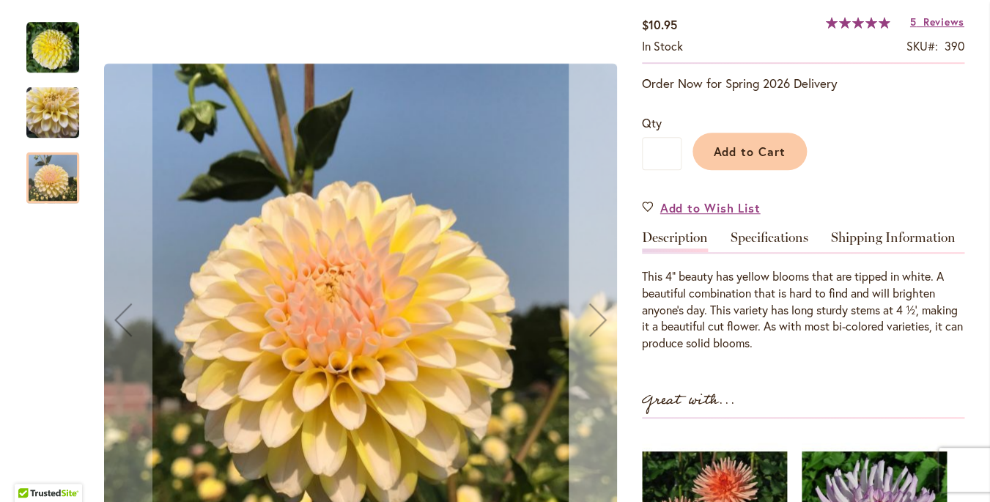
click at [599, 322] on div "Next" at bounding box center [598, 319] width 59 height 59
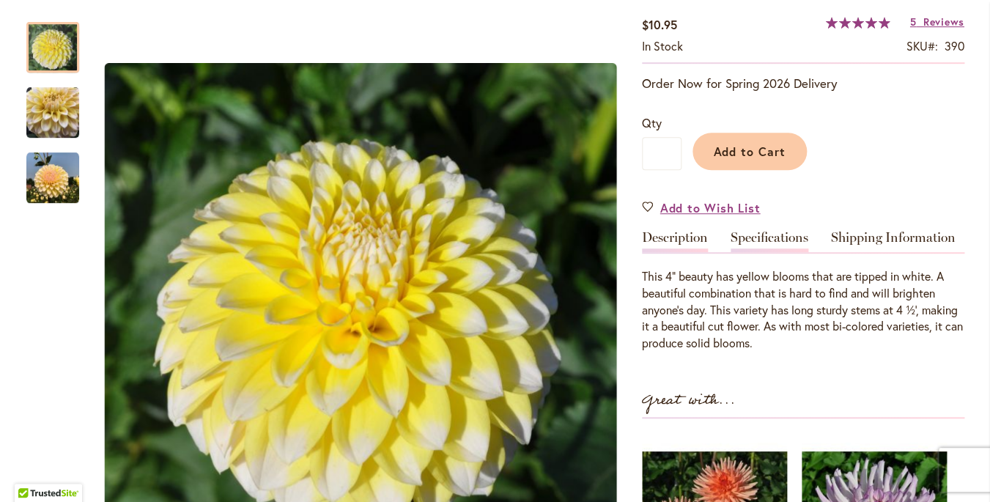
click at [791, 241] on link "Specifications" at bounding box center [769, 241] width 78 height 21
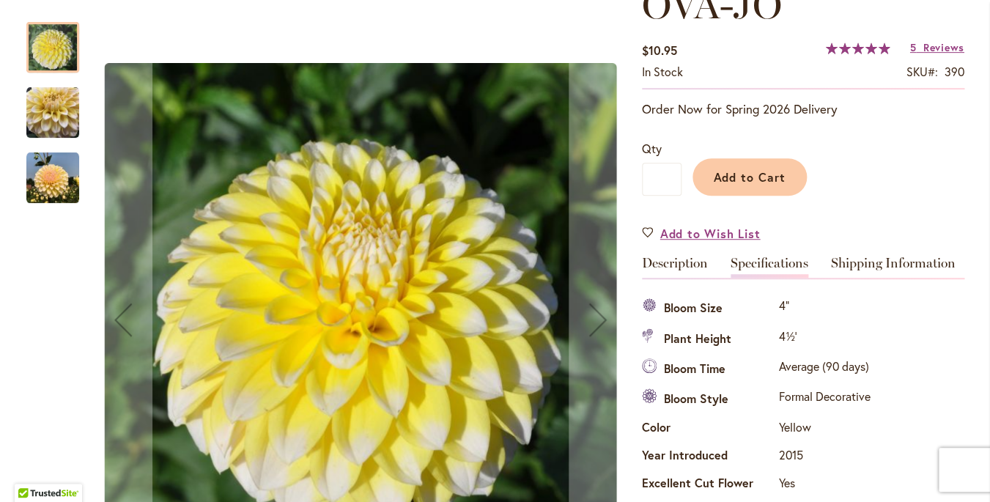
scroll to position [0, 0]
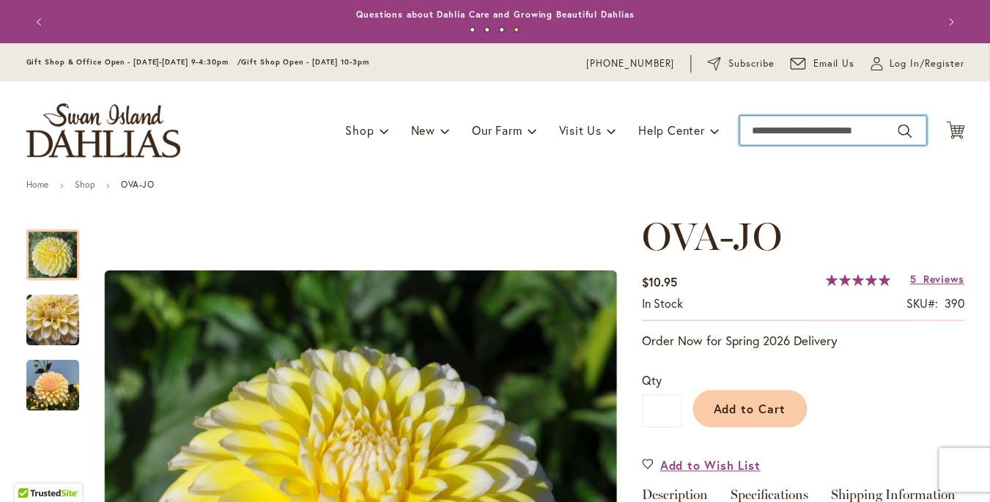
click at [780, 131] on input "Search" at bounding box center [832, 130] width 187 height 29
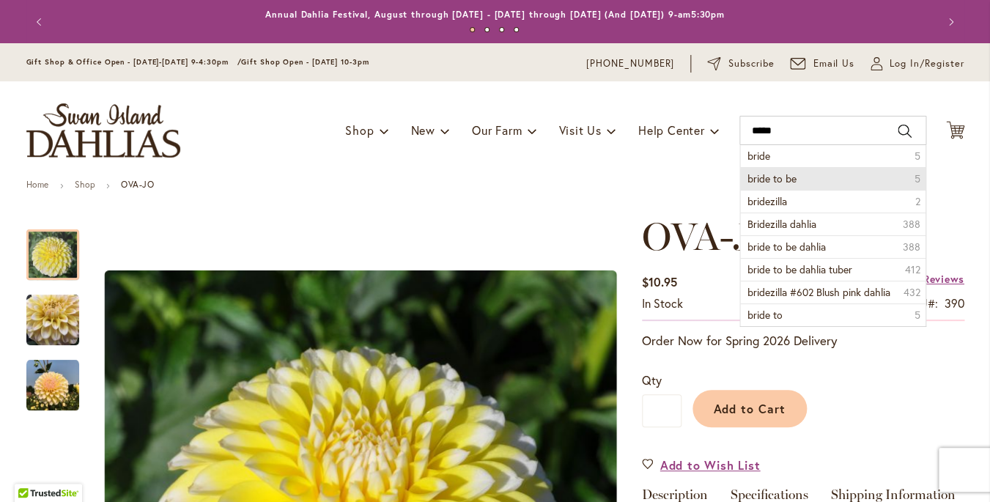
click at [787, 175] on span "bride to be" at bounding box center [771, 178] width 49 height 14
type input "**********"
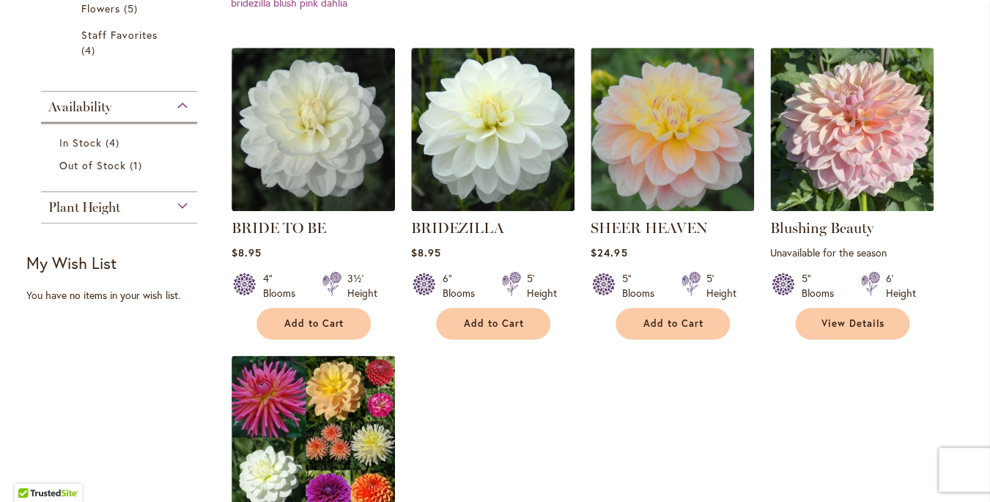
scroll to position [415, 0]
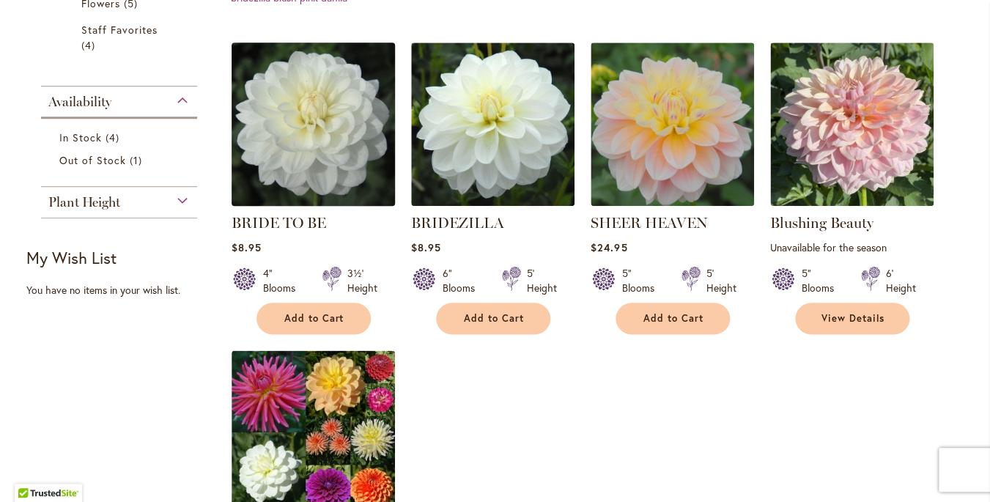
click at [315, 136] on img at bounding box center [312, 123] width 171 height 171
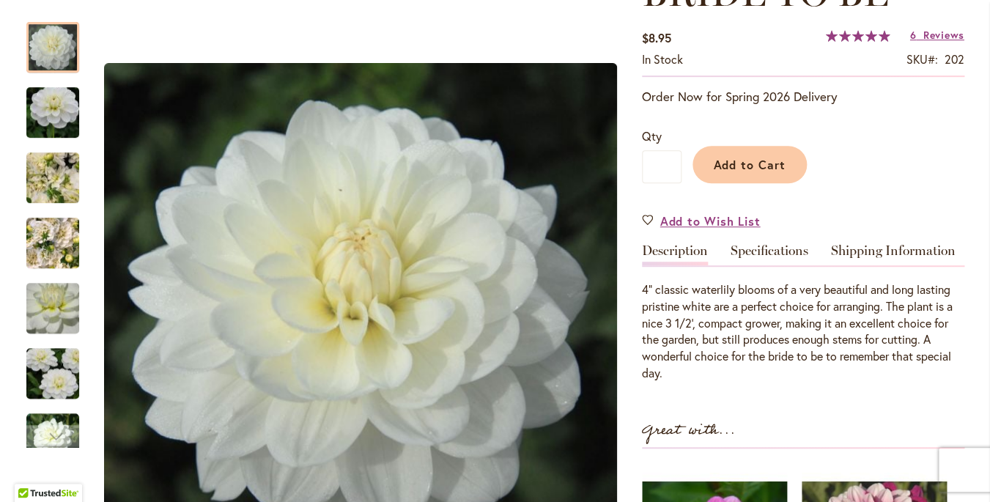
scroll to position [246, 0]
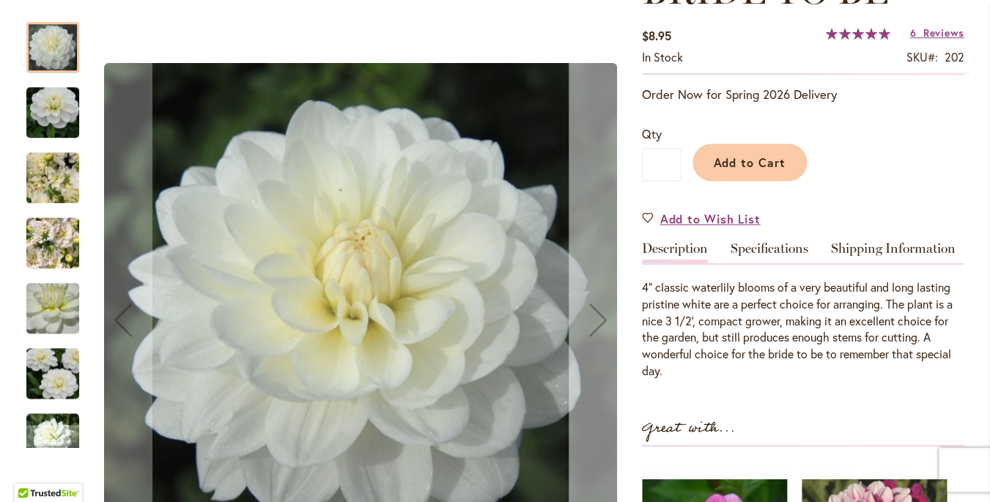
click at [597, 322] on div "Next" at bounding box center [598, 319] width 59 height 59
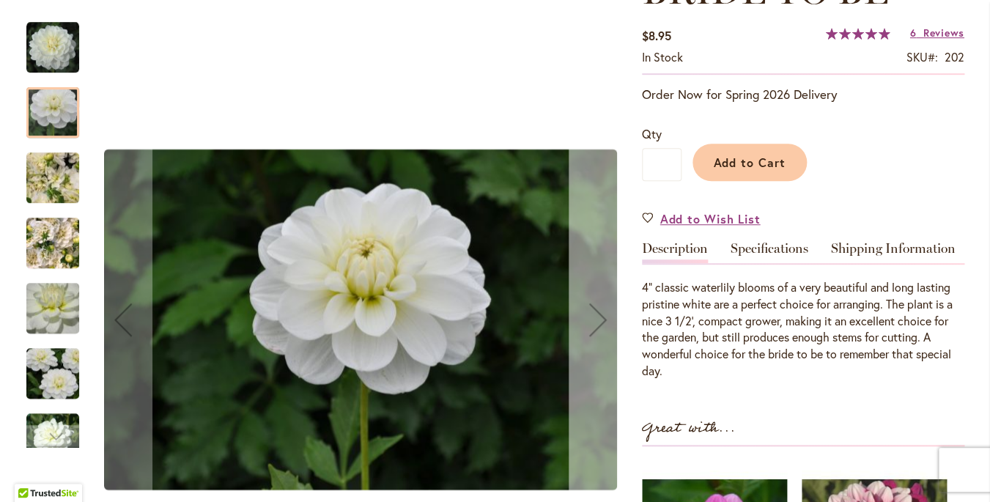
click at [597, 322] on div "Next" at bounding box center [598, 319] width 59 height 59
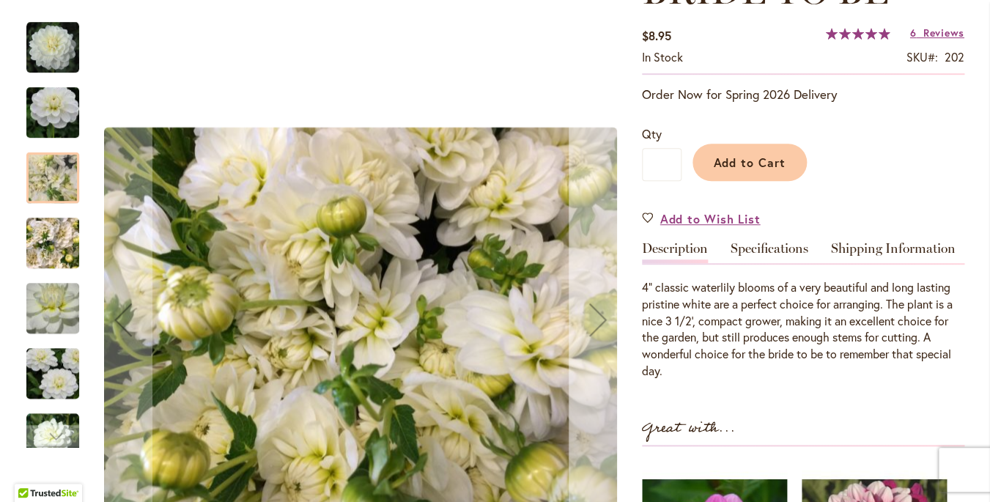
click at [597, 322] on div "Next" at bounding box center [598, 319] width 59 height 59
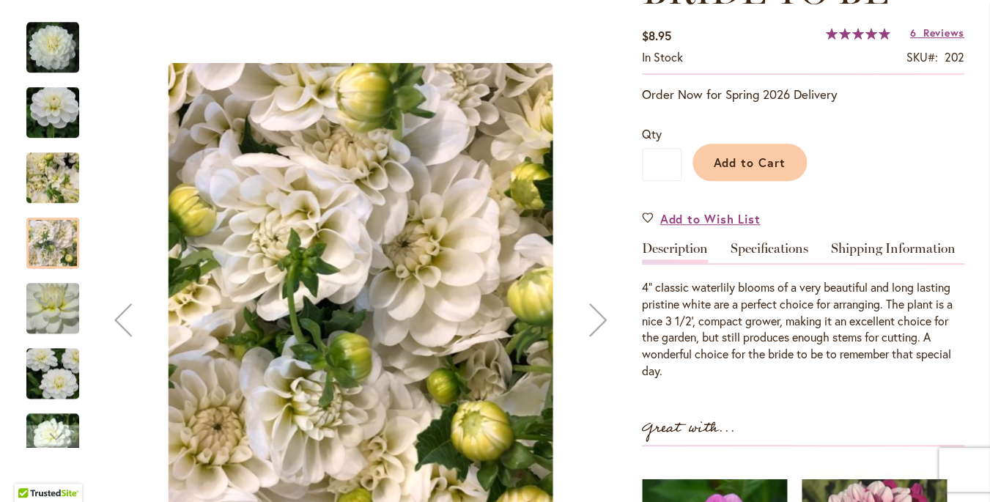
click at [597, 322] on div "Next" at bounding box center [598, 319] width 59 height 59
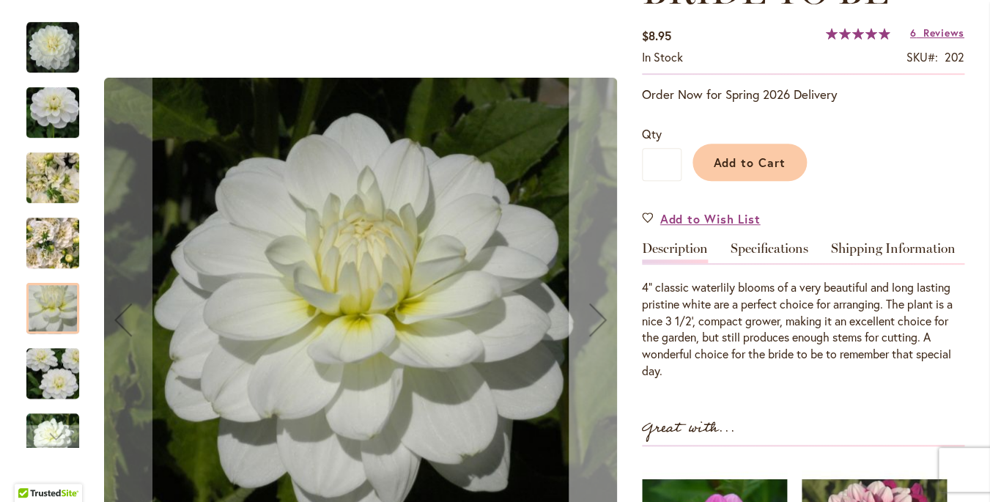
click at [597, 322] on div "Next" at bounding box center [598, 319] width 59 height 59
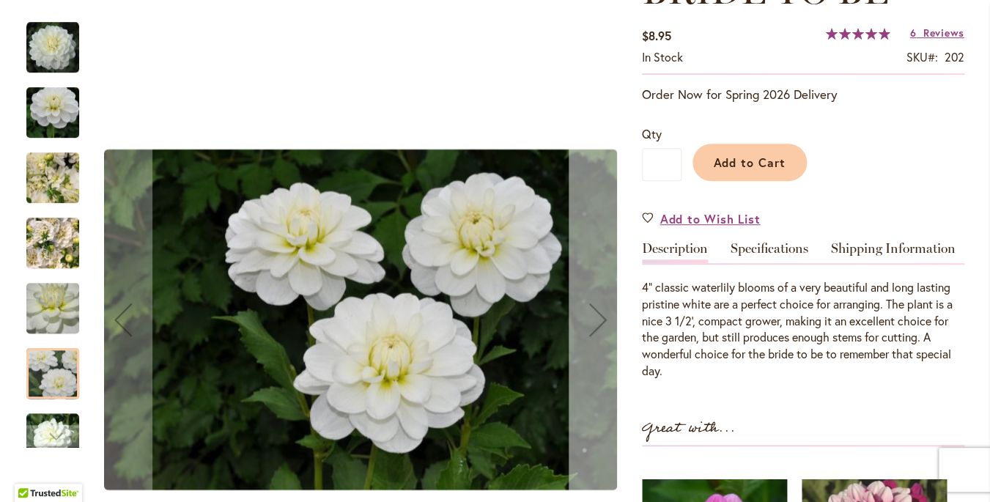
click at [597, 322] on div "Next" at bounding box center [598, 319] width 59 height 59
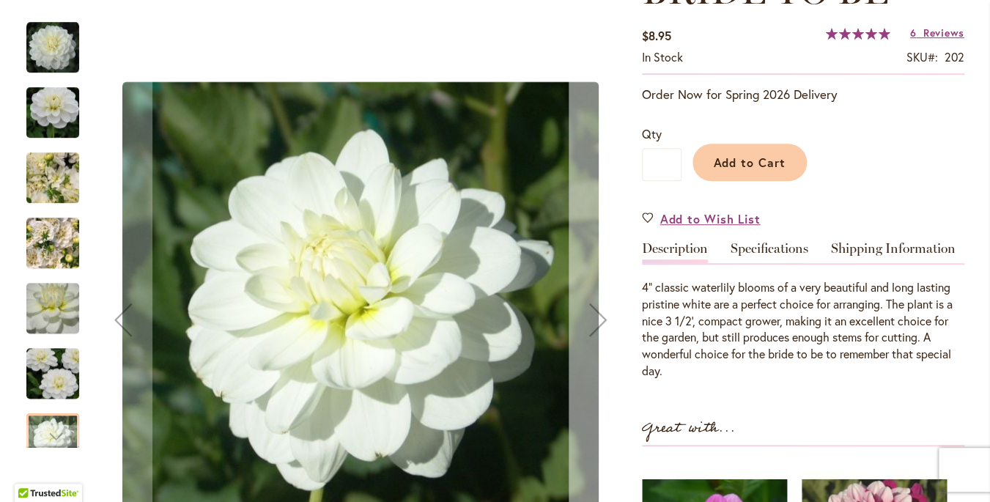
click at [597, 322] on div "Next" at bounding box center [598, 319] width 59 height 59
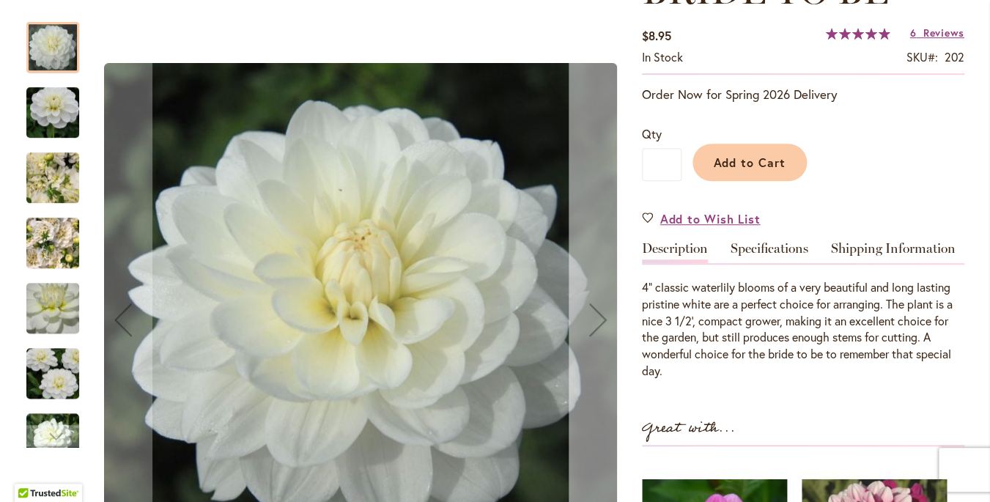
click at [597, 322] on div "Next" at bounding box center [598, 319] width 59 height 59
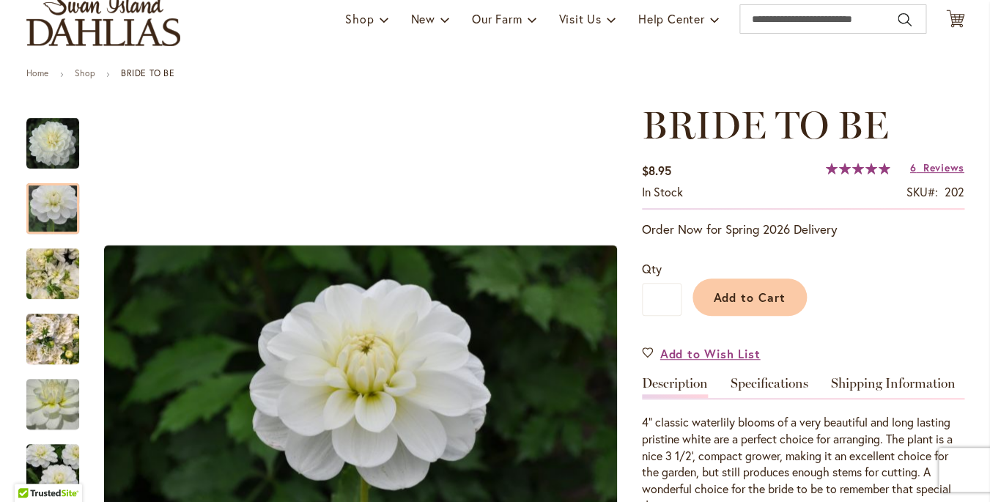
scroll to position [0, 0]
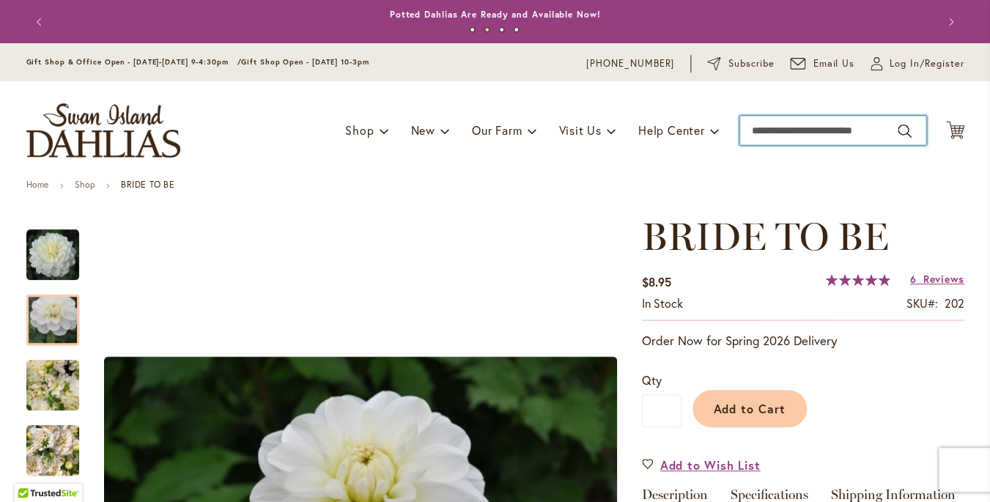
click at [772, 140] on input "Search" at bounding box center [832, 130] width 187 height 29
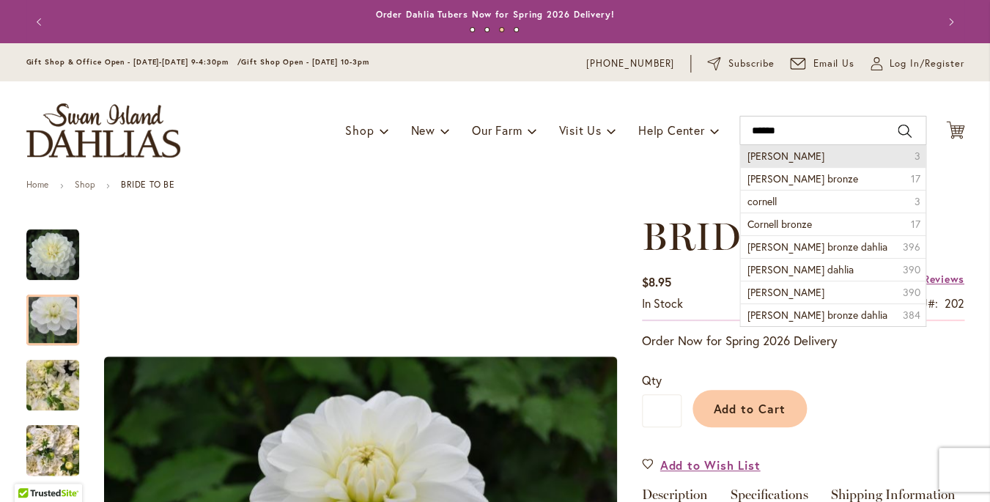
click at [772, 158] on span "Cornel" at bounding box center [785, 156] width 77 height 14
type input "******"
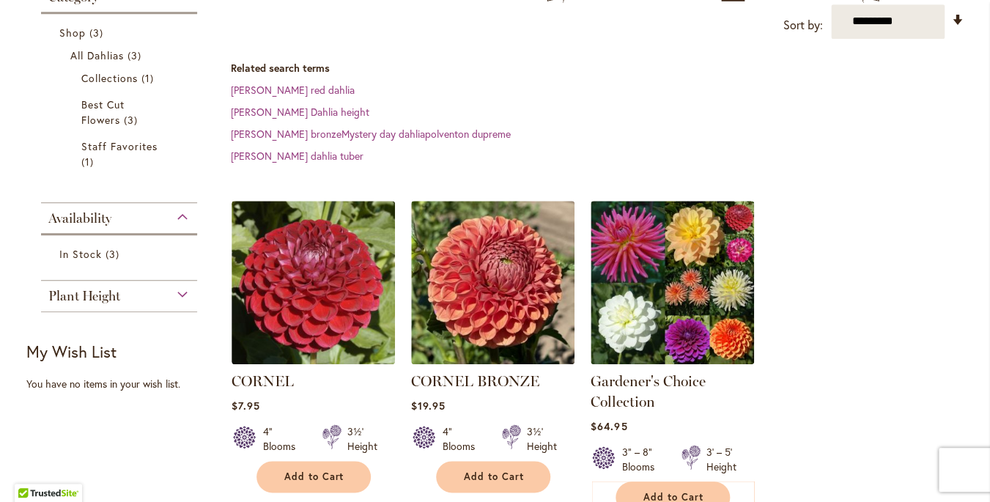
scroll to position [259, 0]
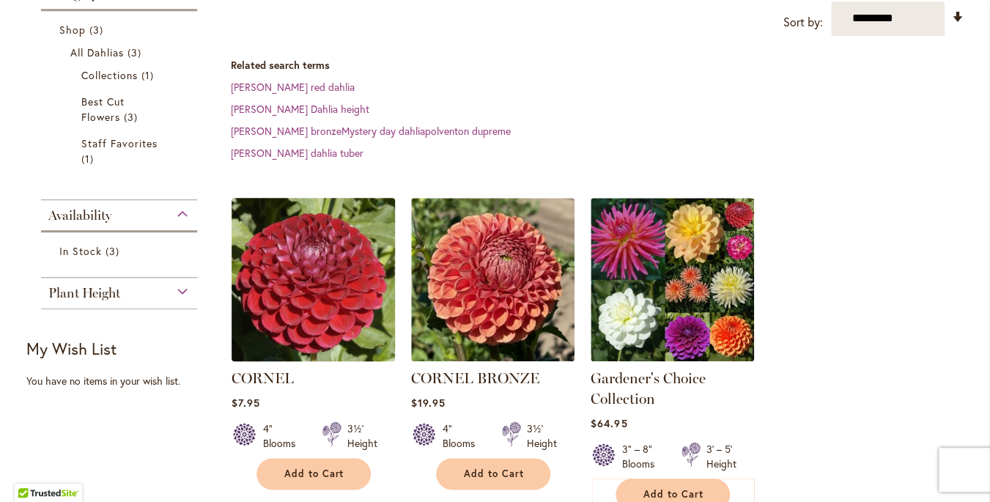
click at [291, 261] on img at bounding box center [312, 278] width 171 height 171
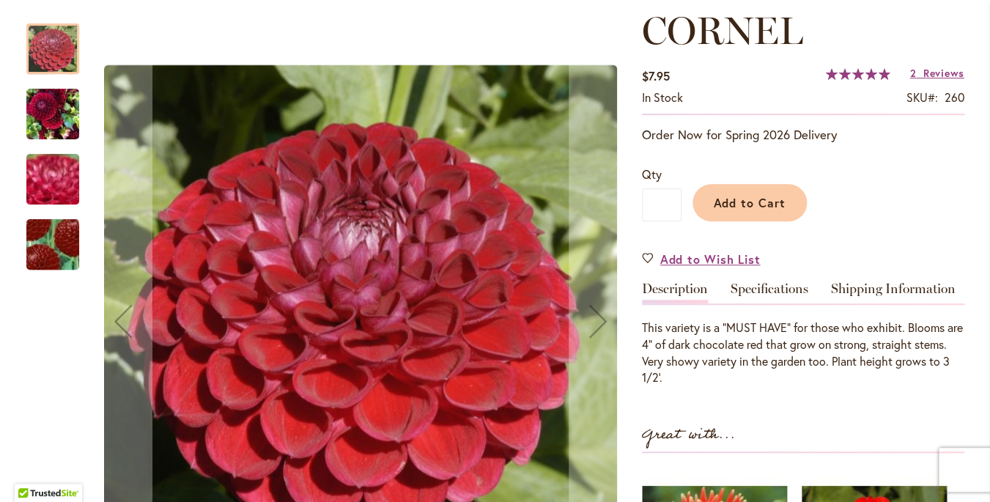
scroll to position [207, 0]
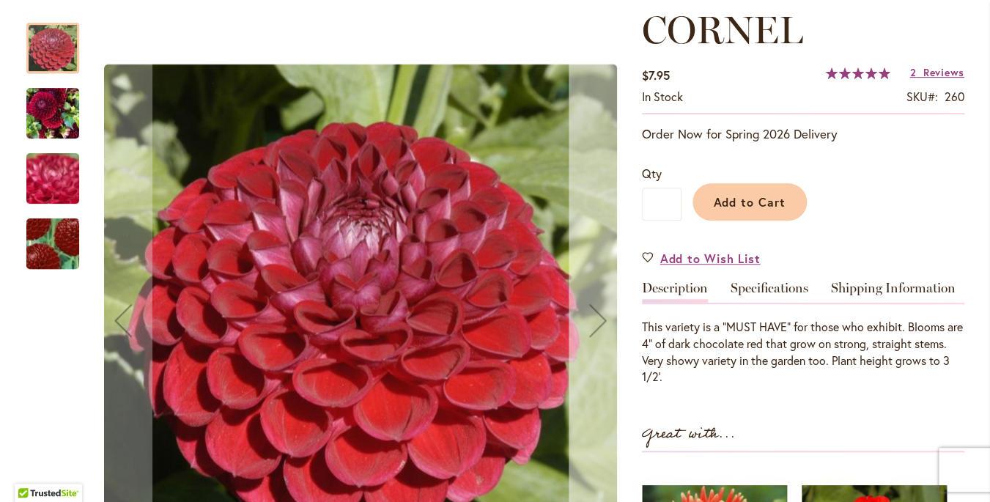
click at [602, 321] on div "Next" at bounding box center [598, 320] width 59 height 59
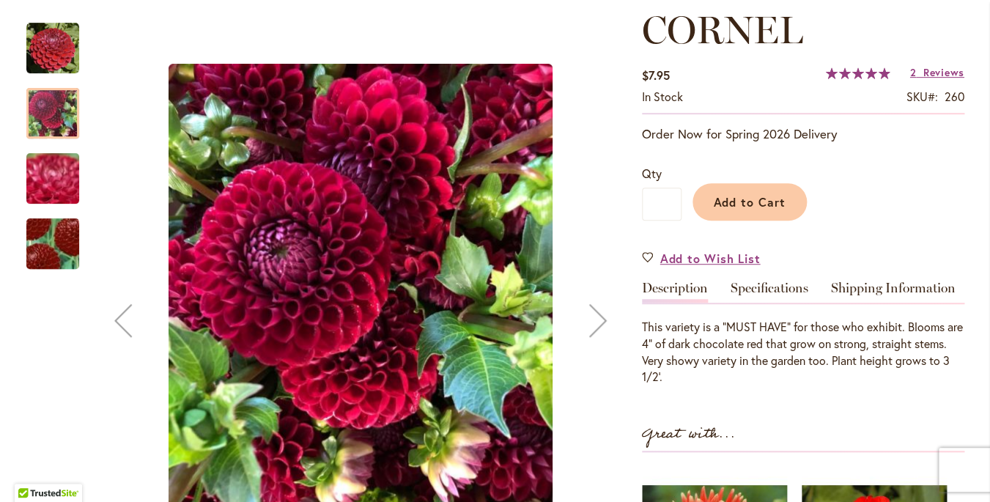
click at [602, 321] on div "Next" at bounding box center [598, 320] width 59 height 59
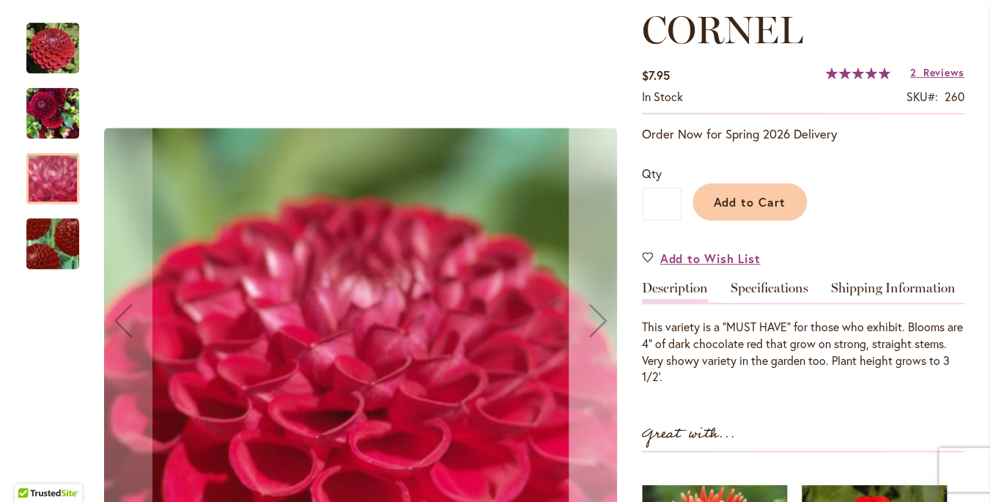
click at [602, 321] on div "Next" at bounding box center [598, 320] width 59 height 59
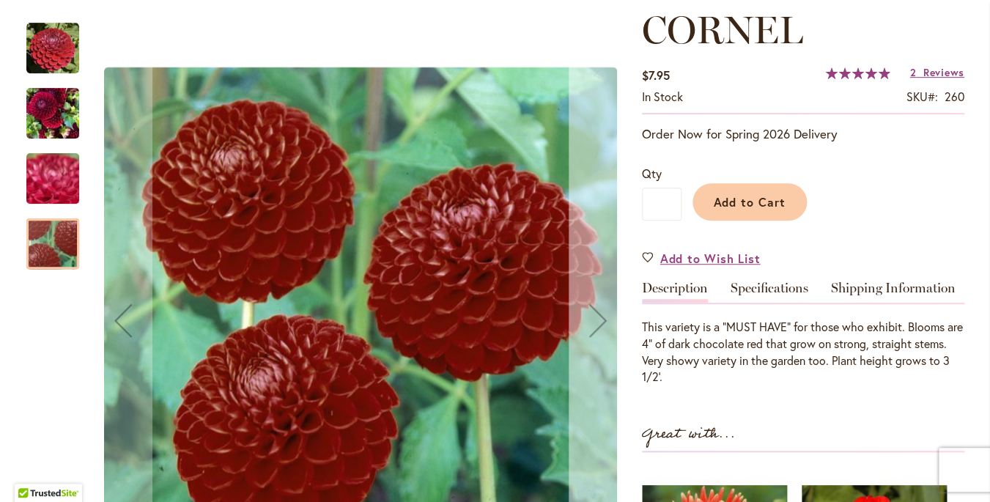
click at [602, 321] on div "Next" at bounding box center [598, 320] width 59 height 59
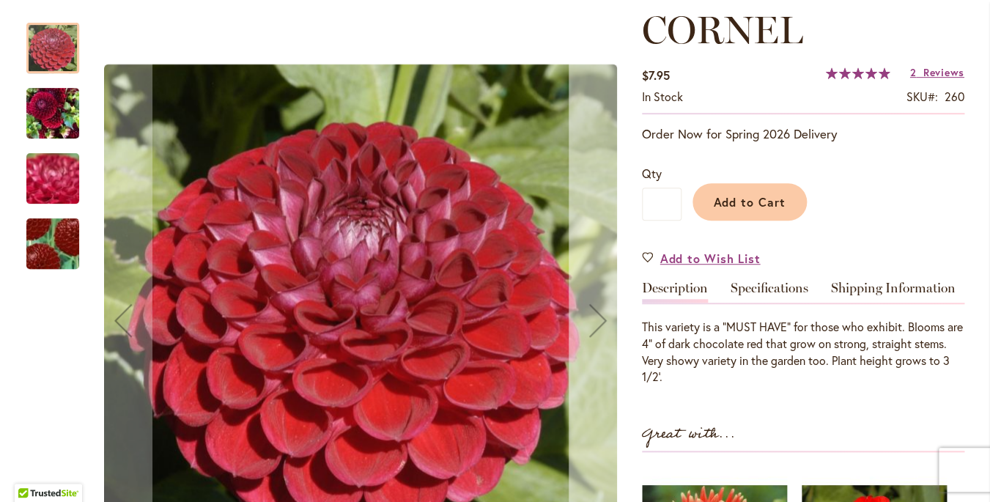
click at [602, 321] on div "Next" at bounding box center [598, 320] width 59 height 59
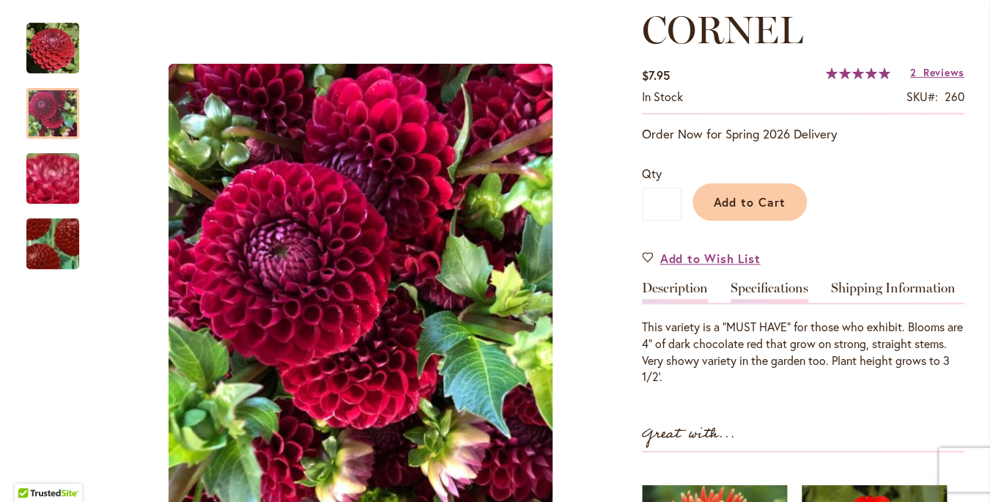
click at [758, 286] on link "Specifications" at bounding box center [769, 291] width 78 height 21
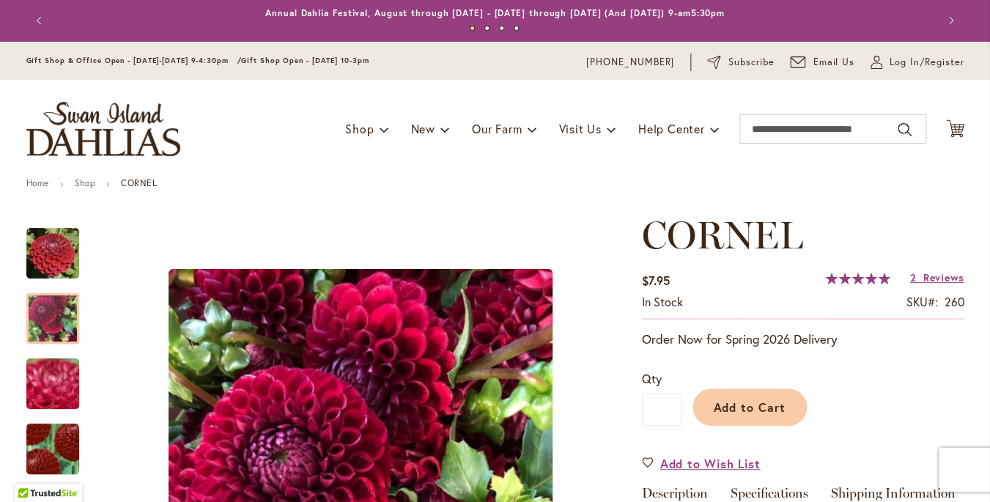
scroll to position [0, 0]
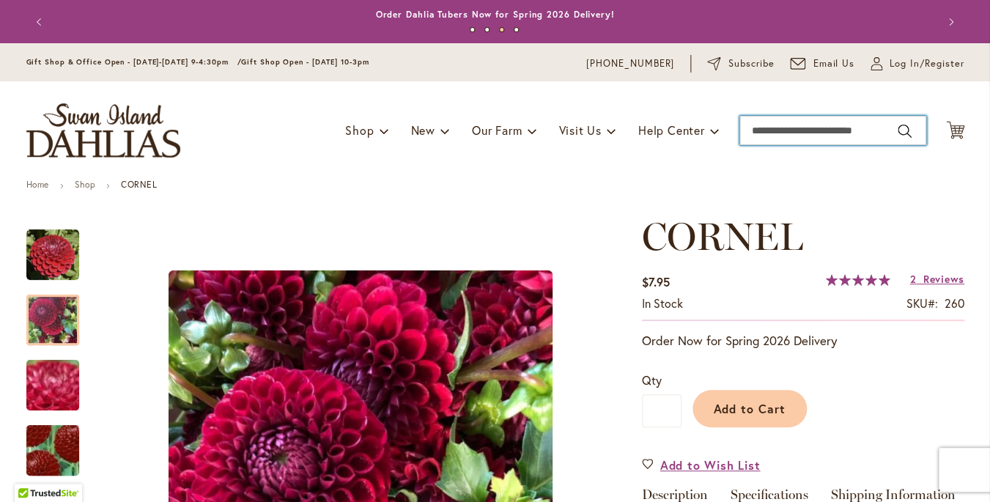
click at [767, 129] on input "Search" at bounding box center [832, 130] width 187 height 29
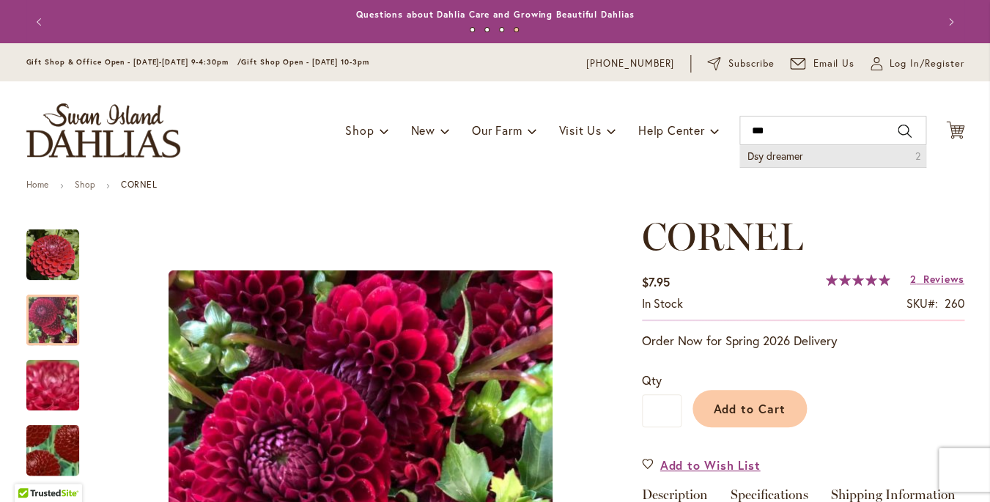
click at [780, 155] on span "Dsy dreamer" at bounding box center [775, 156] width 56 height 14
type input "**********"
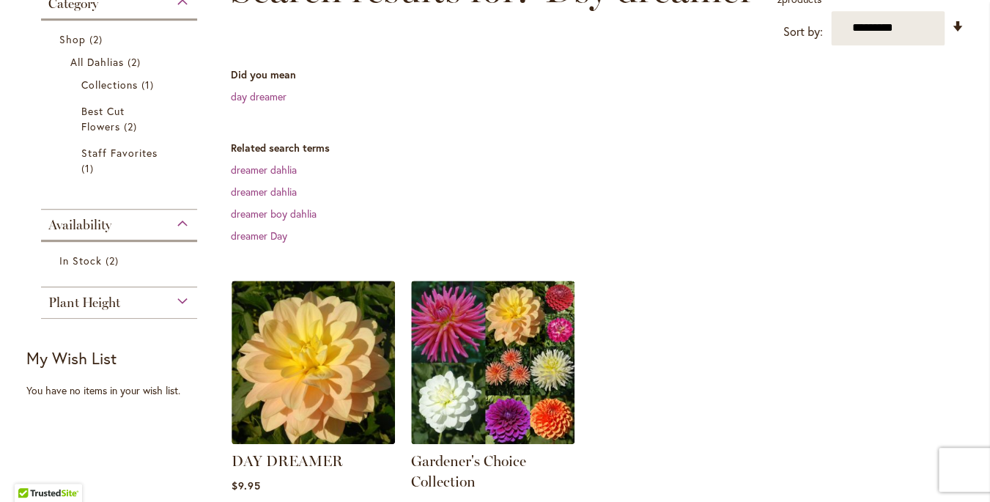
scroll to position [252, 0]
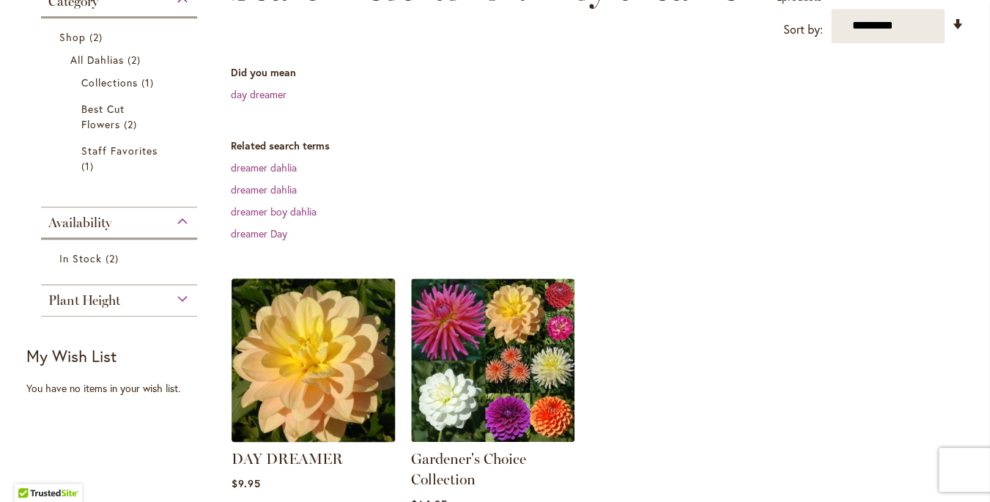
click at [303, 358] on img at bounding box center [312, 359] width 171 height 171
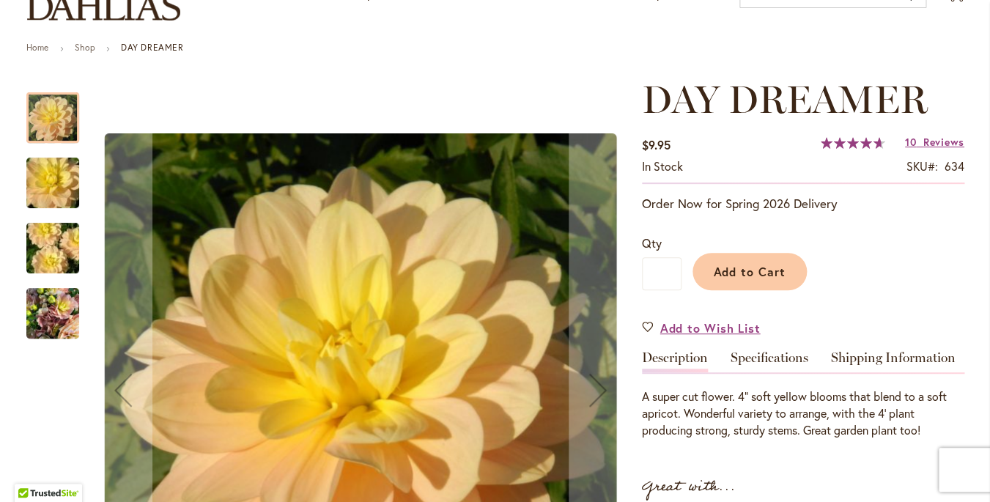
scroll to position [144, 0]
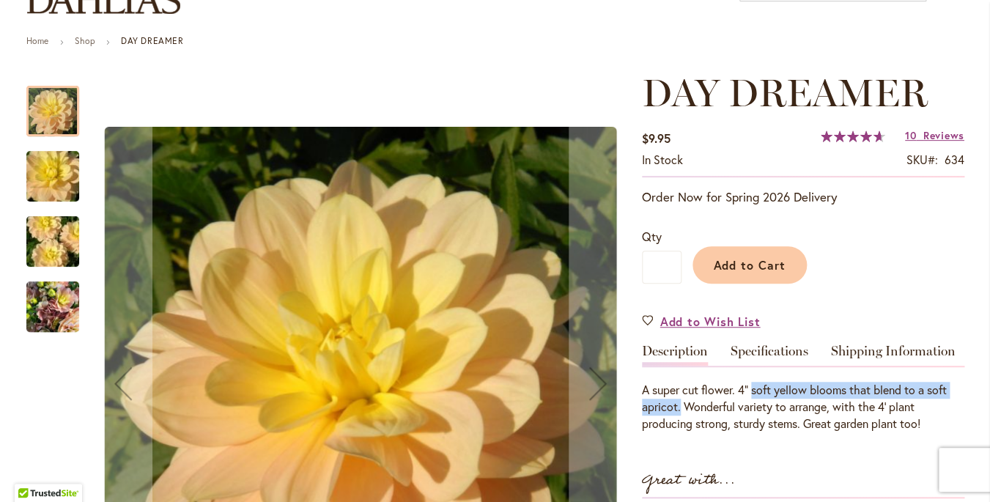
drag, startPoint x: 752, startPoint y: 392, endPoint x: 681, endPoint y: 410, distance: 74.1
click at [681, 410] on div "A super cut flower. 4" soft yellow blooms that blend to a soft apricot. Wonderf…" at bounding box center [803, 407] width 322 height 51
copy div "soft yellow blooms that blend to a soft apricot."
click at [771, 350] on link "Specifications" at bounding box center [769, 354] width 78 height 21
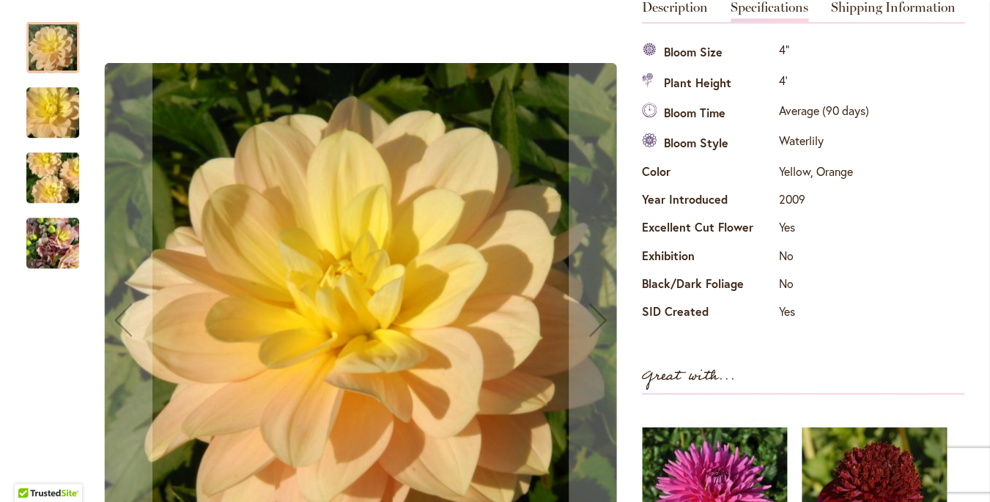
scroll to position [0, 0]
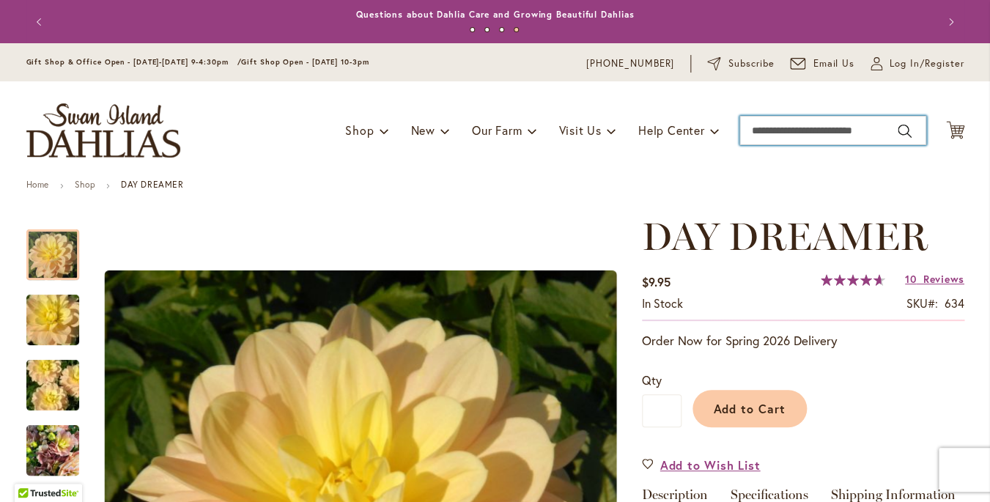
click at [774, 127] on input "Search" at bounding box center [832, 130] width 187 height 29
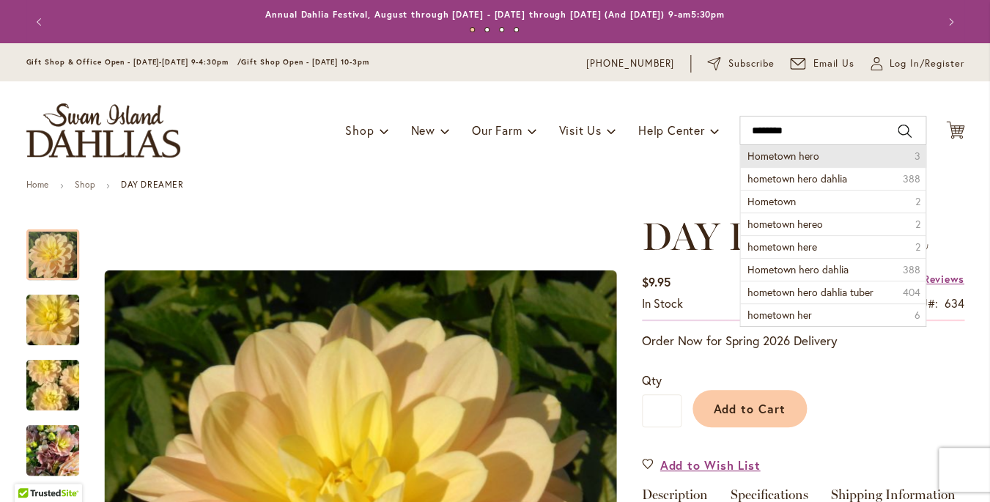
click at [791, 160] on span "Hometown hero" at bounding box center [783, 156] width 72 height 14
type input "**********"
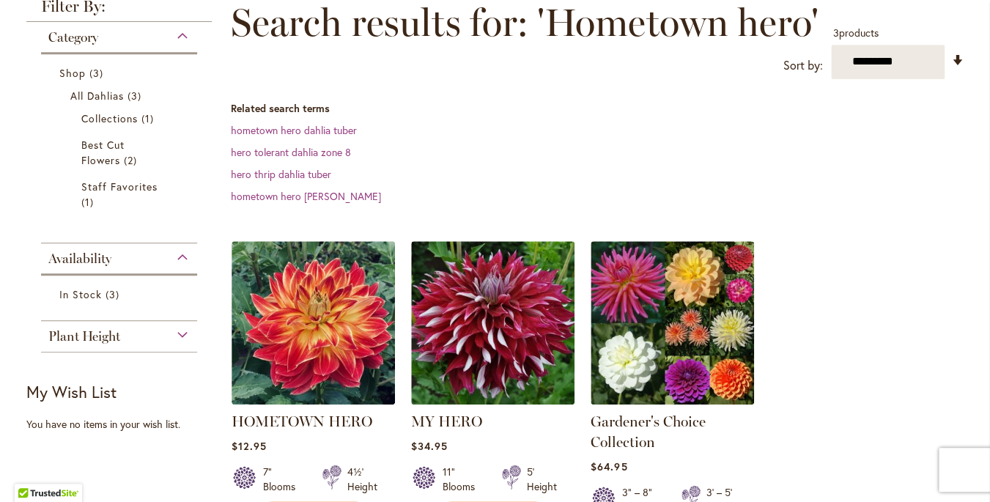
scroll to position [217, 0]
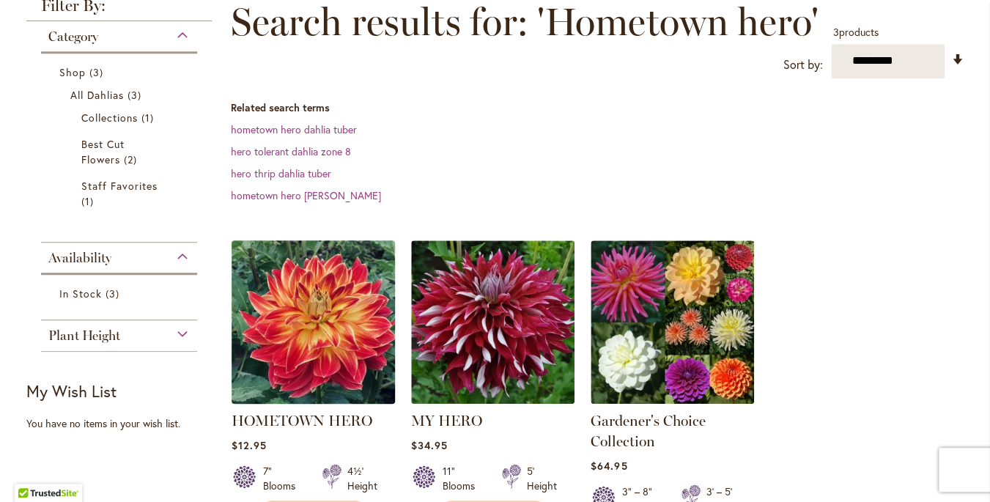
click at [338, 329] on img at bounding box center [312, 321] width 171 height 171
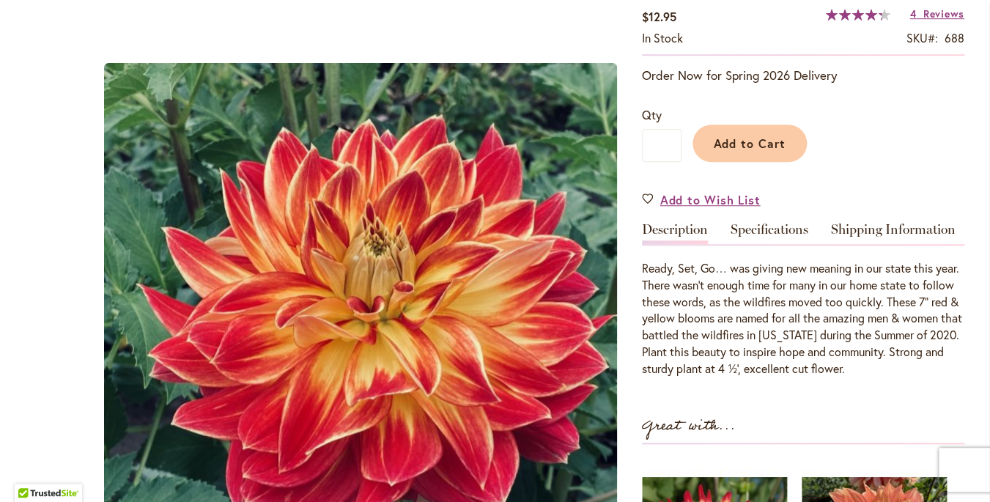
scroll to position [312, 0]
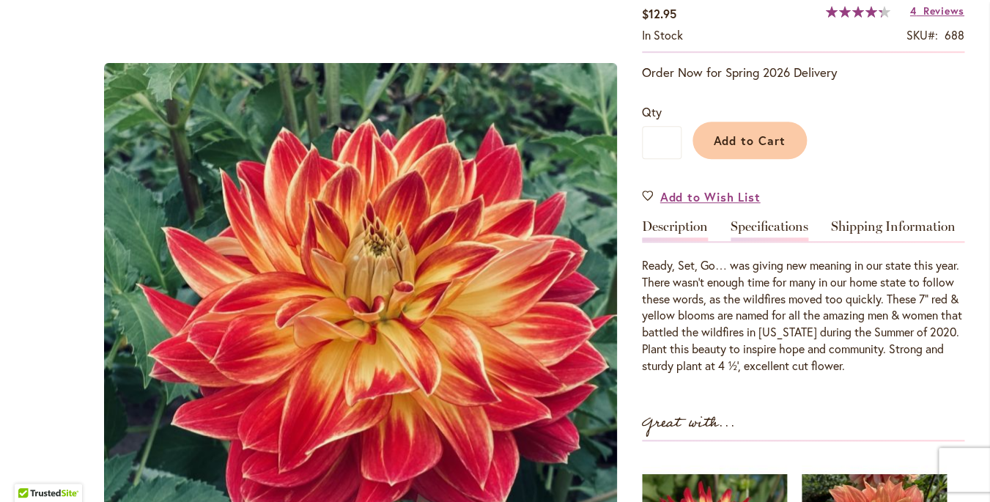
click at [781, 225] on link "Specifications" at bounding box center [769, 230] width 78 height 21
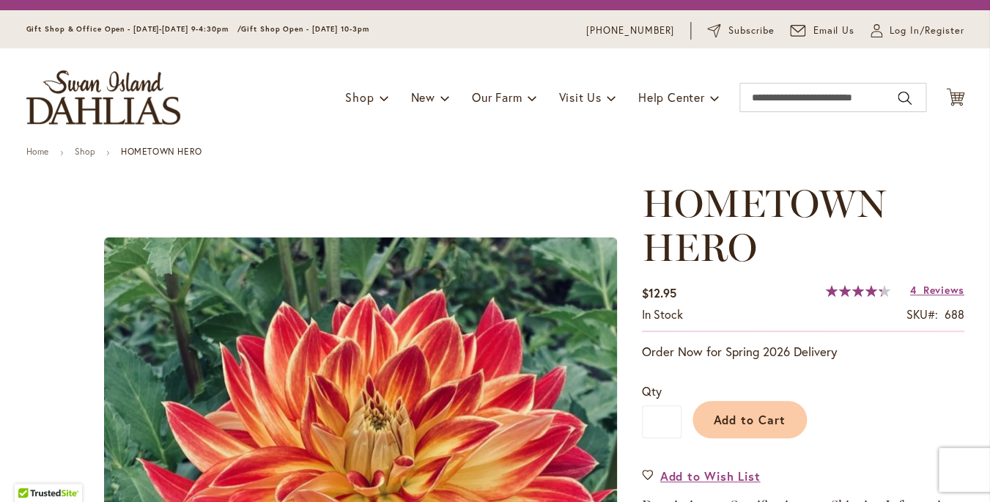
scroll to position [0, 0]
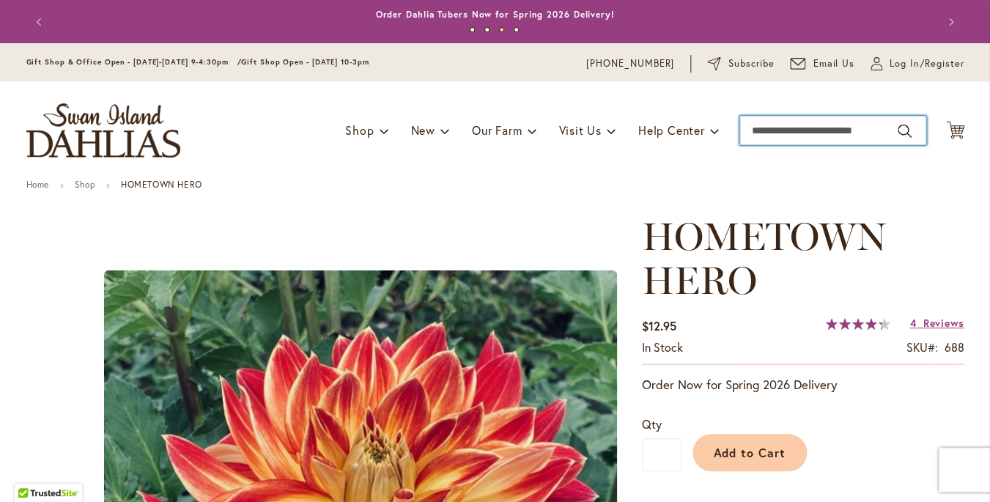
click at [804, 134] on input "Search" at bounding box center [832, 130] width 187 height 29
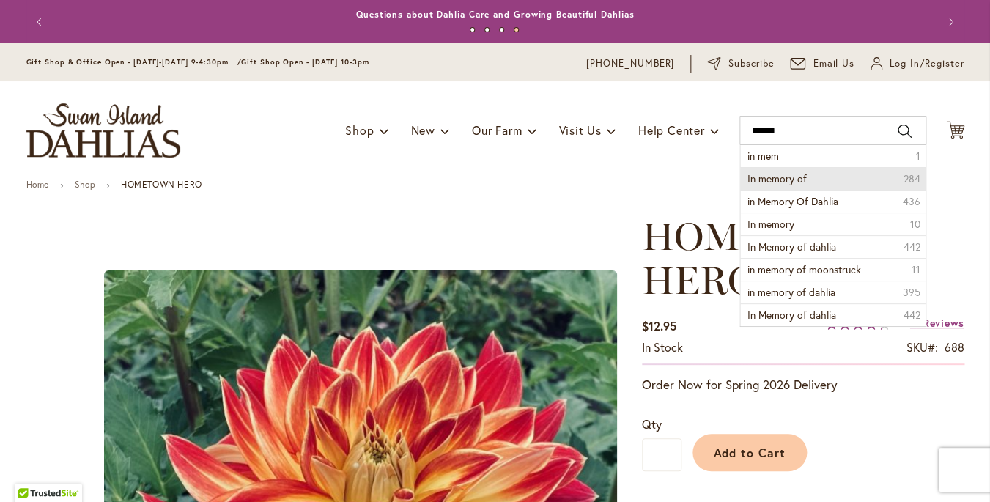
click at [799, 171] on li "In memory of 284" at bounding box center [832, 178] width 185 height 23
type input "**********"
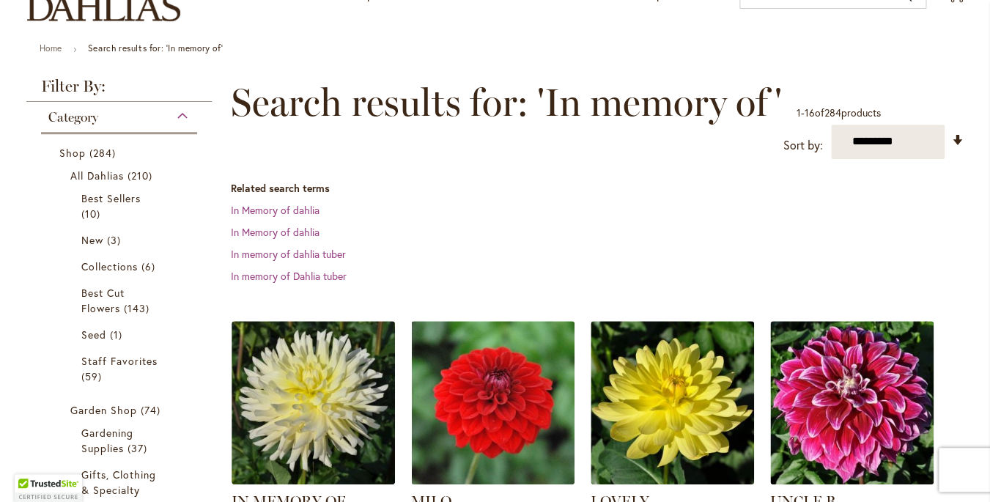
scroll to position [175, 0]
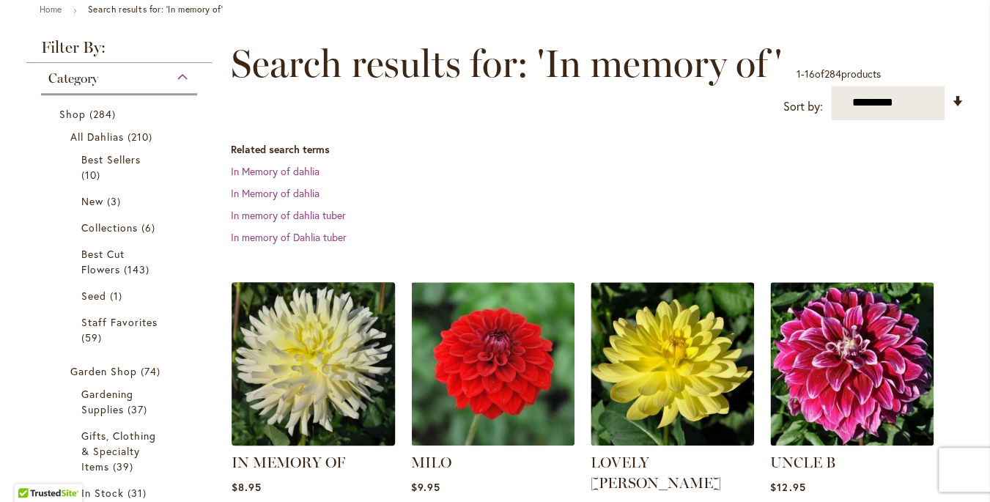
click at [324, 356] on img at bounding box center [312, 363] width 171 height 171
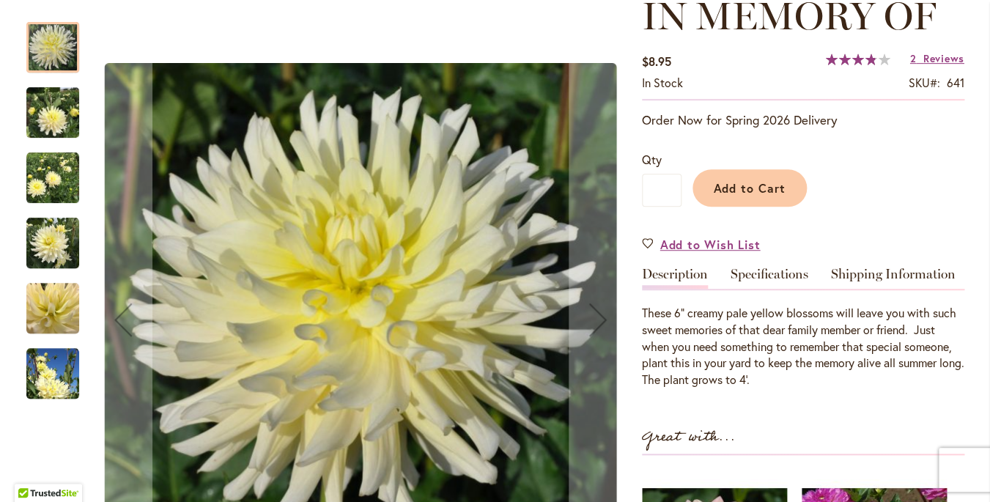
scroll to position [221, 0]
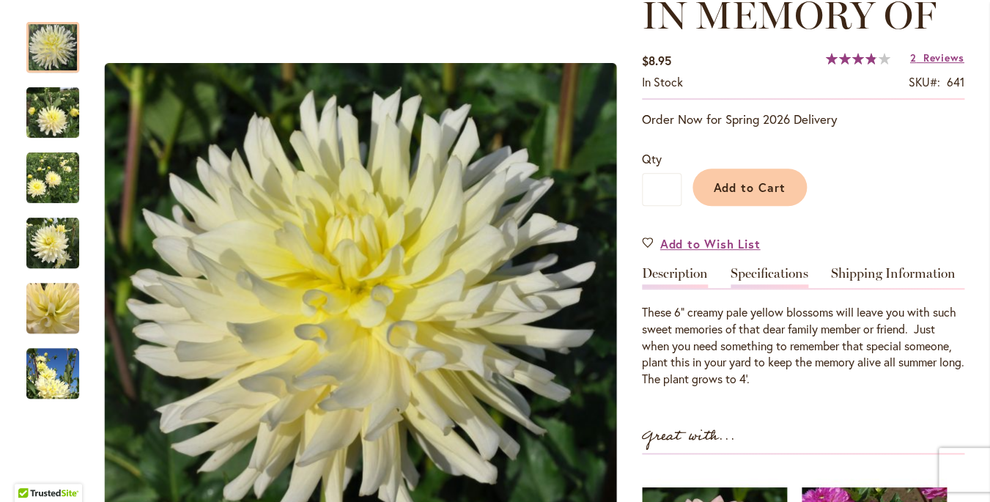
click at [782, 271] on link "Specifications" at bounding box center [769, 277] width 78 height 21
